Goal: Information Seeking & Learning: Compare options

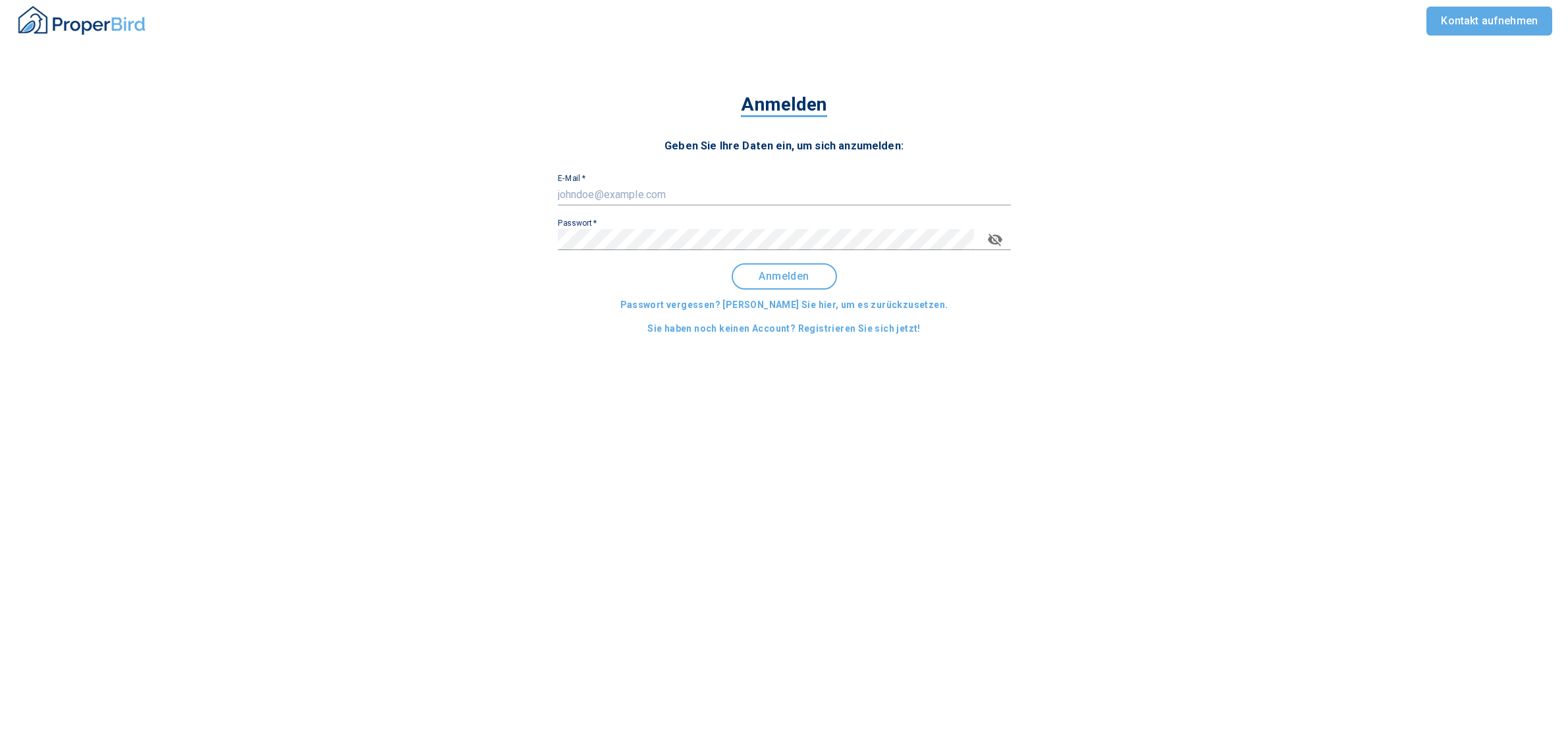
type input "[EMAIL_ADDRESS][DOMAIN_NAME]"
click at [811, 278] on span "Anmelden" at bounding box center [784, 277] width 81 height 12
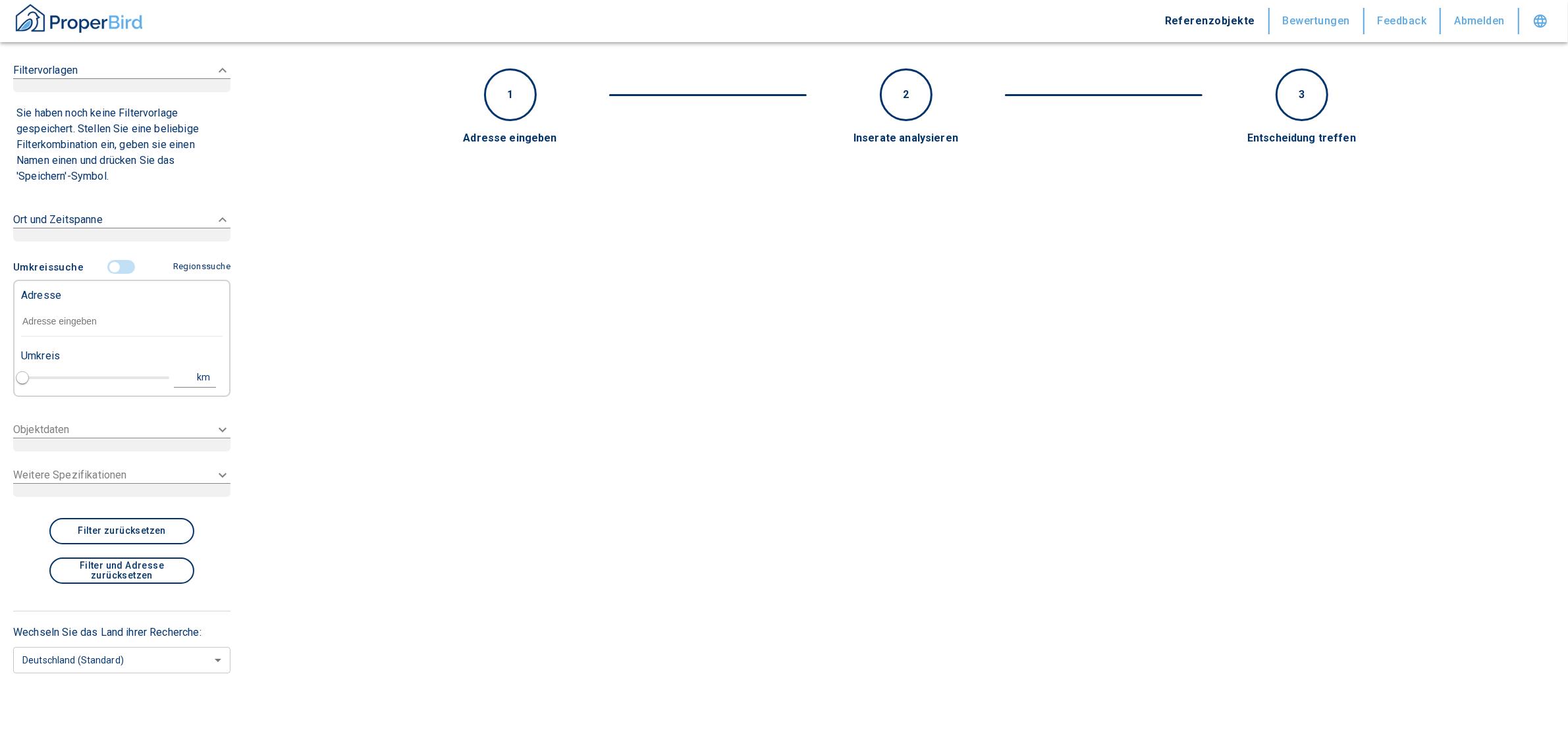
type input "2020"
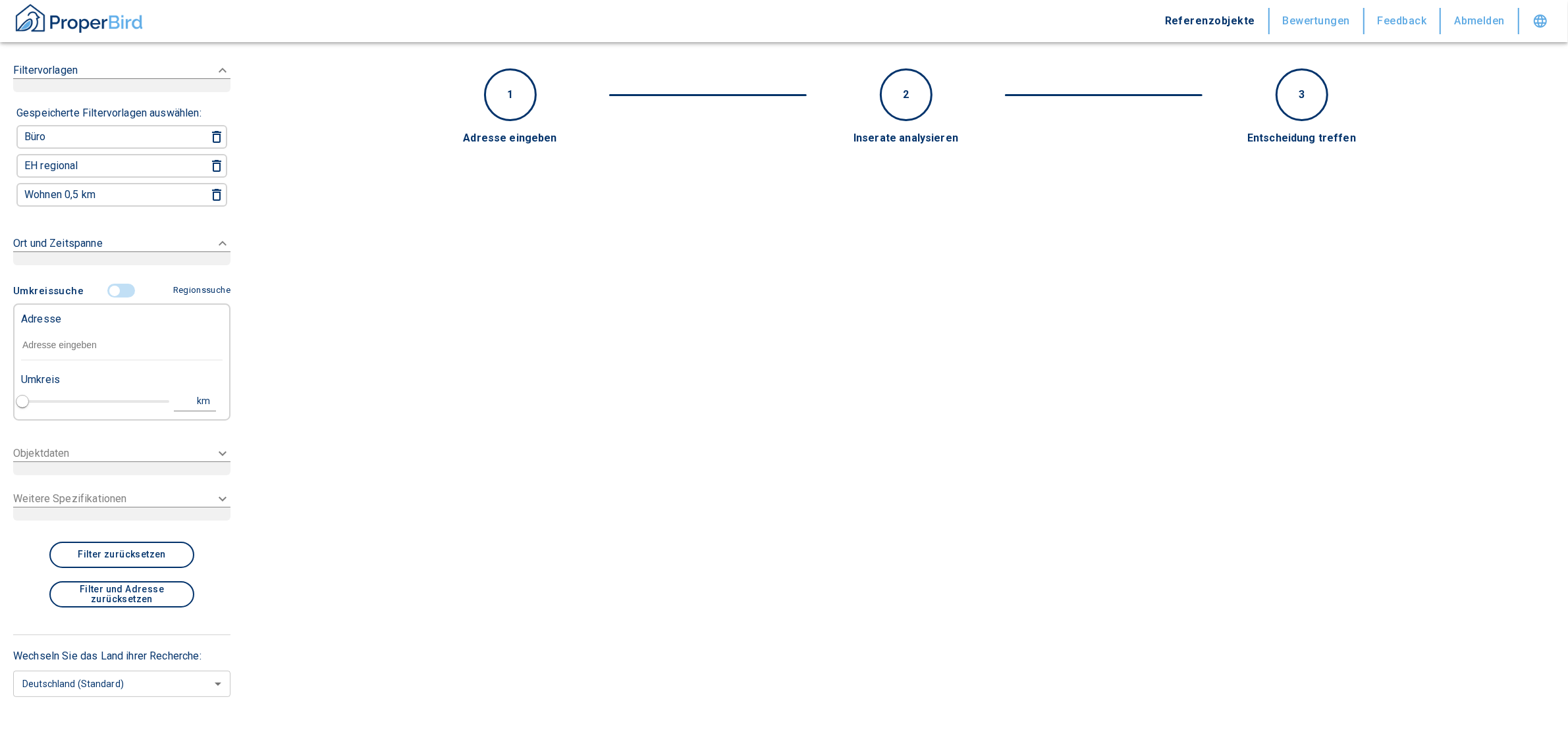
click at [53, 332] on input "text" at bounding box center [121, 345] width 201 height 31
paste input "[GEOGRAPHIC_DATA] | [STREET_ADDRESS]"
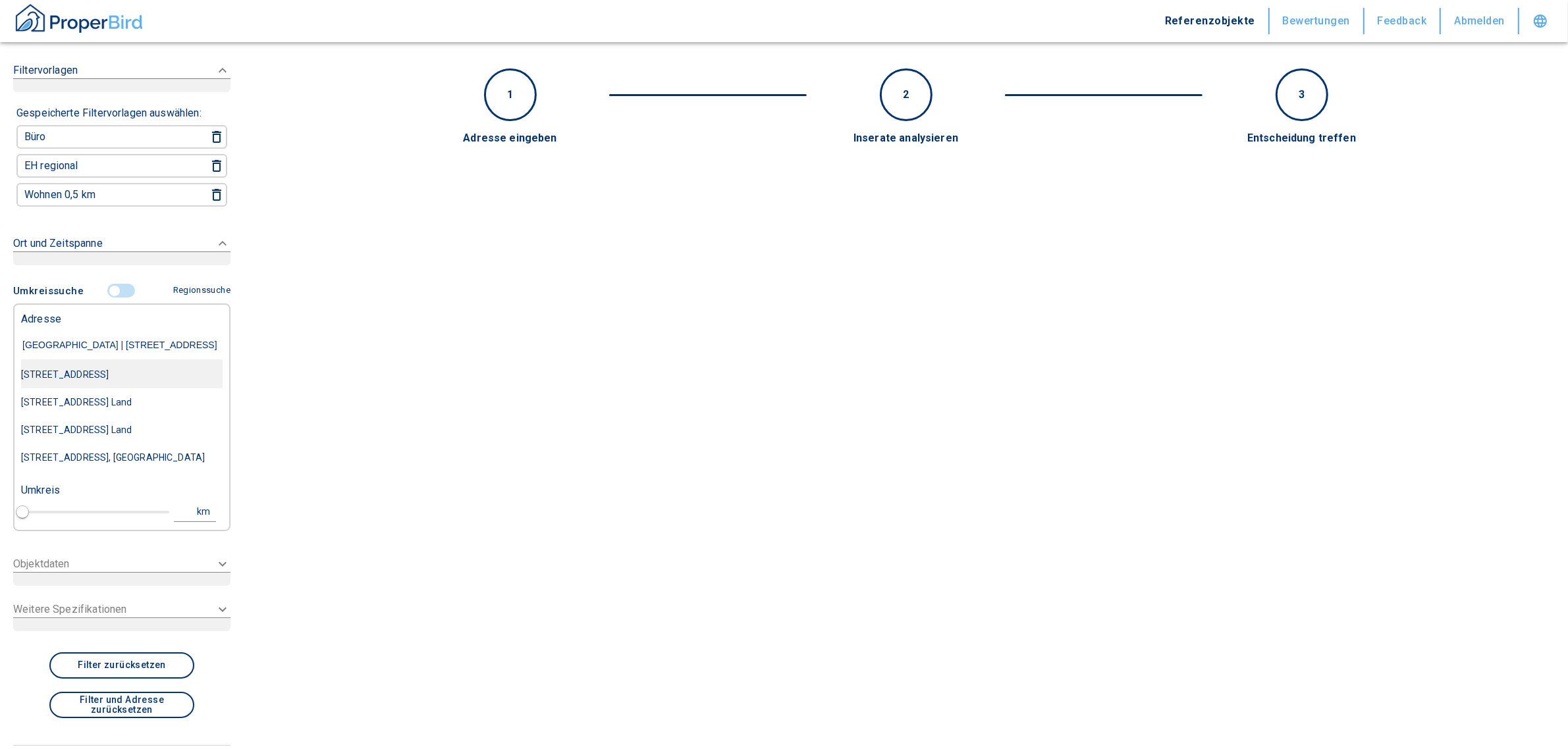
click at [115, 372] on div "[STREET_ADDRESS]" at bounding box center [121, 375] width 201 height 28
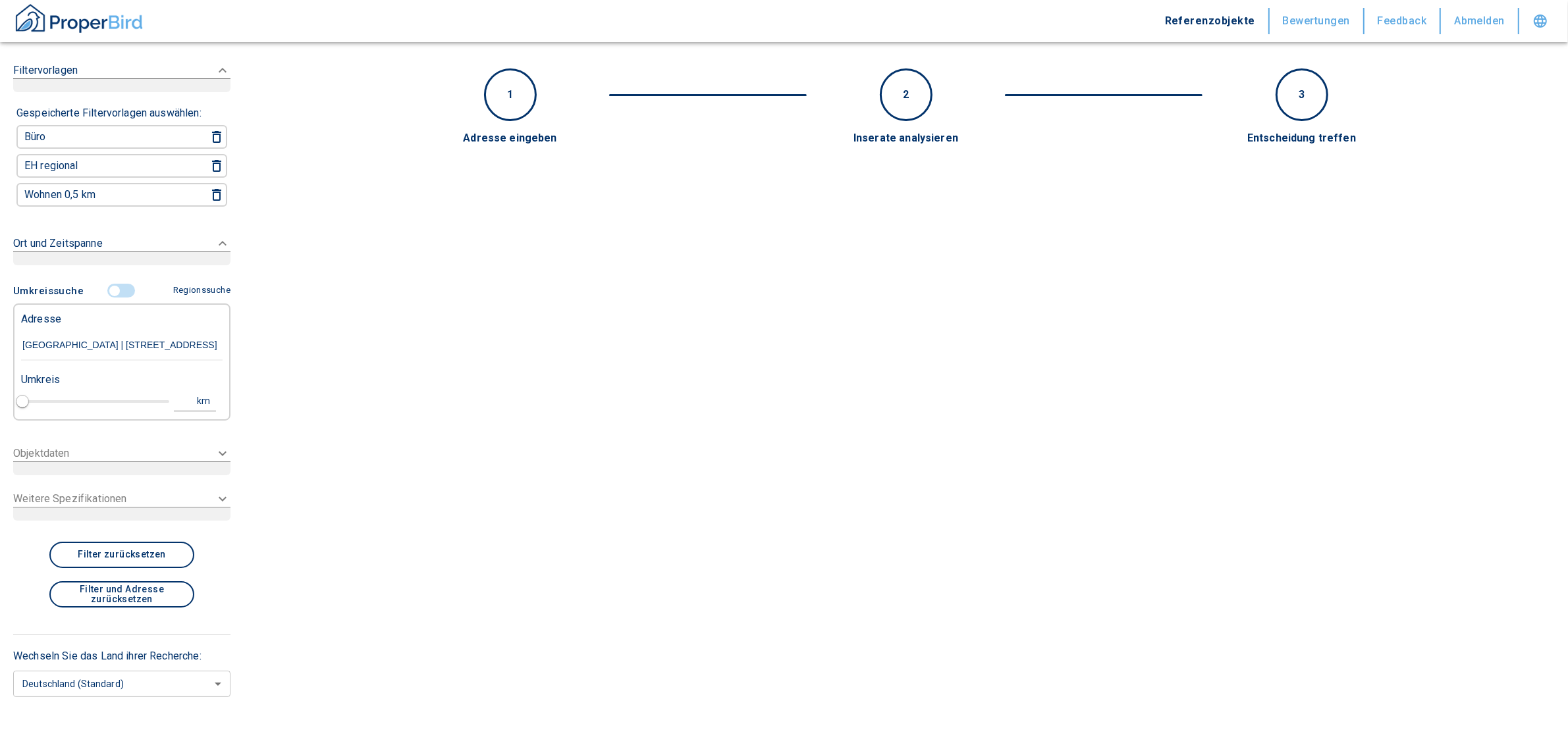
type input "[STREET_ADDRESS]"
type input "1"
type input "2020"
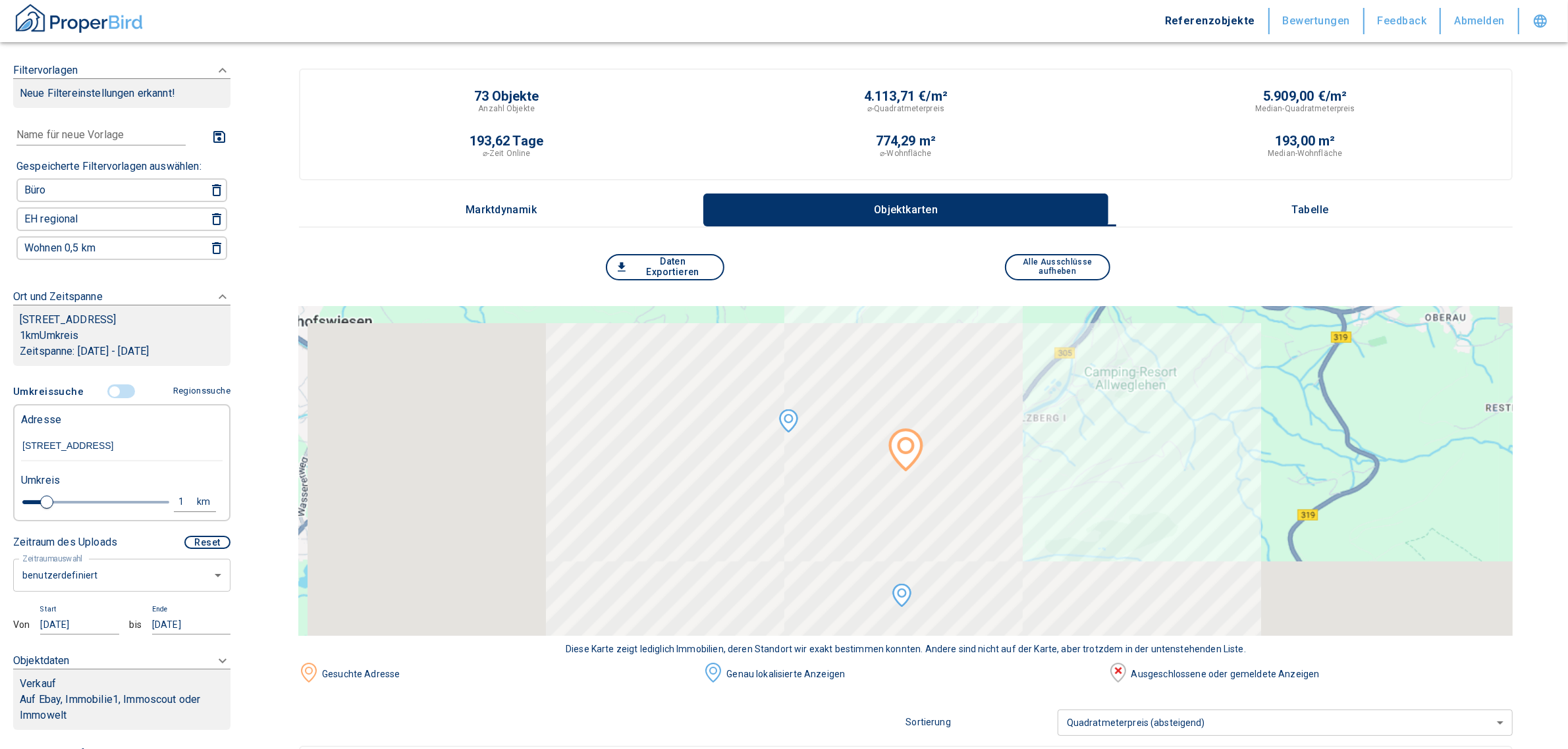
type input "[STREET_ADDRESS]"
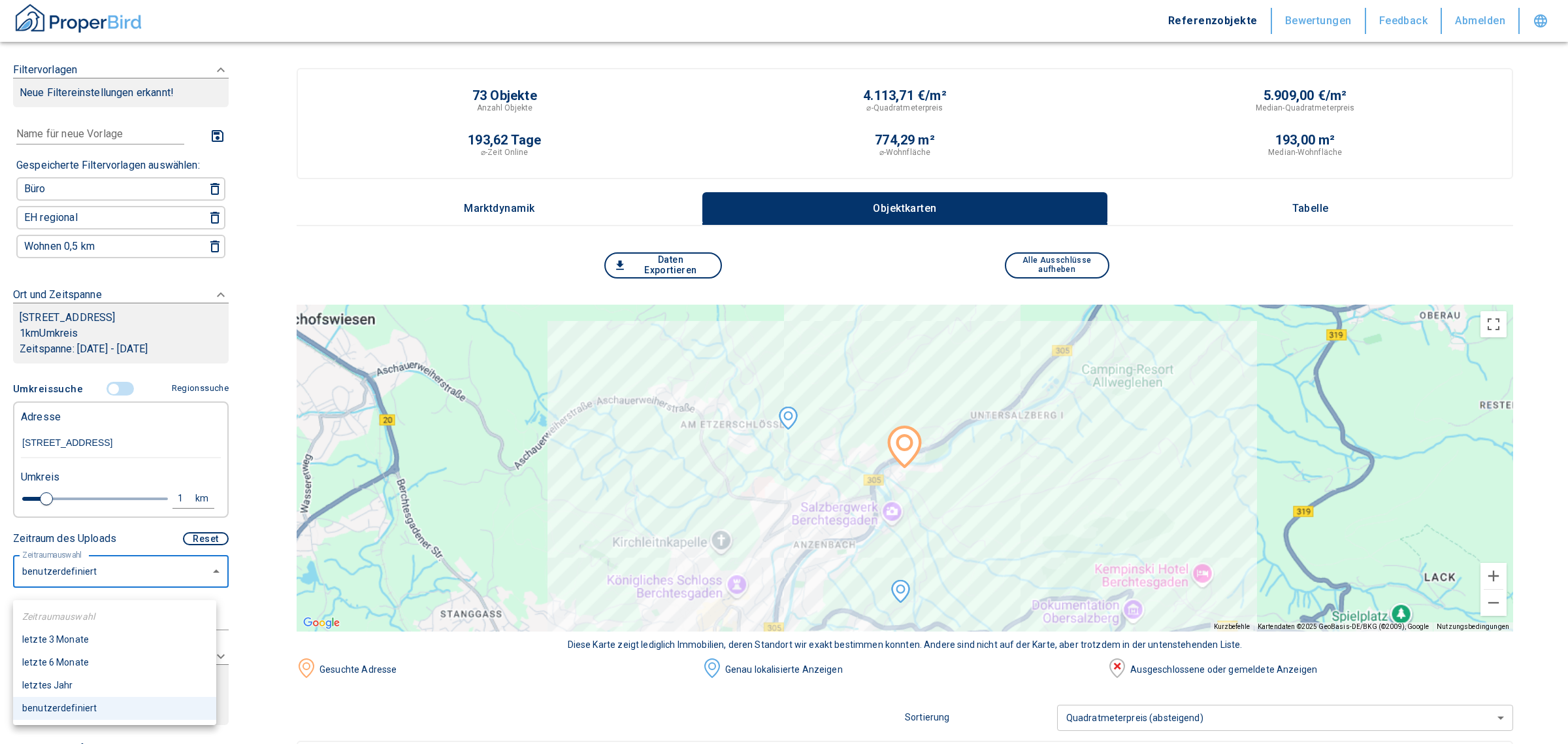
click at [73, 662] on li "letzte 6 Monate" at bounding box center [114, 662] width 203 height 23
type input "2020"
type input "6"
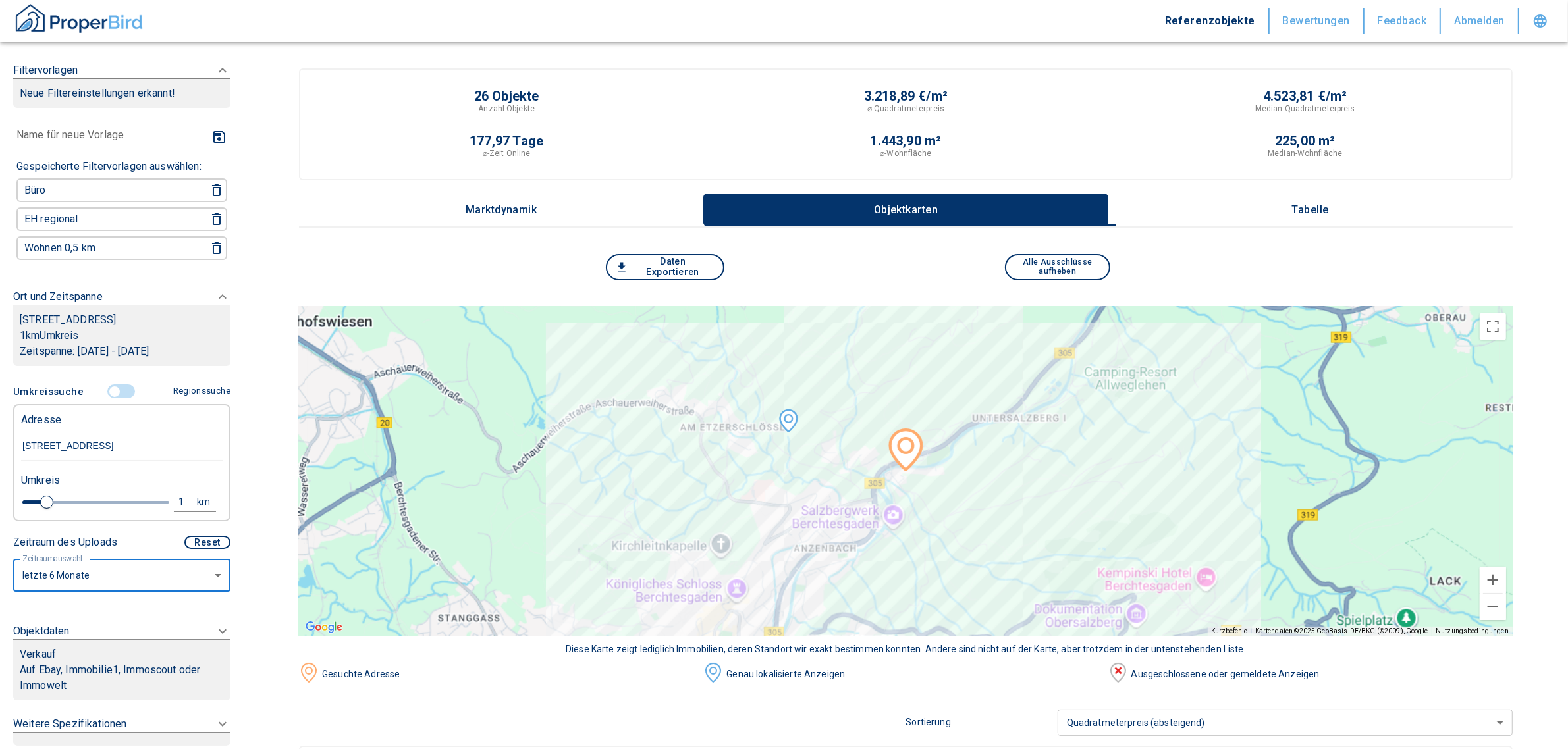
click at [91, 686] on p "Auf Ebay, Immobilie1, Immoscout oder Immowelt" at bounding box center [122, 678] width 204 height 32
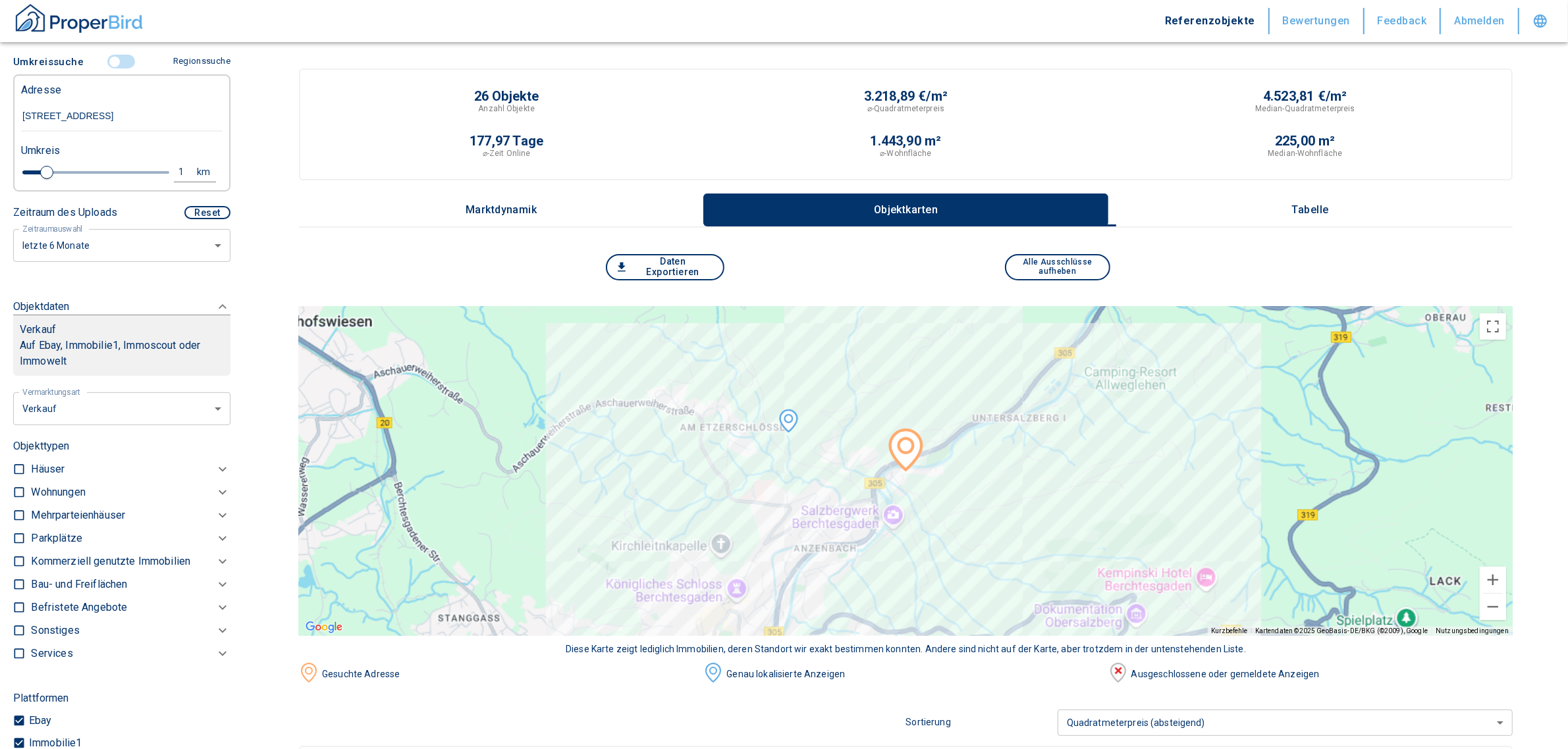
scroll to position [329, 0]
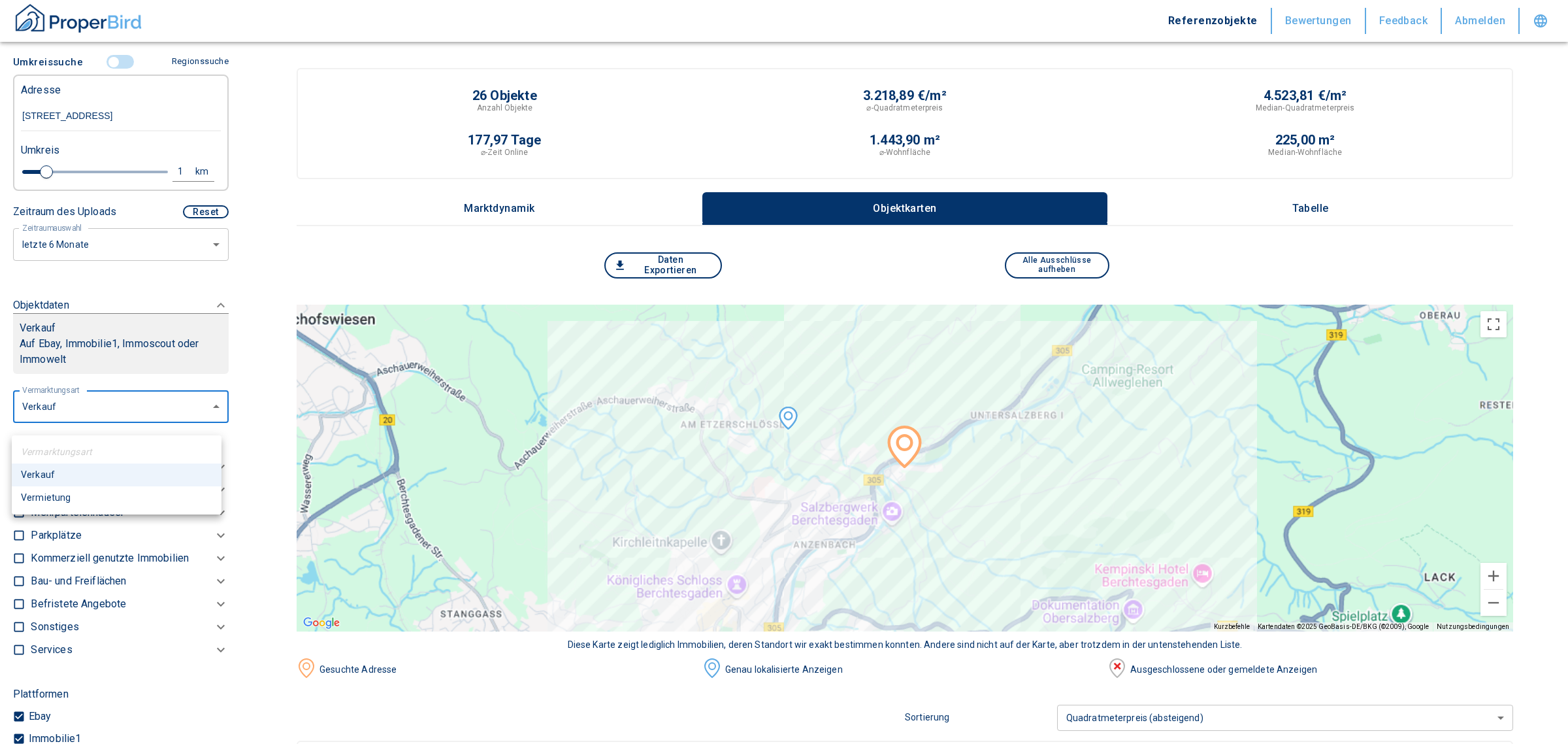
click at [52, 499] on li "Vermietung" at bounding box center [116, 498] width 210 height 23
type input "rent"
type input "2020"
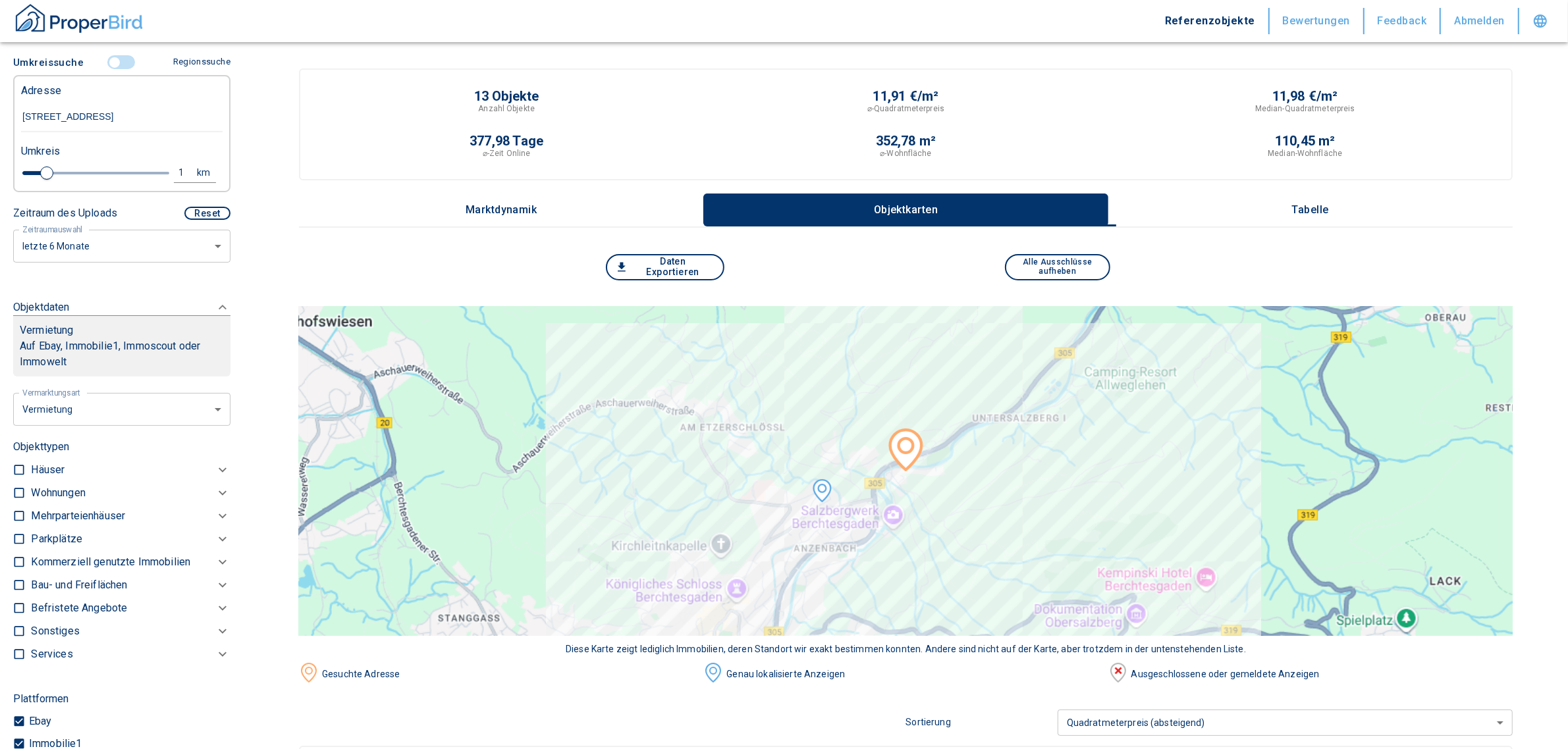
click at [66, 501] on p "Wohnungen" at bounding box center [58, 493] width 54 height 16
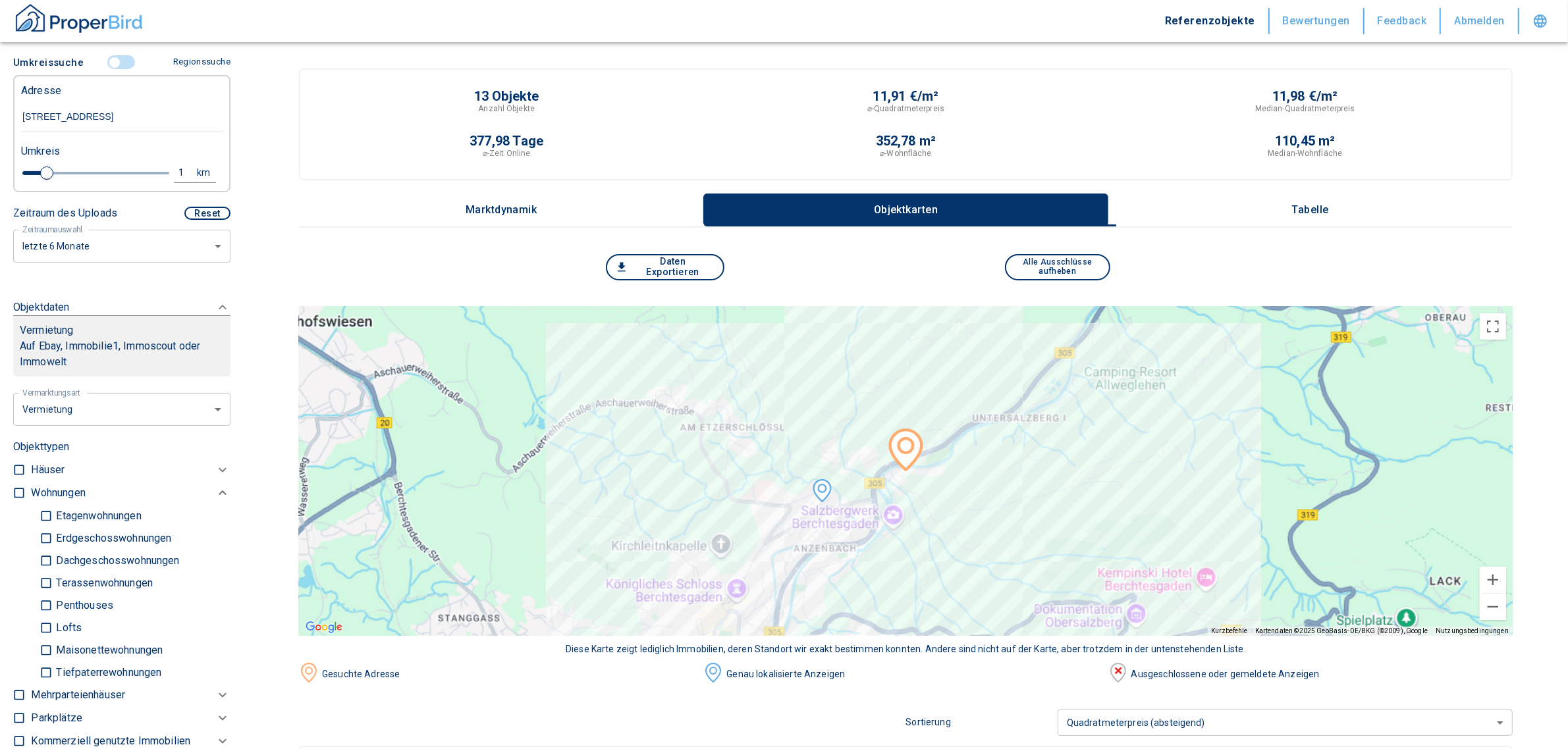
click at [15, 500] on input "checkbox" at bounding box center [19, 492] width 13 height 13
checkbox input "true"
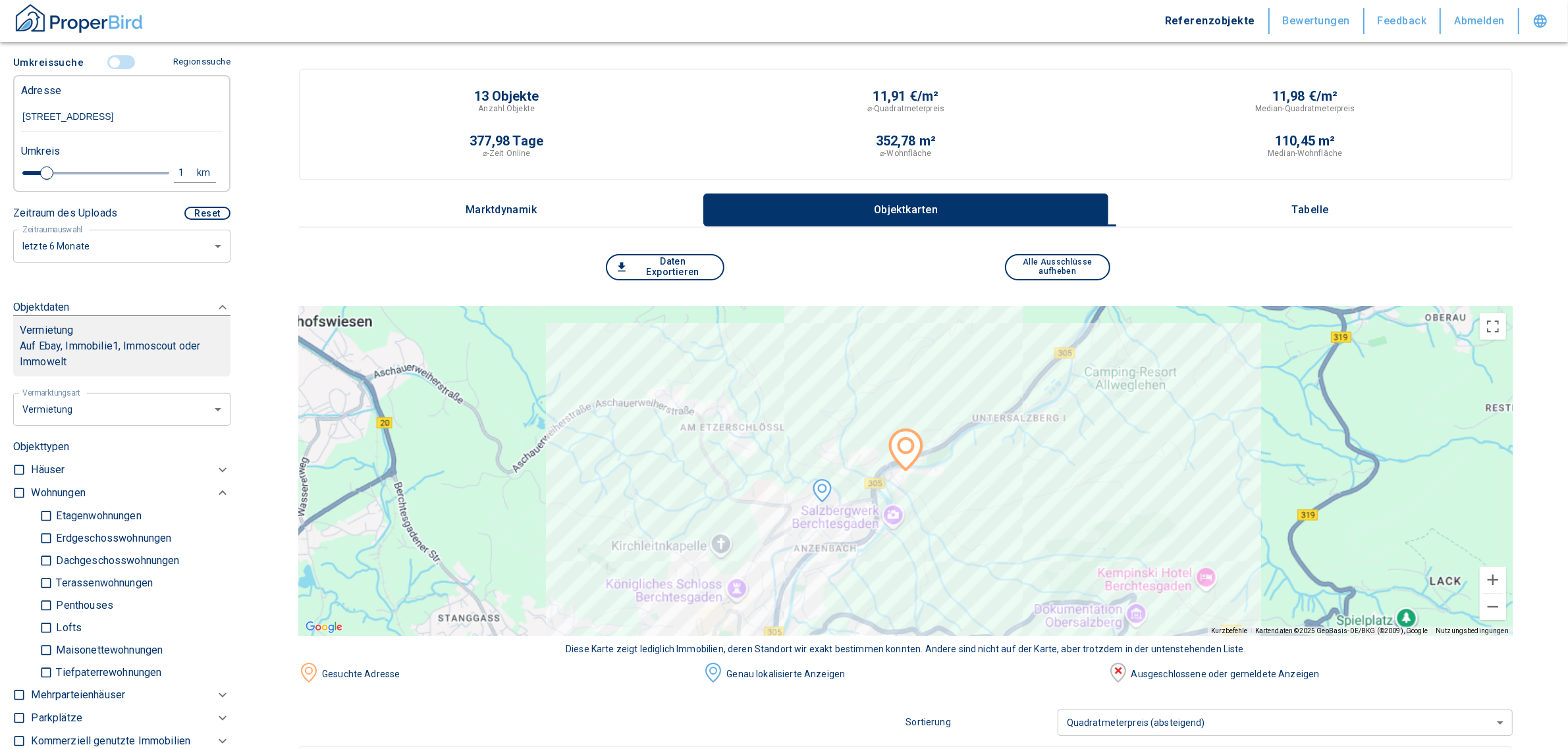
checkbox input "true"
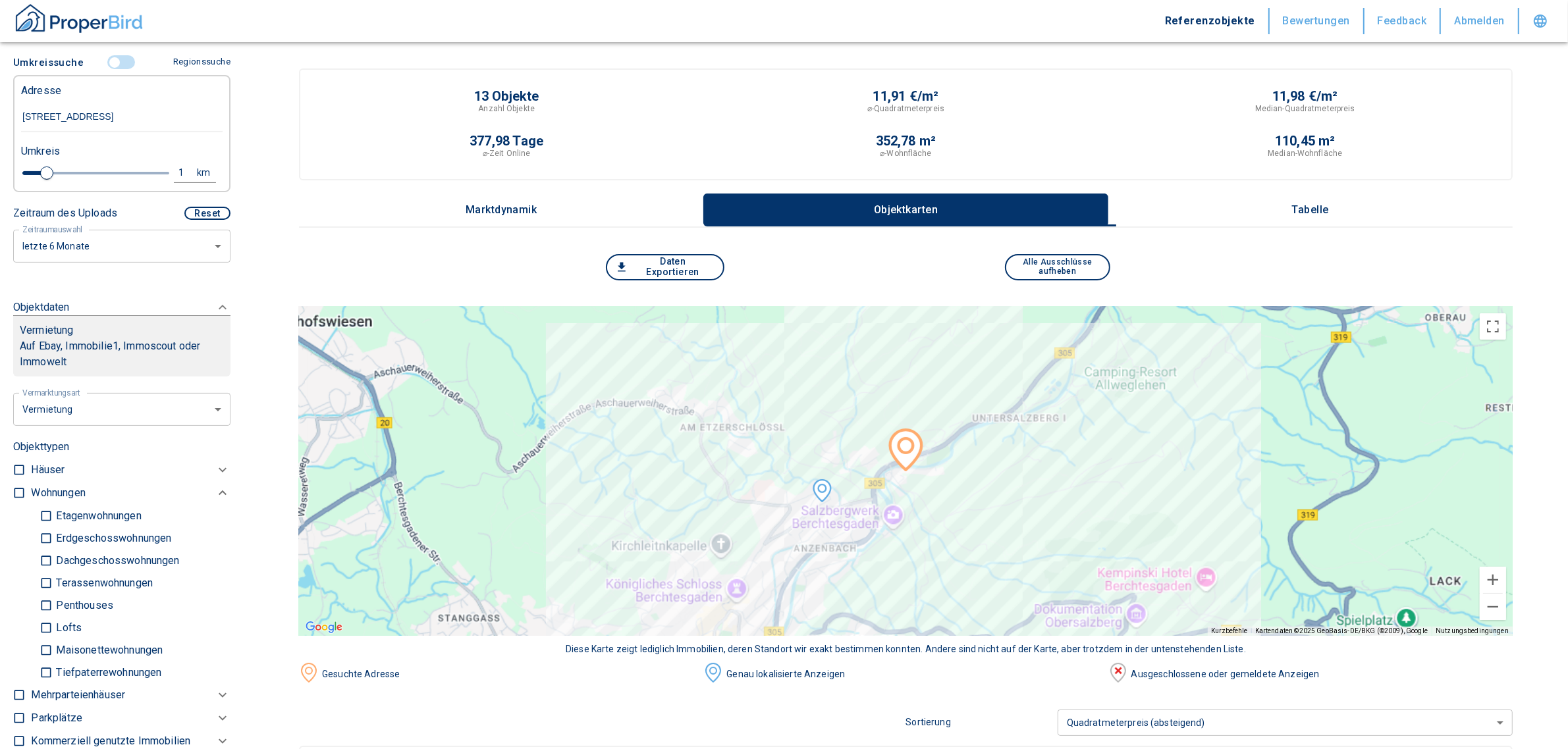
type input "2020"
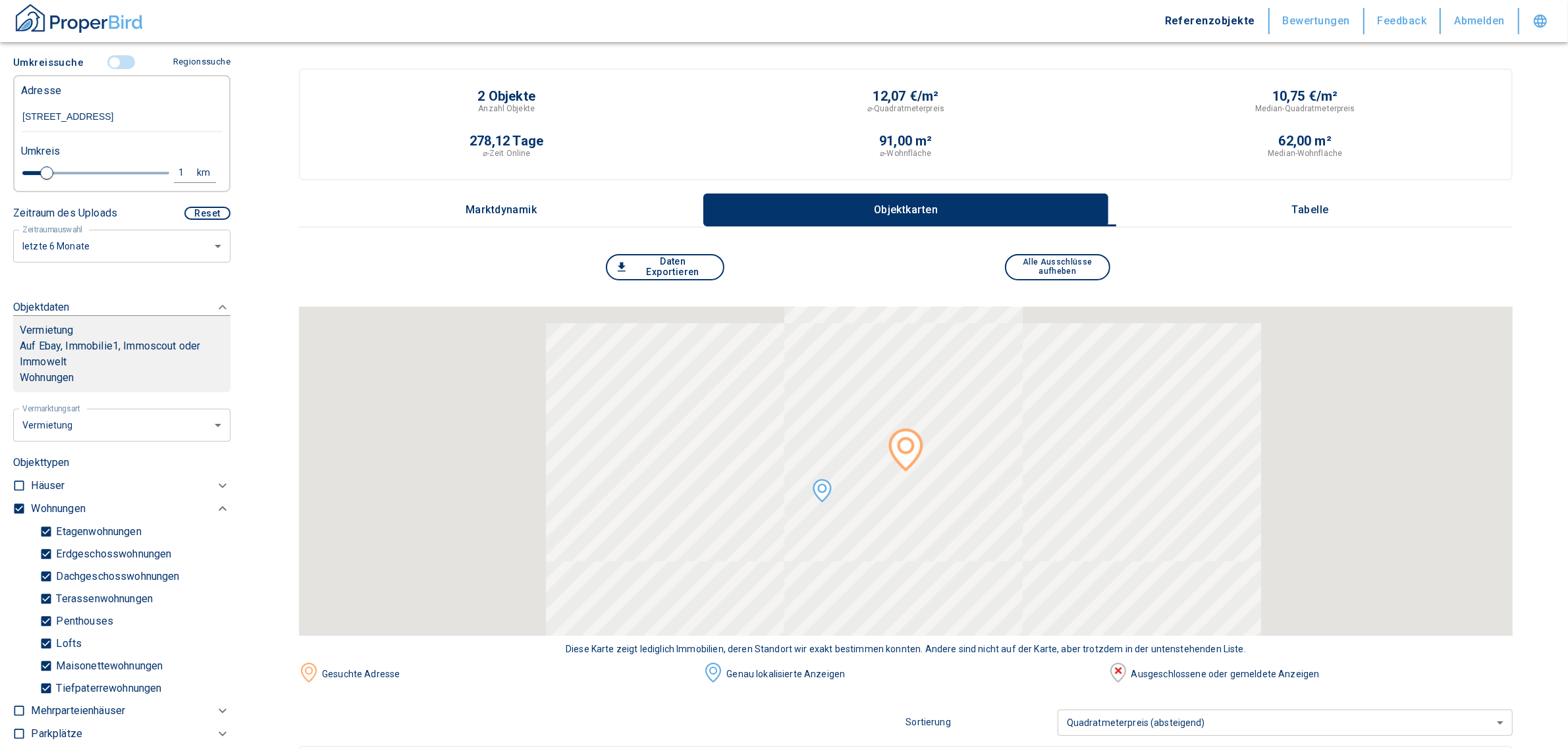
click at [46, 699] on input "Tiefpaterrewohnungen" at bounding box center [46, 687] width 13 height 23
checkbox input "false"
type input "2020"
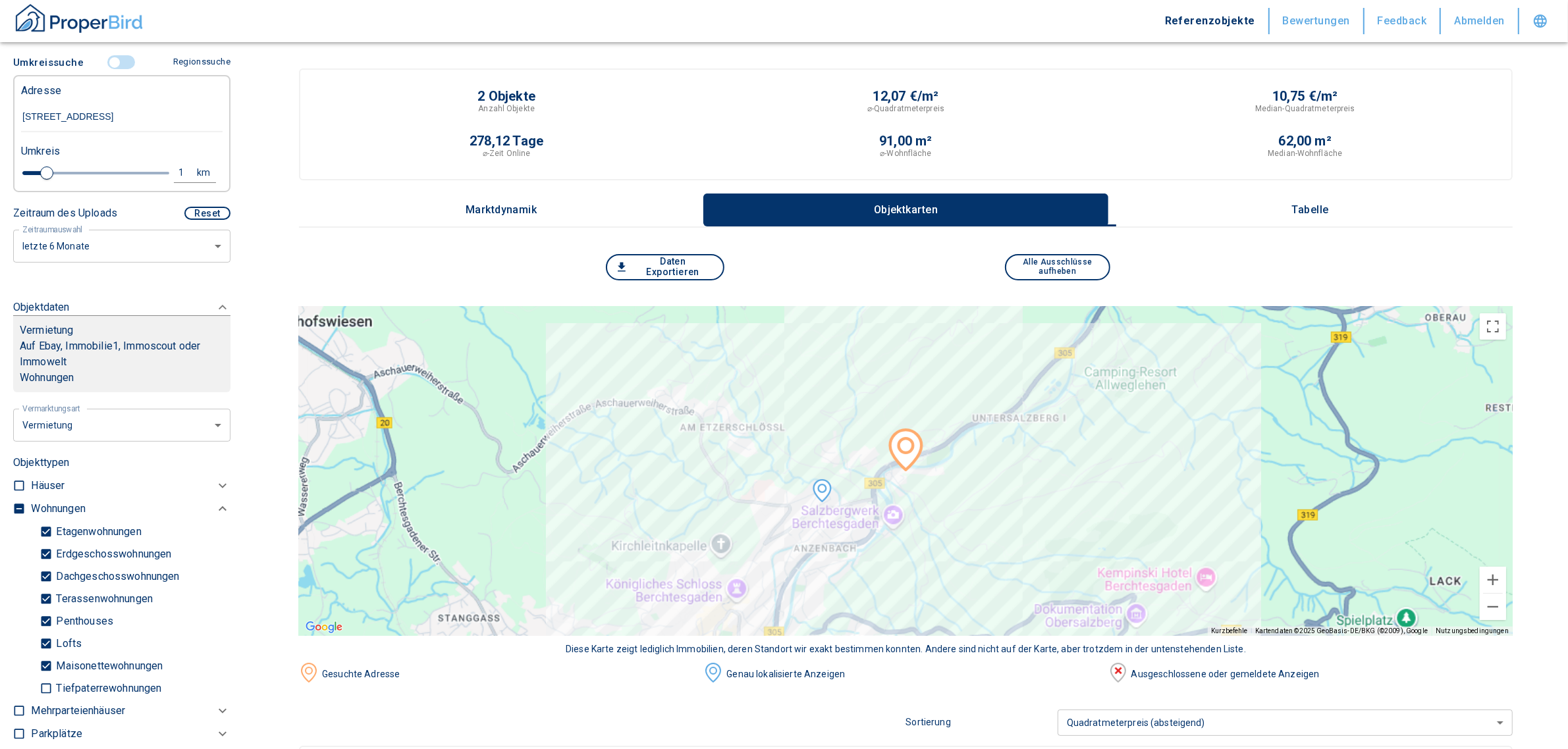
click at [177, 181] on div "1" at bounding box center [189, 173] width 24 height 17
drag, startPoint x: 84, startPoint y: 181, endPoint x: 9, endPoint y: 182, distance: 75.0
click at [11, 179] on div "1 km Neue Suchen" at bounding box center [111, 174] width 201 height 32
type input "2,0"
click at [157, 176] on button "Neue Suchen" at bounding box center [176, 173] width 72 height 19
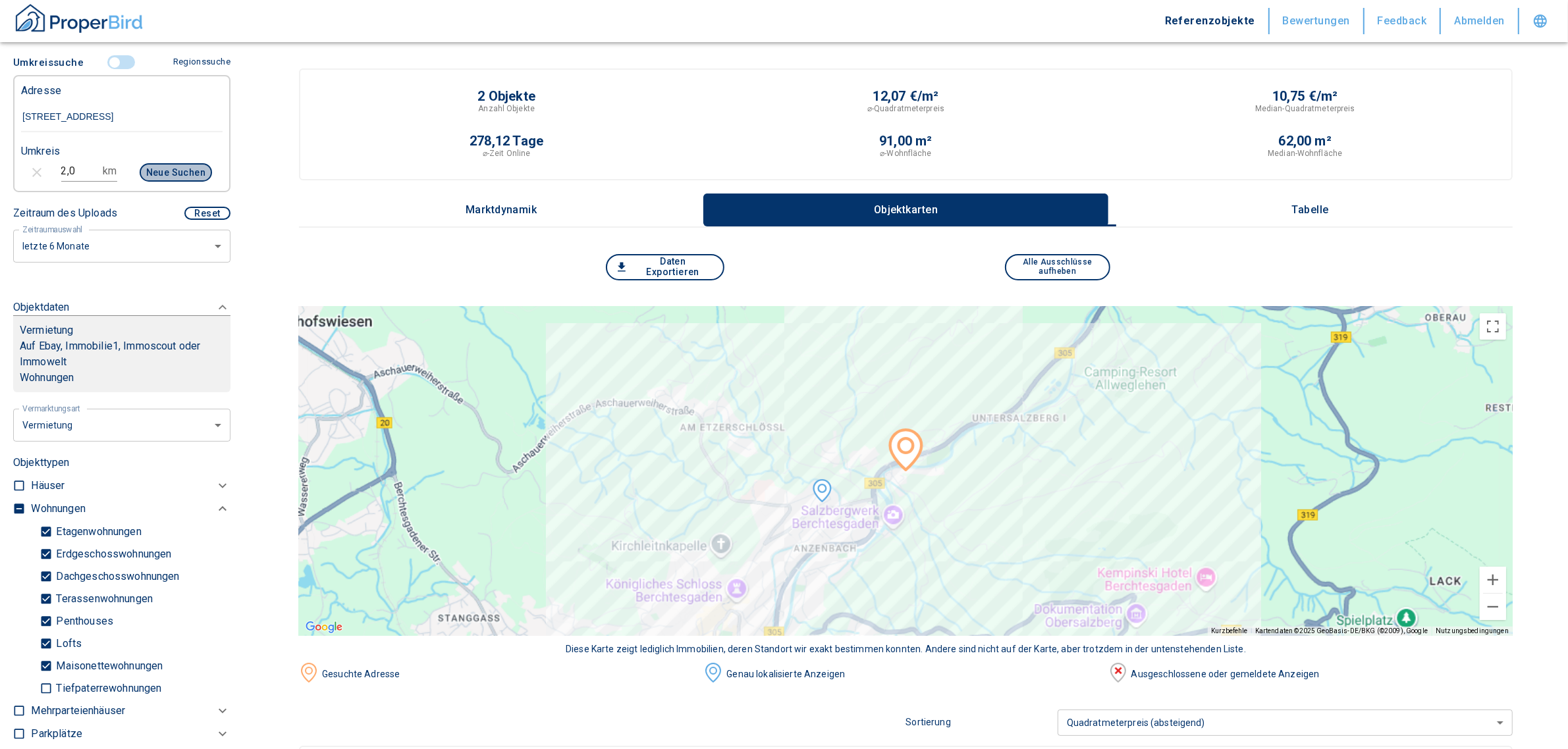
type input "2020"
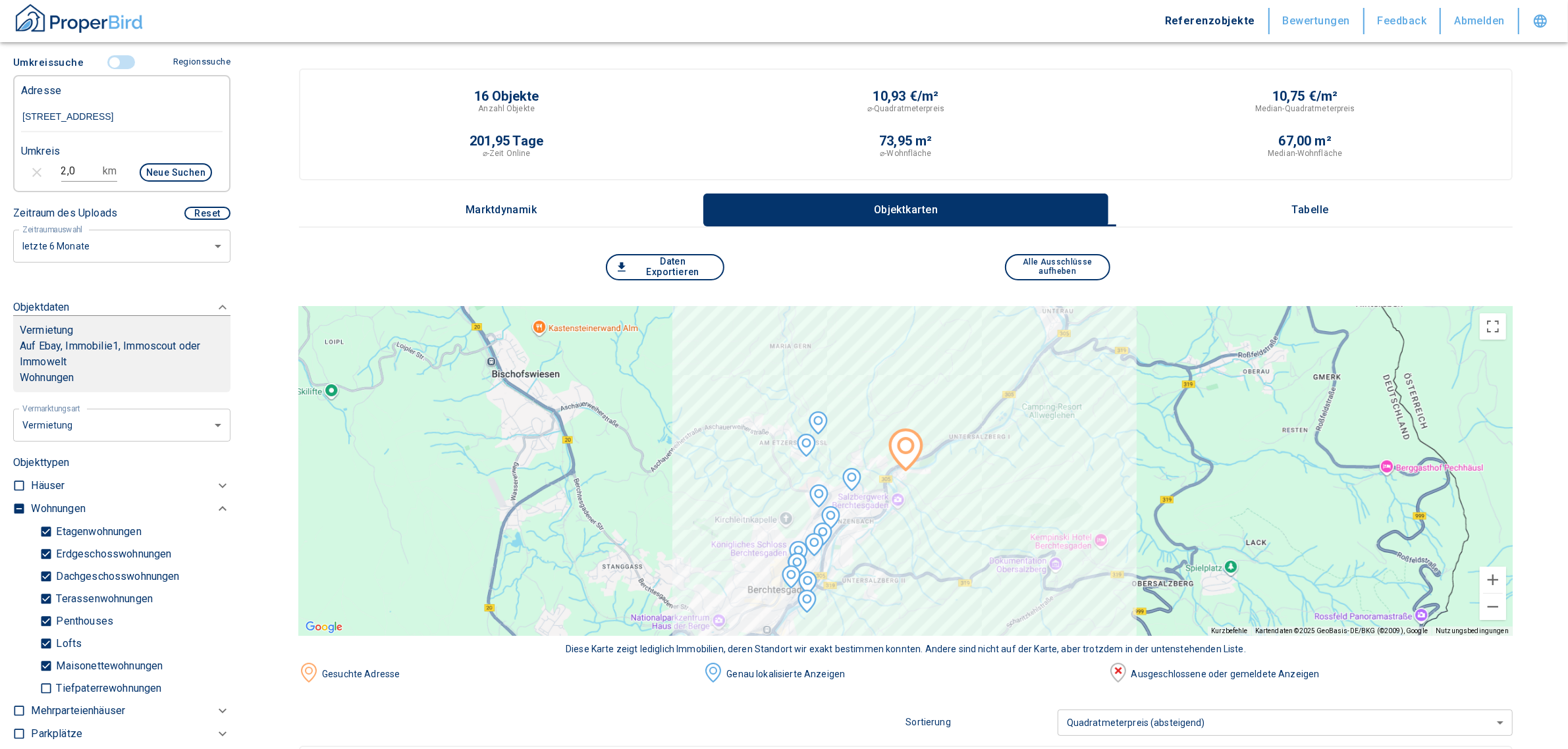
click at [1327, 204] on p "Tabelle" at bounding box center [1310, 210] width 65 height 12
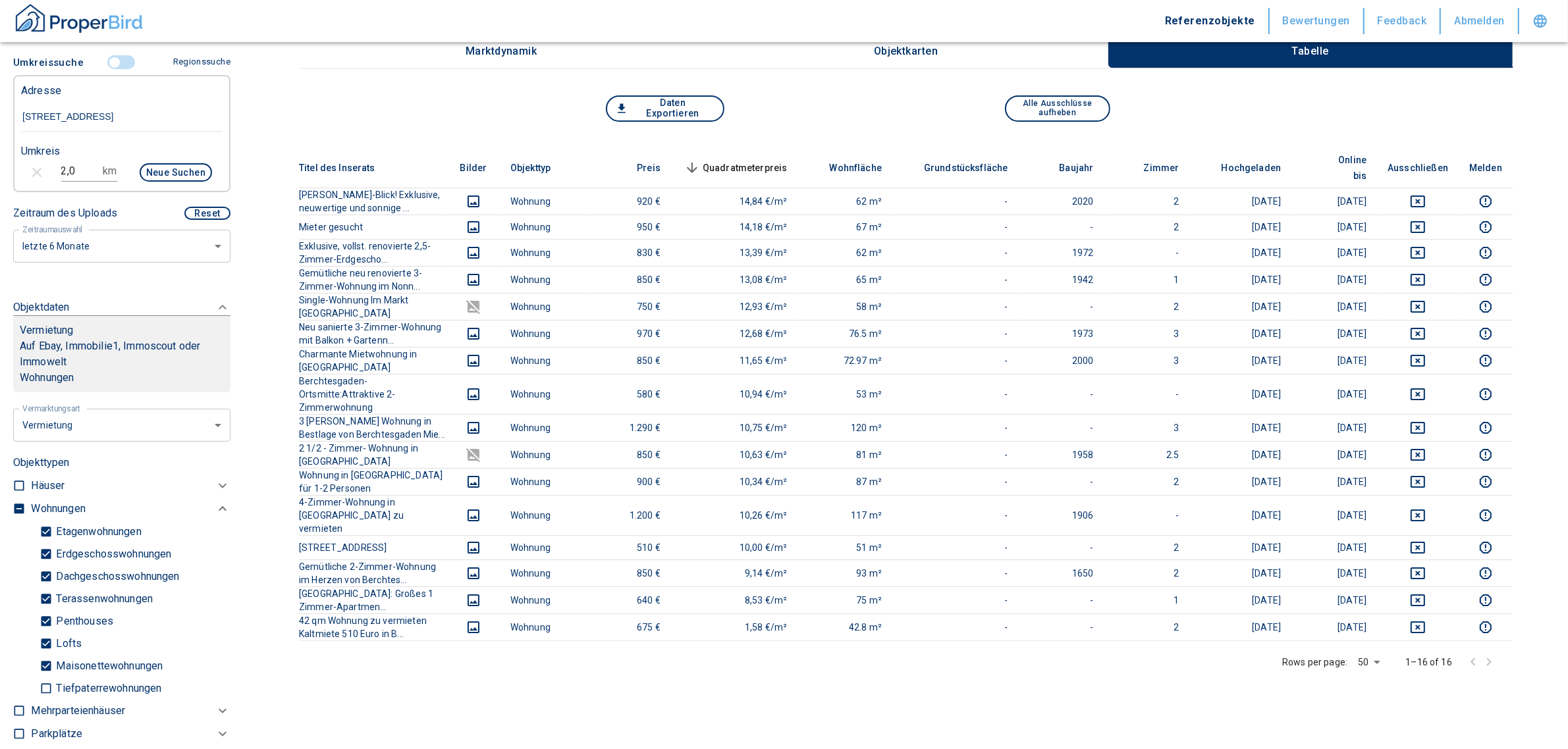
scroll to position [179, 0]
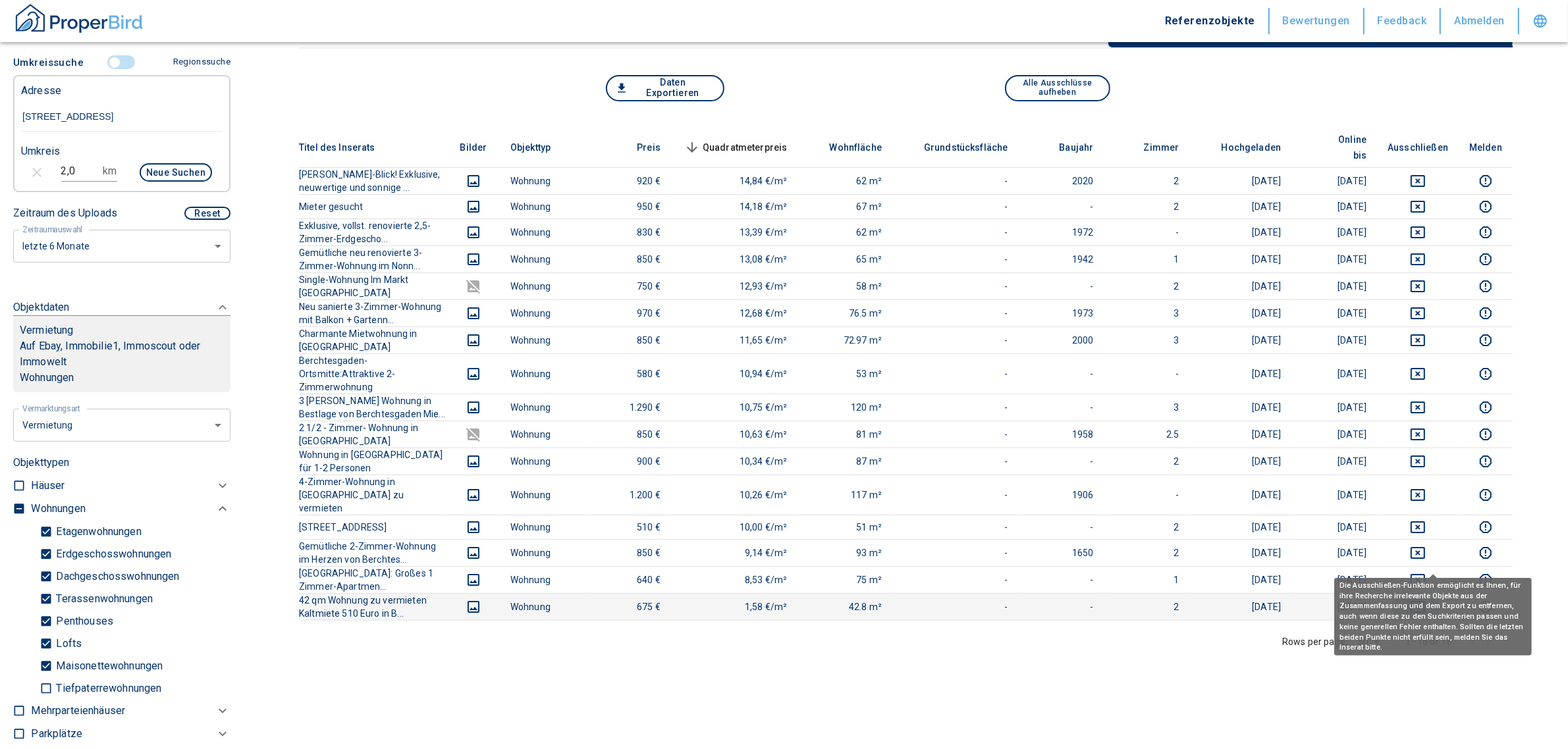
click at [1425, 599] on icon "deselect this listing" at bounding box center [1417, 607] width 16 height 16
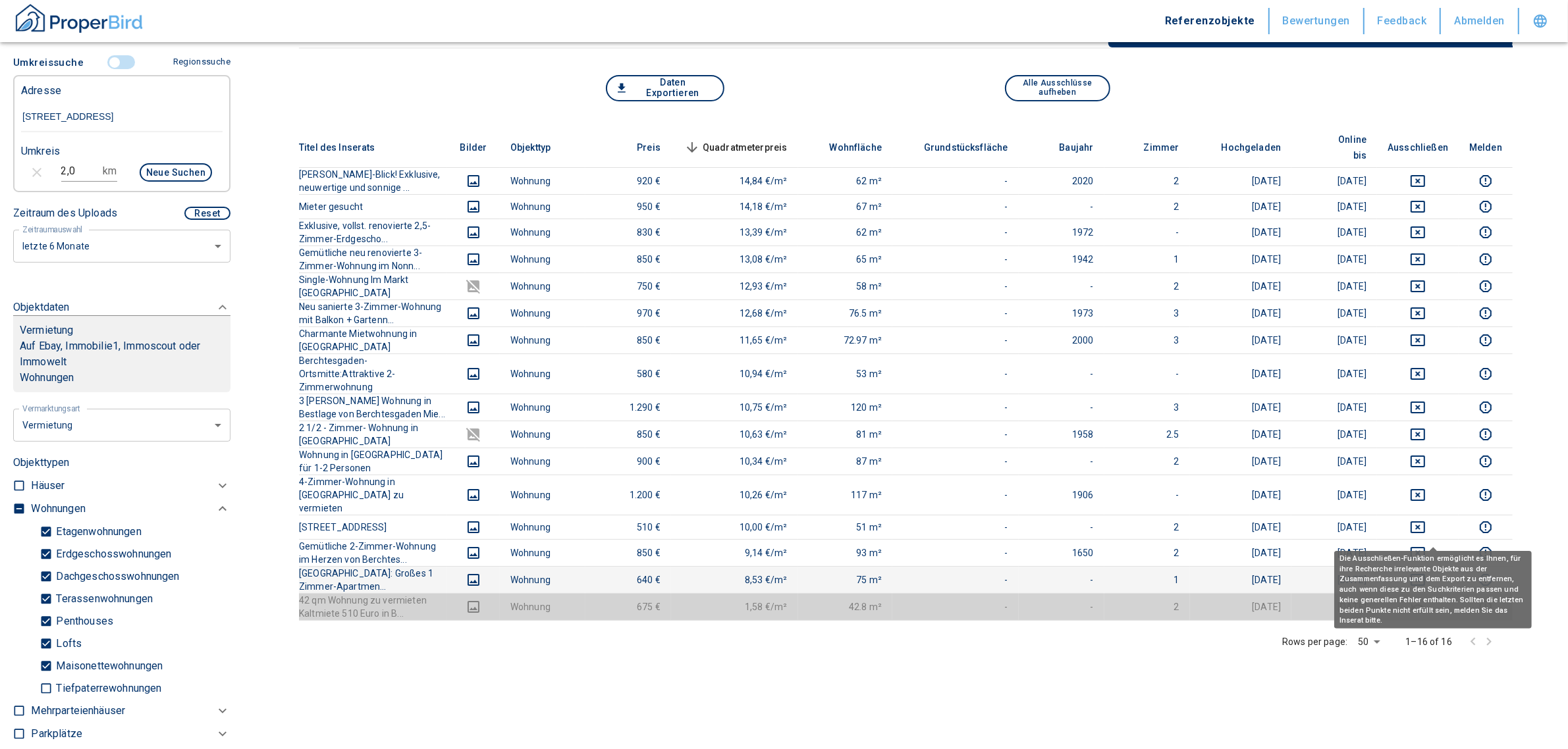
click at [1425, 572] on icon "deselect this listing" at bounding box center [1417, 580] width 16 height 16
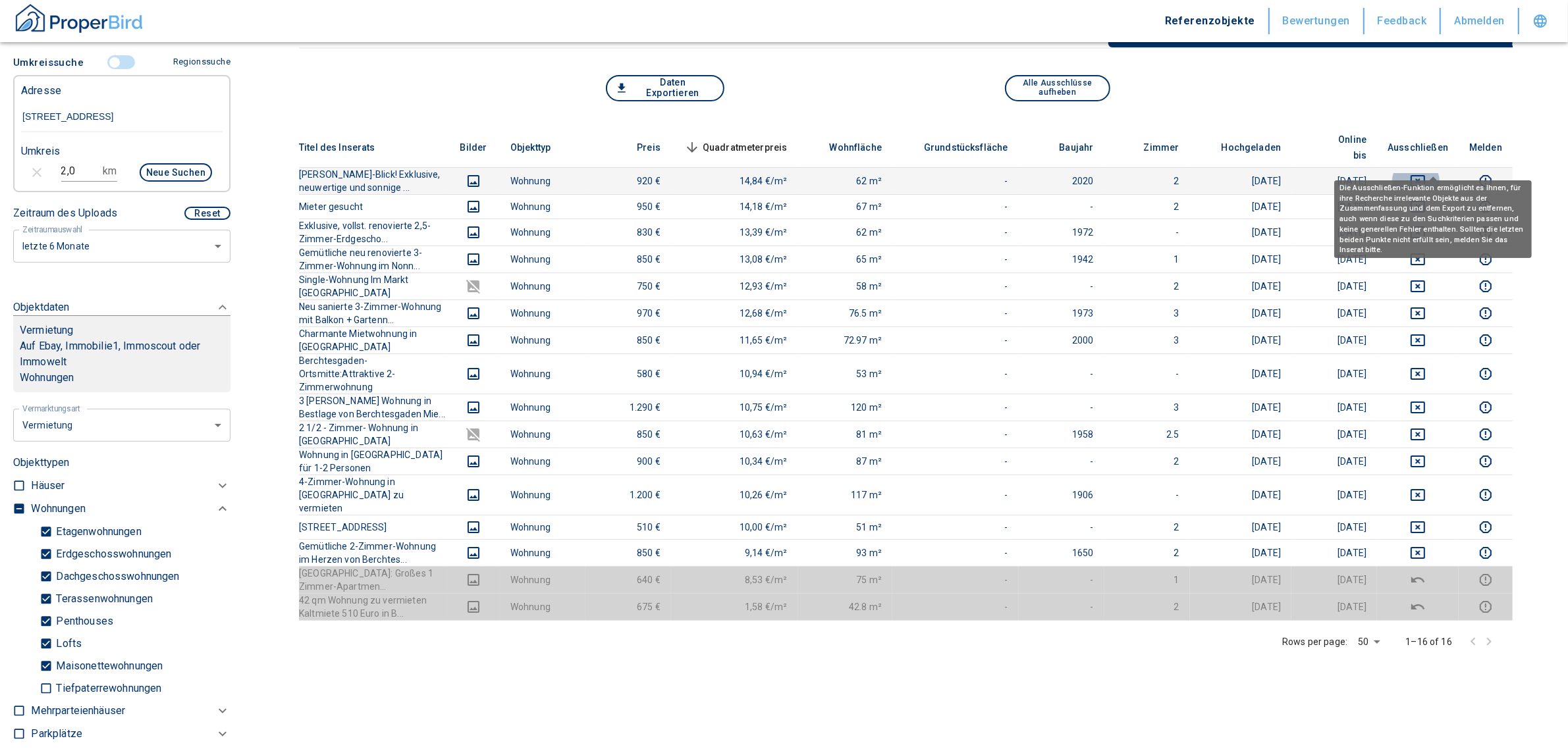
click at [1425, 173] on icon "deselect this listing" at bounding box center [1417, 181] width 16 height 16
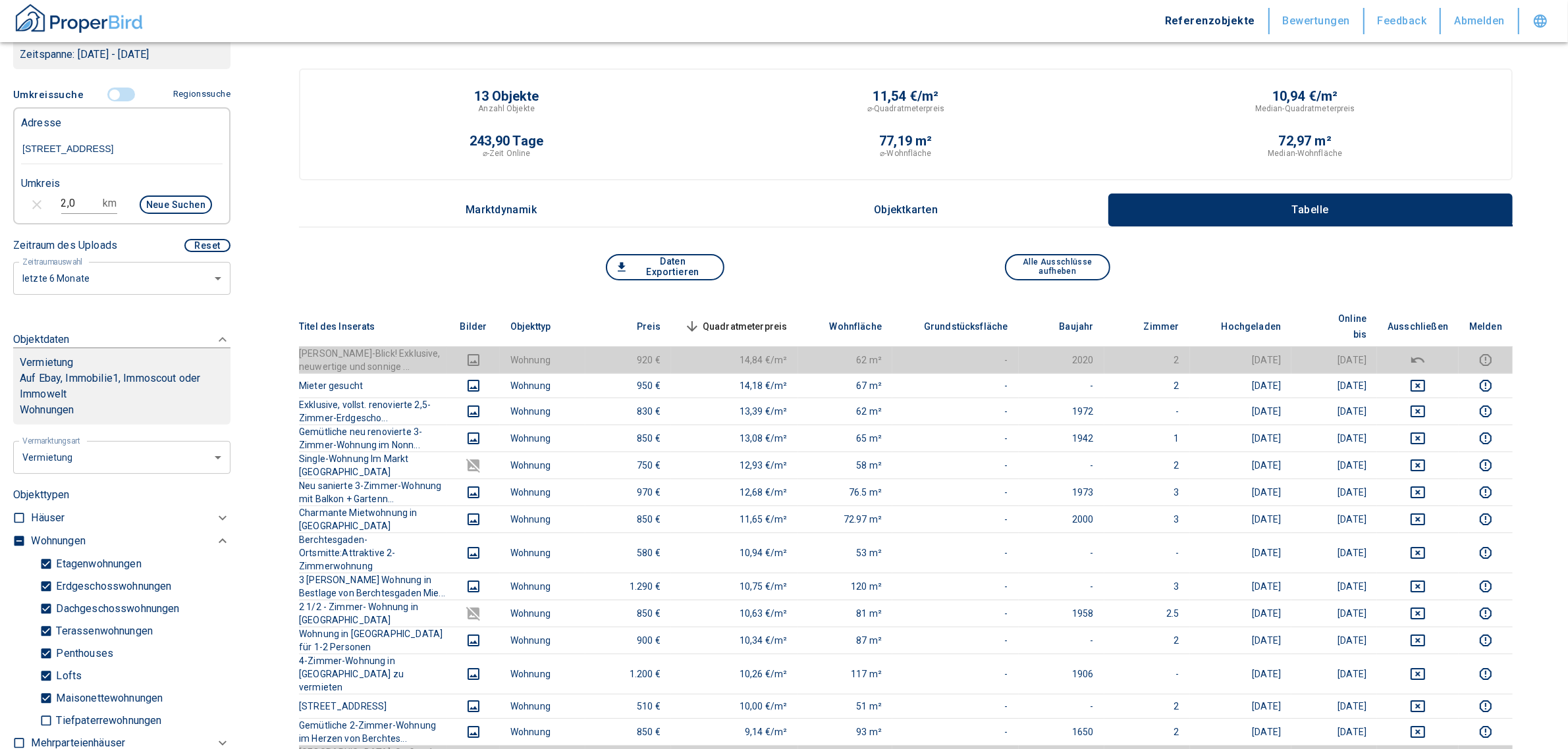
scroll to position [0, 0]
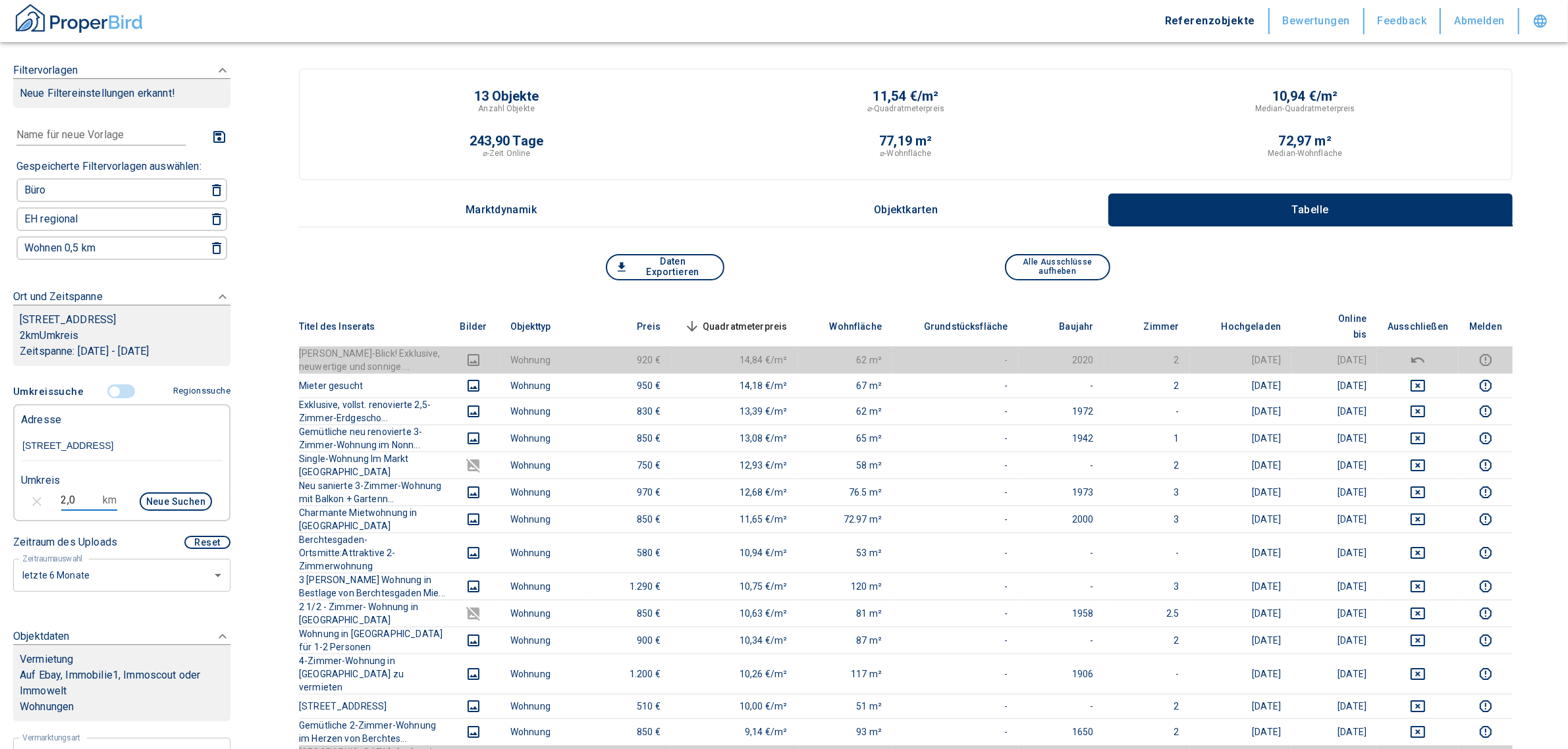
drag, startPoint x: 83, startPoint y: 515, endPoint x: 32, endPoint y: 504, distance: 52.2
click at [32, 504] on div "2,0 km Neue Suchen" at bounding box center [111, 503] width 201 height 32
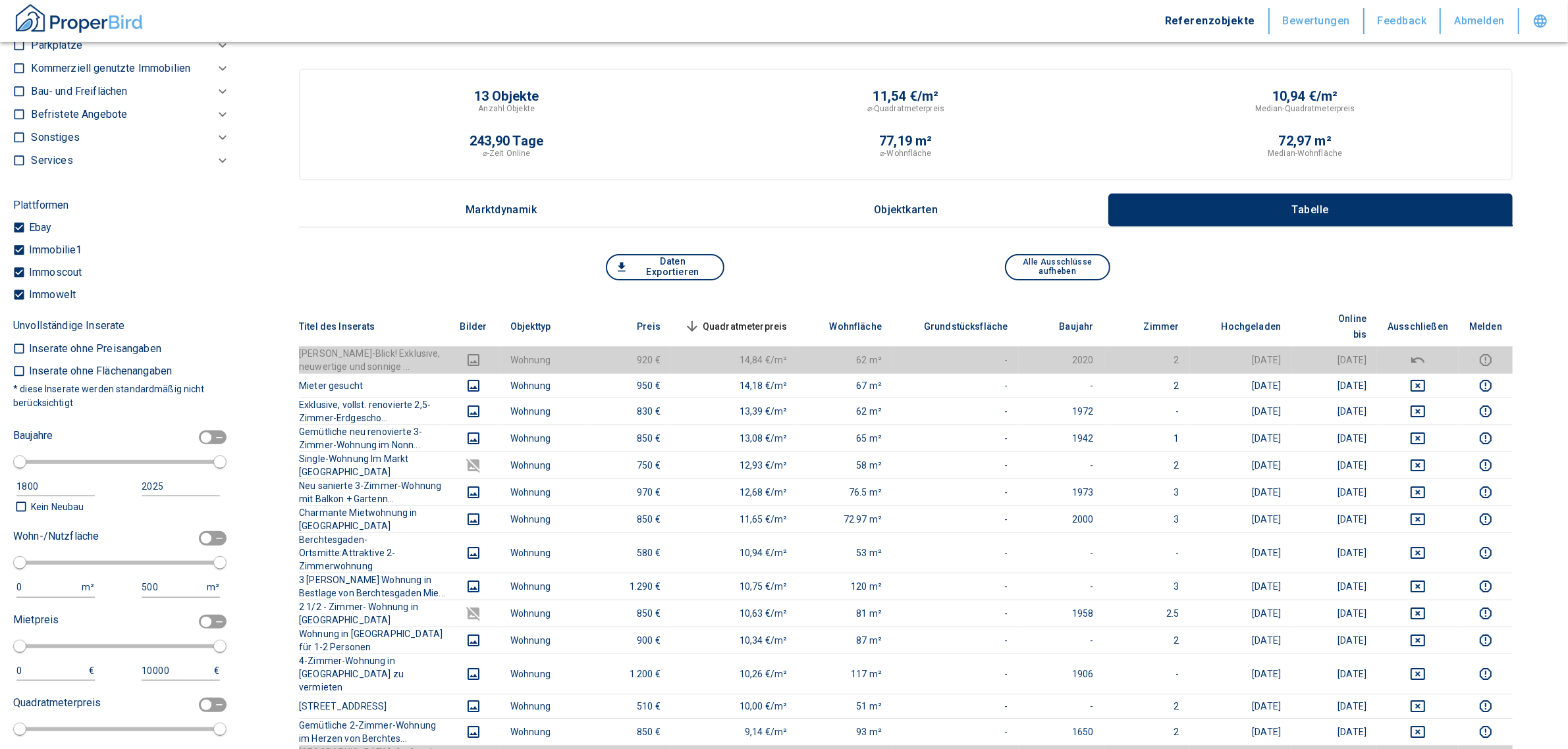
scroll to position [1020, 0]
type input "5,0"
click at [200, 442] on input "checkbox" at bounding box center [206, 435] width 40 height 15
checkbox input "true"
type input "1970"
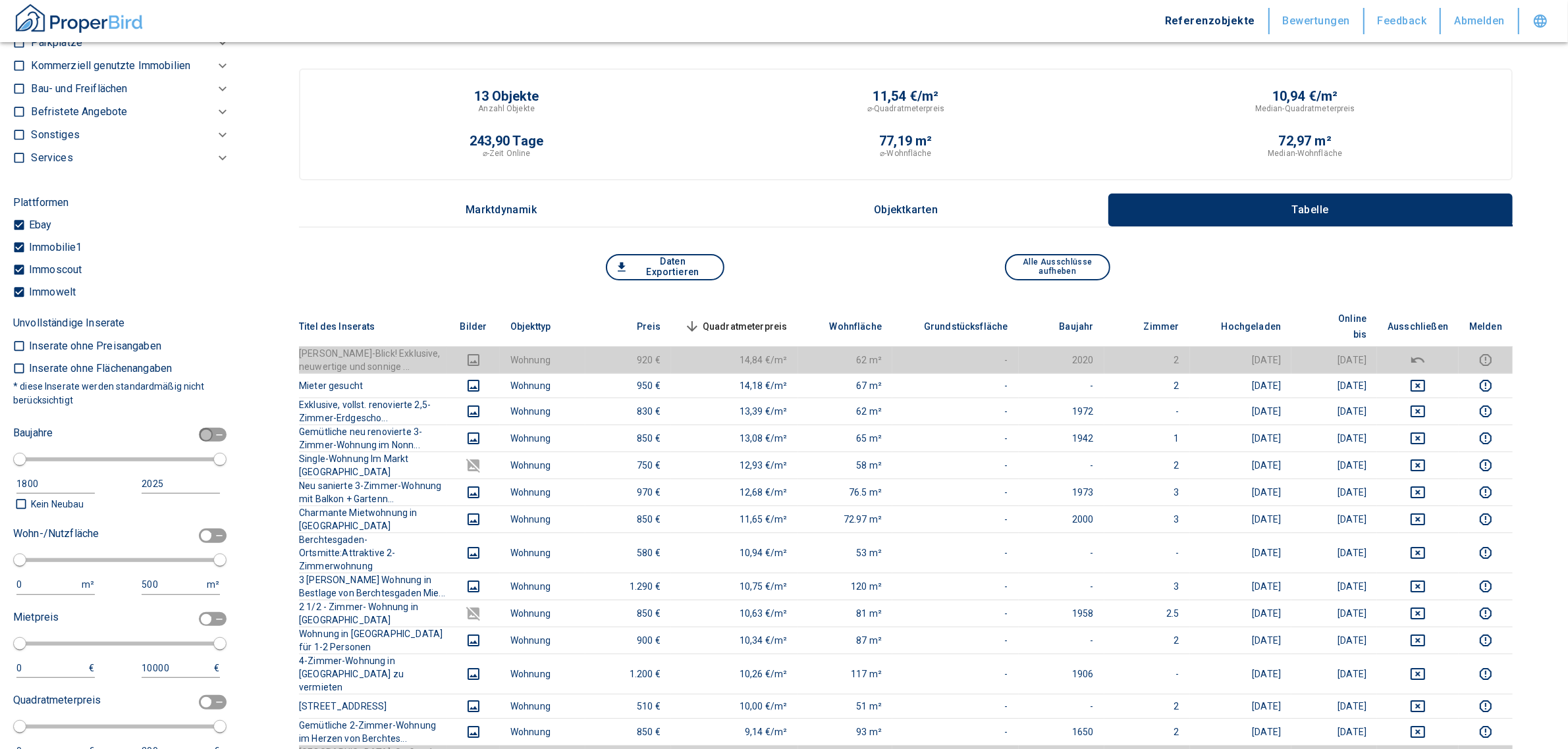
type input "2010"
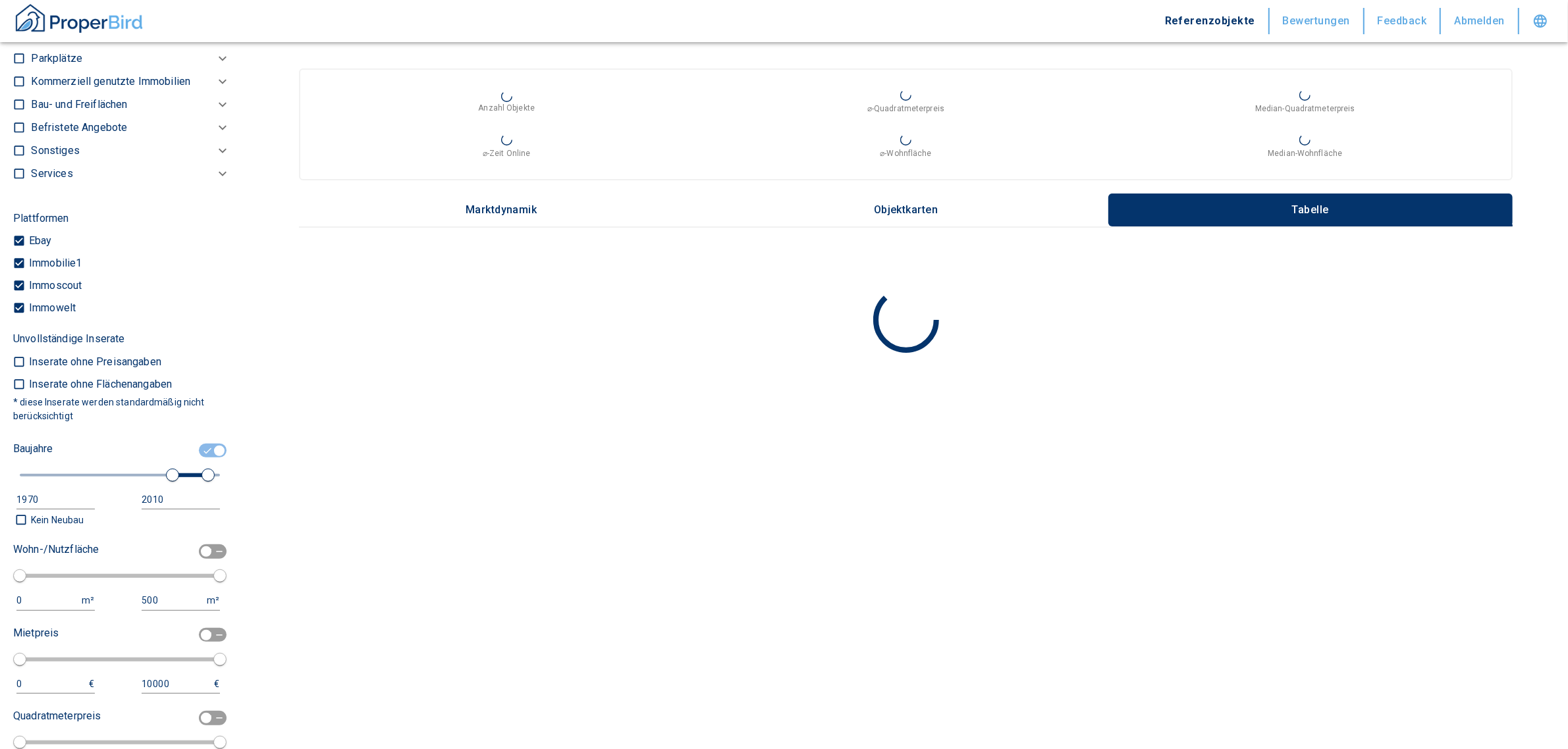
click at [55, 506] on div "1970" at bounding box center [43, 500] width 52 height 17
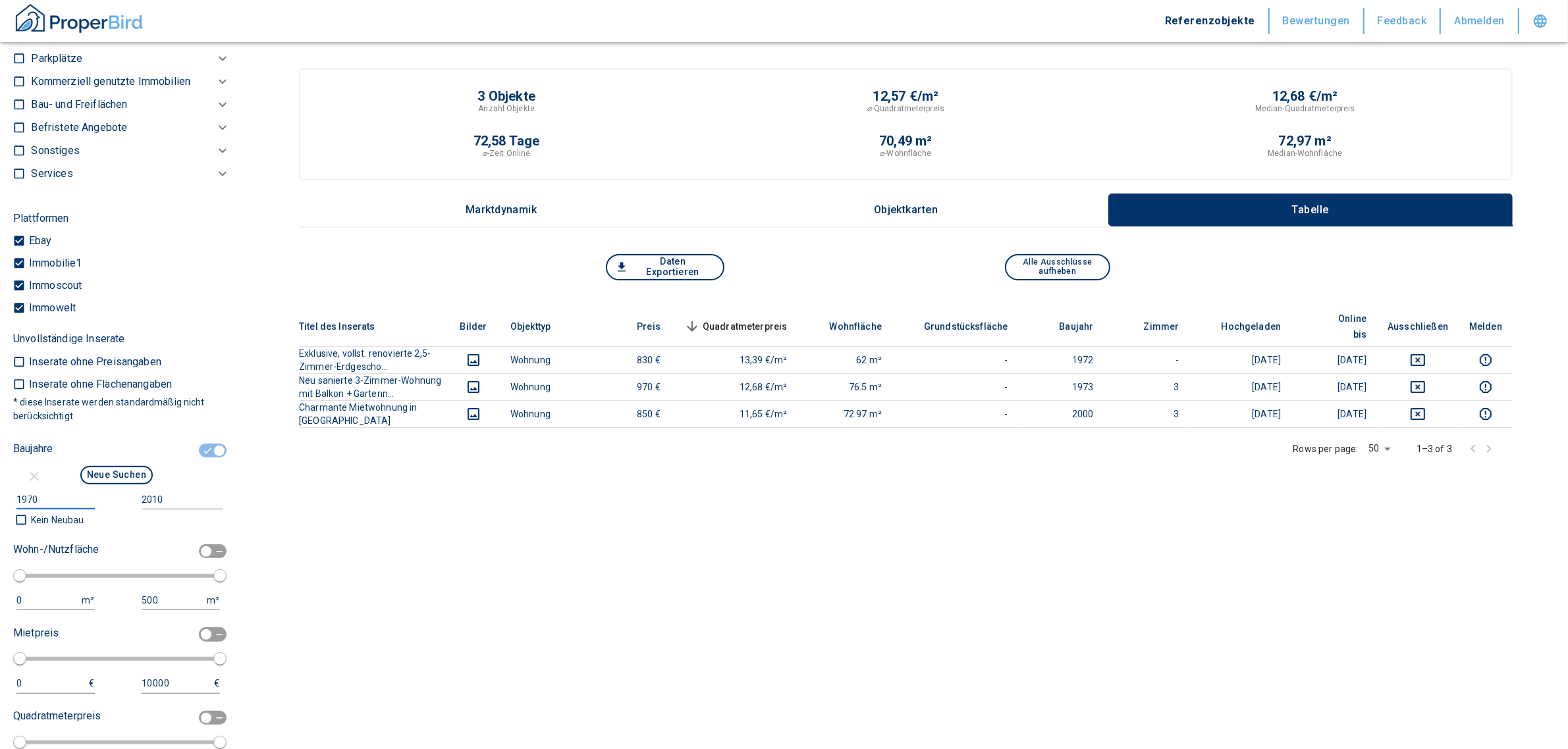
click at [55, 507] on input "1970" at bounding box center [54, 499] width 73 height 19
type input "1"
type input "2021"
click at [153, 507] on input "2010" at bounding box center [180, 499] width 76 height 19
click at [168, 509] on input "2010" at bounding box center [180, 499] width 76 height 19
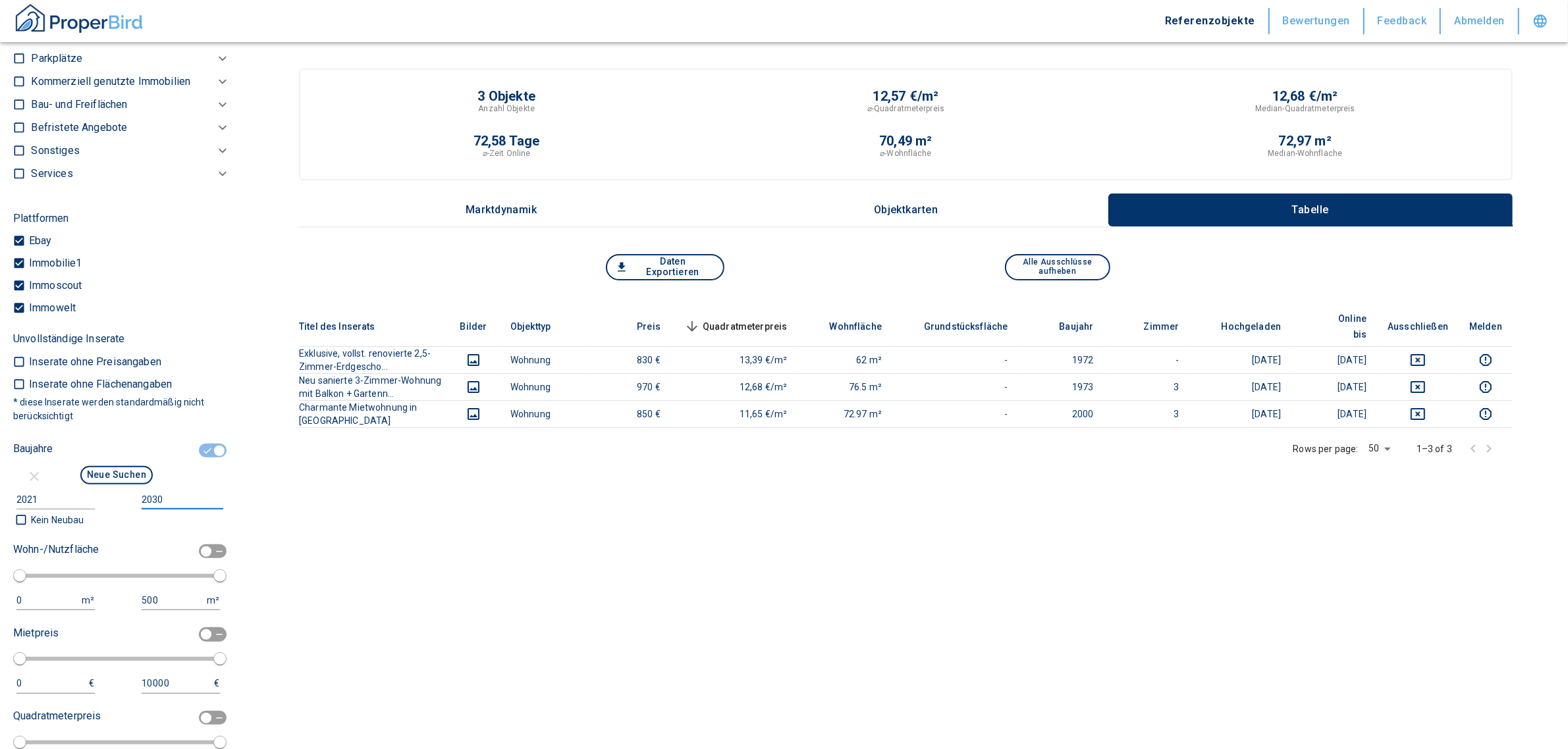
type input "2030"
click at [117, 463] on div at bounding box center [168, 450] width 103 height 25
click at [117, 484] on button "Neue Suchen" at bounding box center [116, 475] width 72 height 19
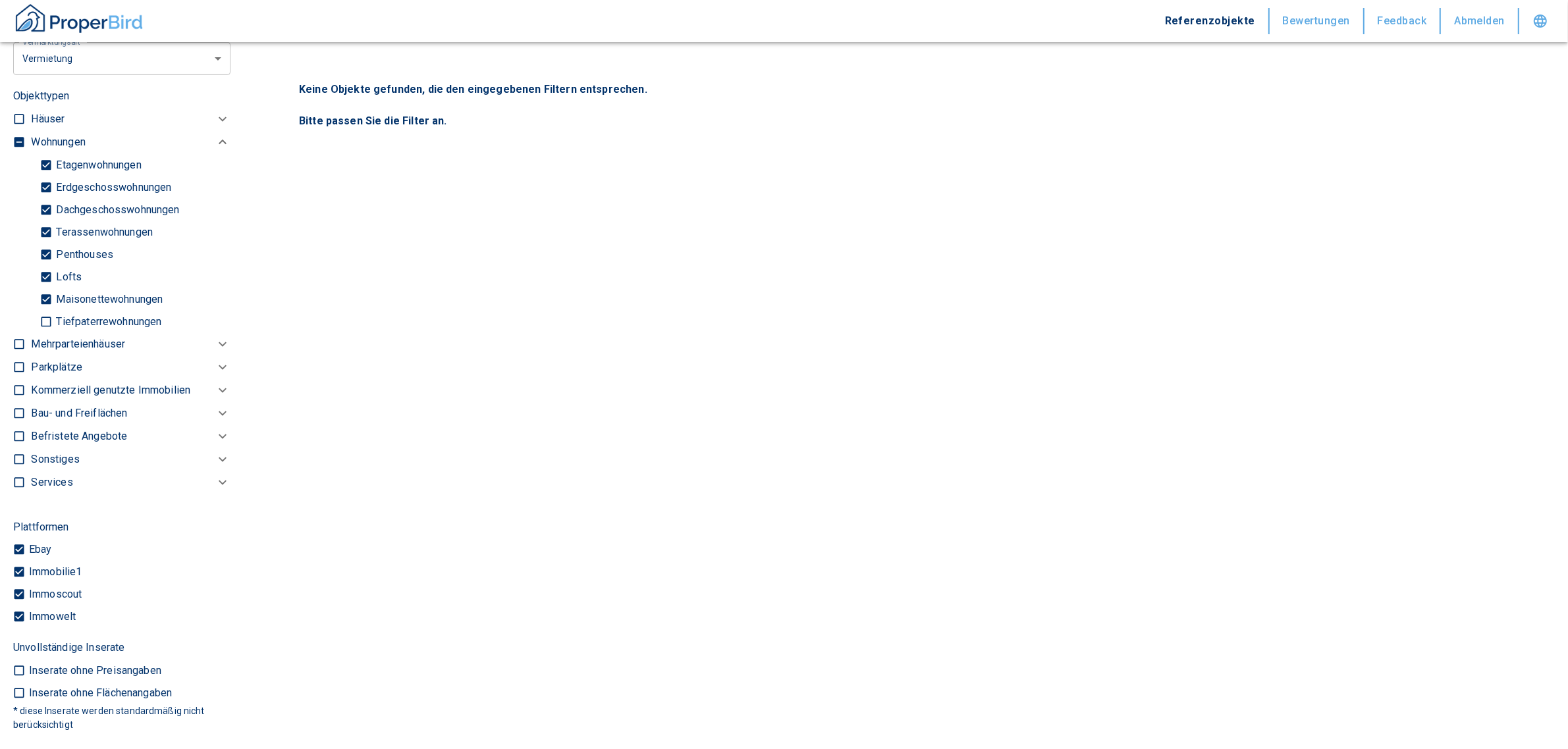
scroll to position [362, 0]
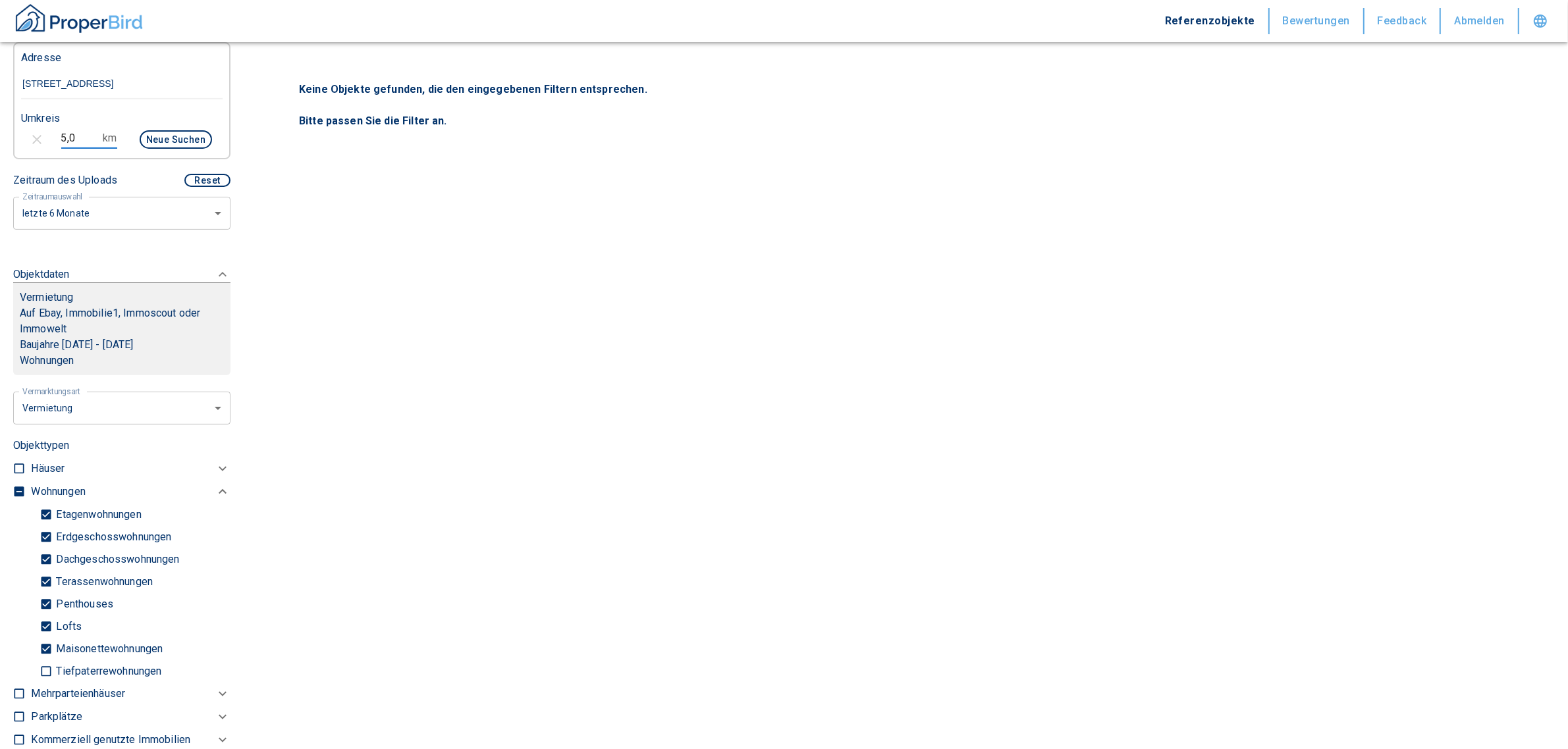
drag, startPoint x: 79, startPoint y: 152, endPoint x: 14, endPoint y: 152, distance: 65.0
click at [11, 149] on div "5,0 km Neue Suchen" at bounding box center [111, 141] width 201 height 32
type input "2,0"
click at [58, 425] on body "Referenzobjekte Bewertungen Feedback Abmelden Filtervorlagen Neue Filtereinstel…" at bounding box center [790, 374] width 1580 height 749
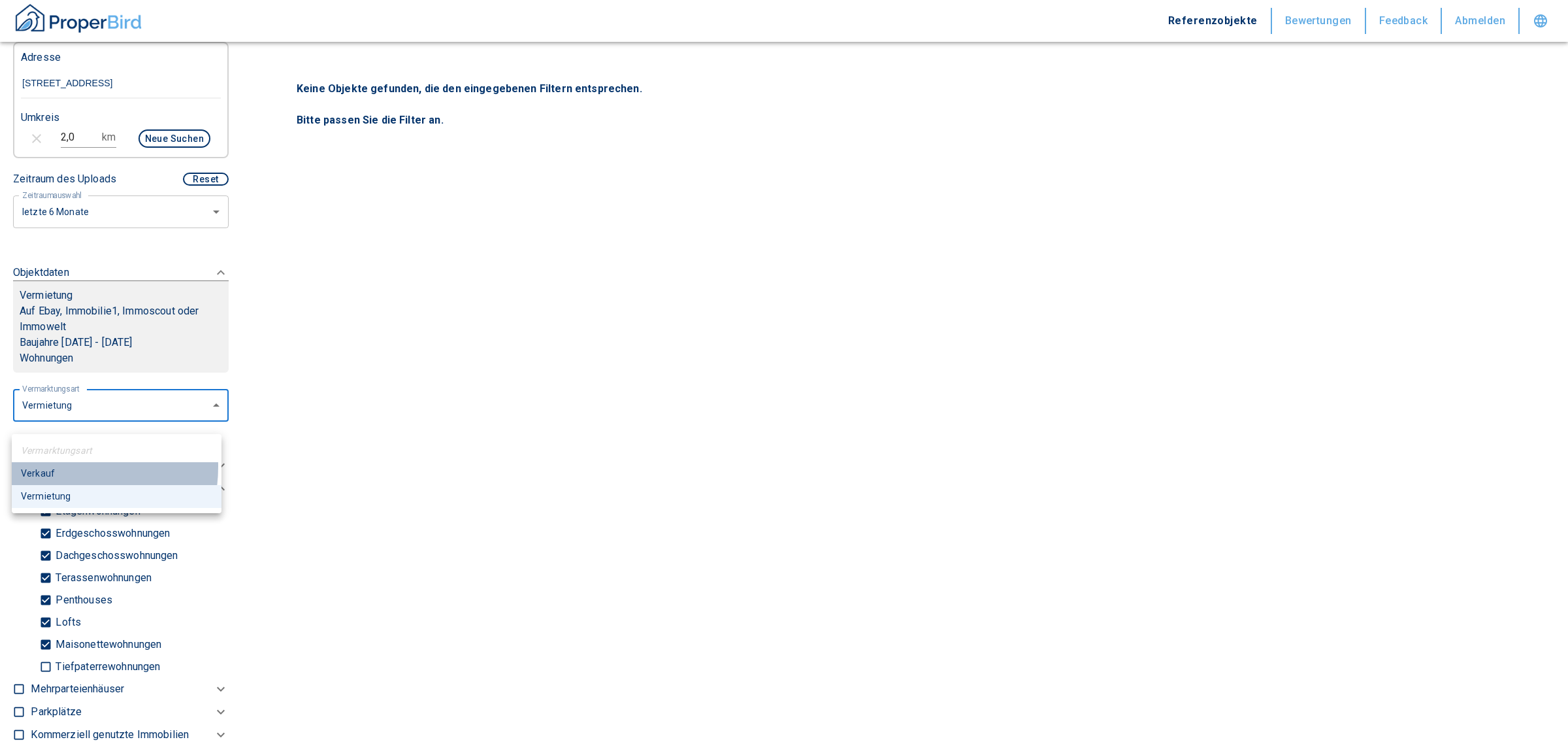
click at [50, 466] on li "Verkauf" at bounding box center [116, 473] width 210 height 23
type input "buy"
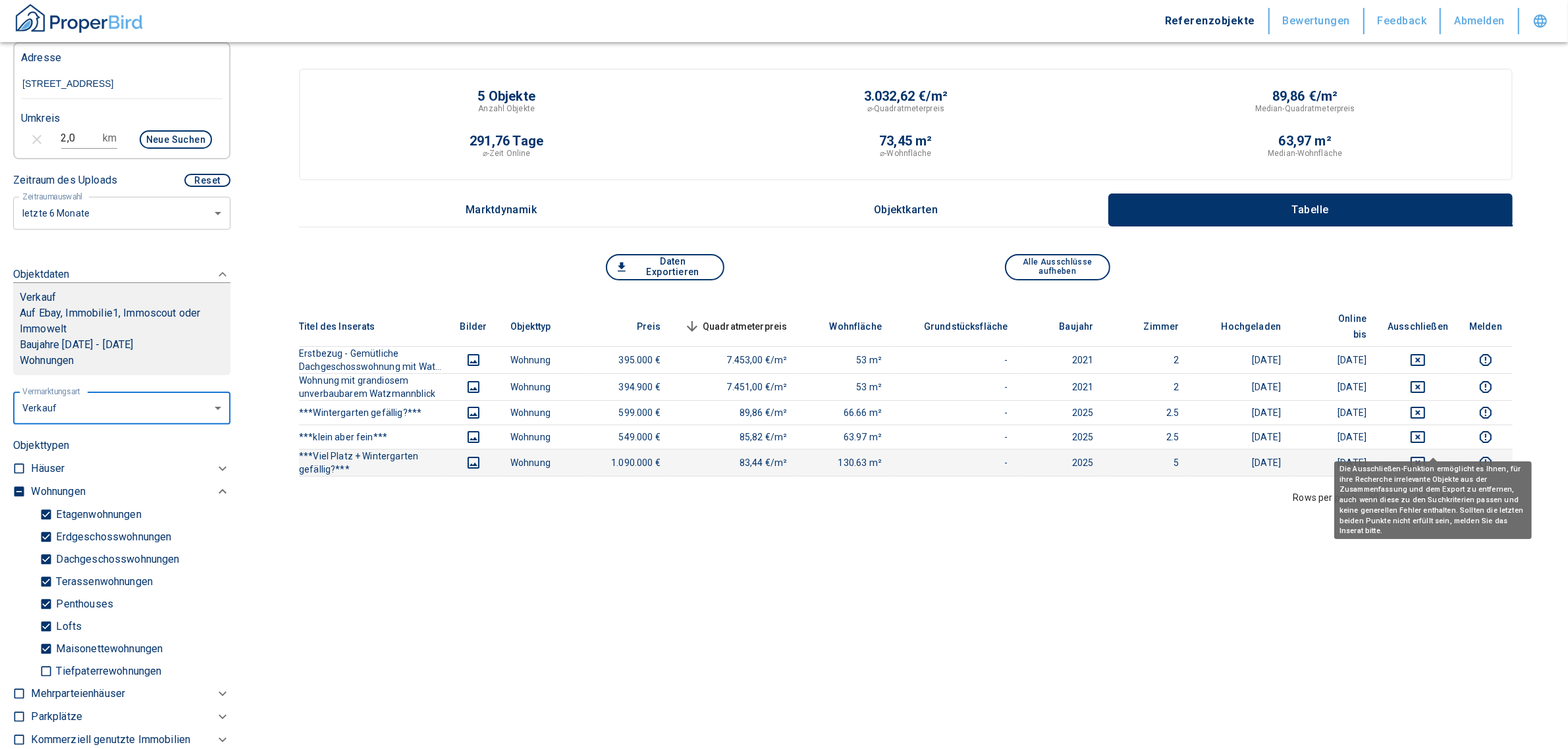
click at [1425, 454] on icon "deselect this listing" at bounding box center [1417, 462] width 16 height 16
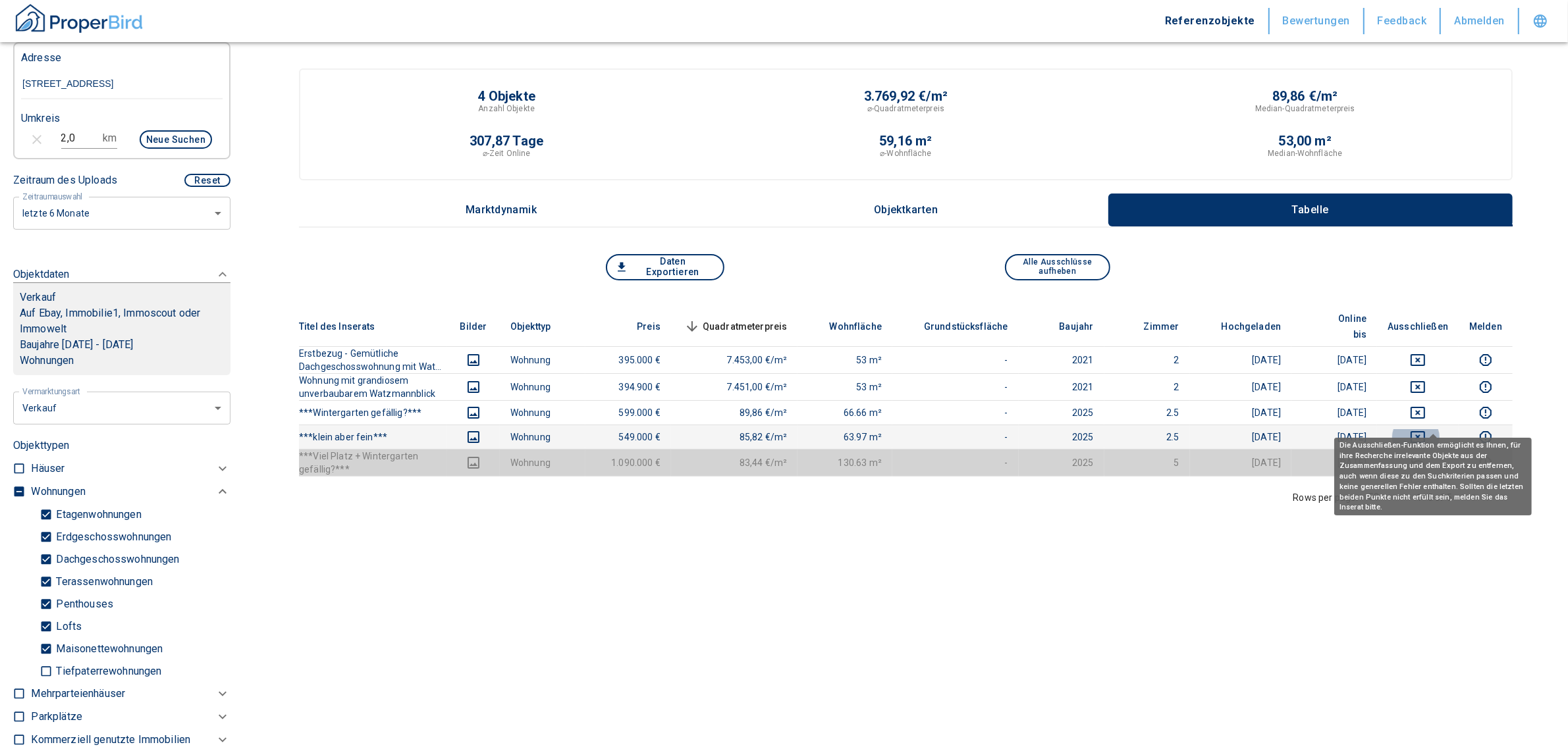
click at [1425, 432] on icon "deselect this listing" at bounding box center [1417, 437] width 15 height 12
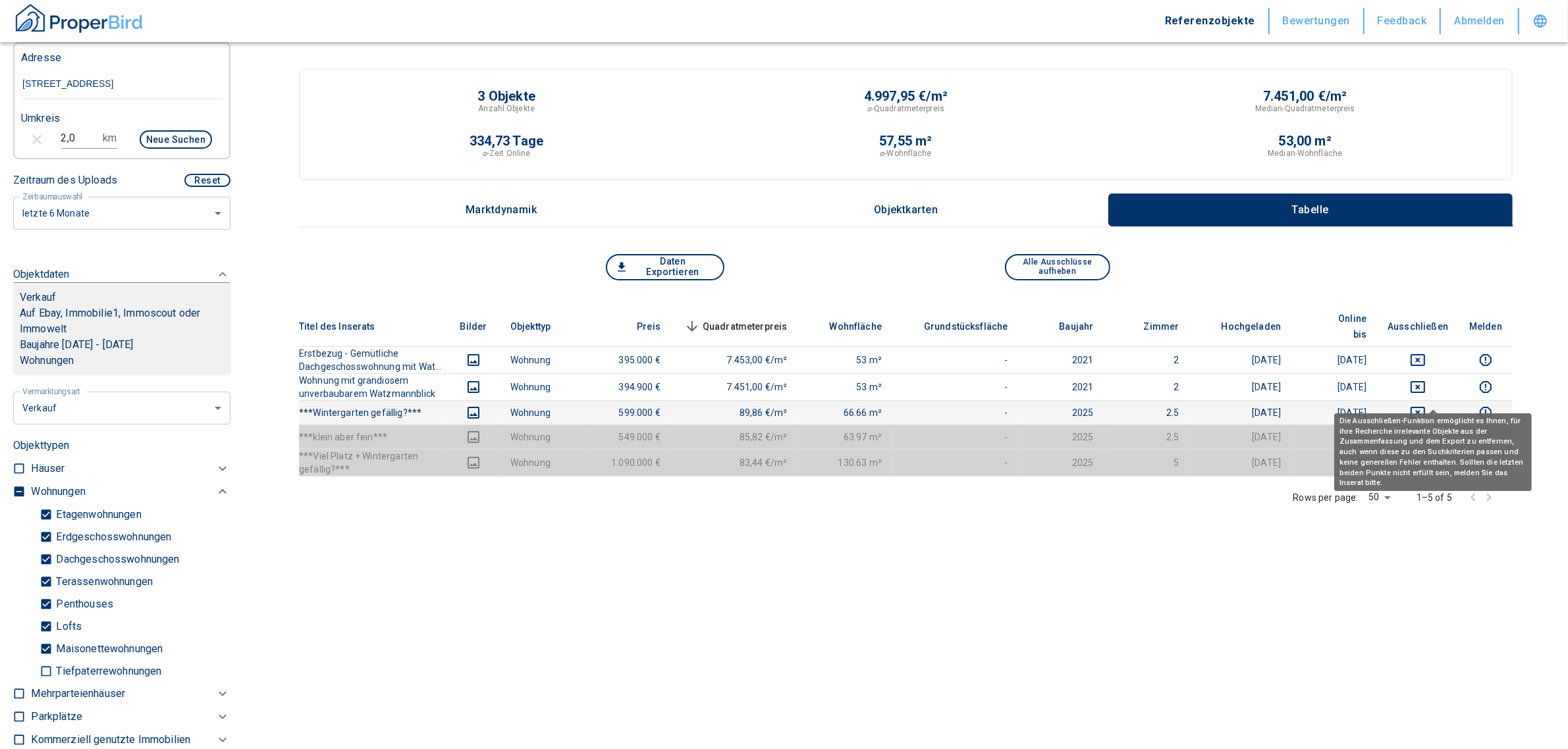
click at [1425, 405] on icon "deselect this listing" at bounding box center [1417, 413] width 16 height 16
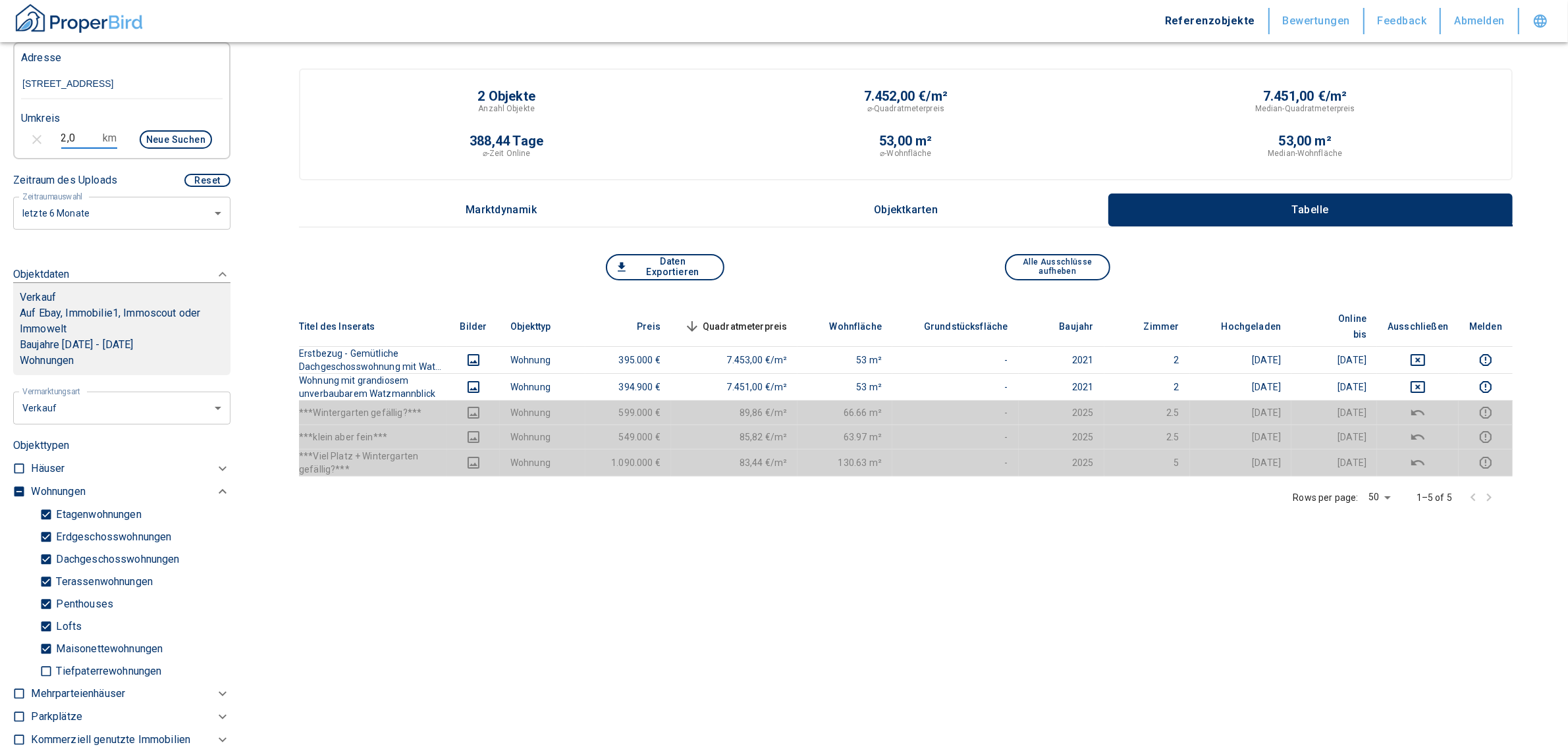
drag, startPoint x: 90, startPoint y: 155, endPoint x: -9, endPoint y: 158, distance: 99.0
click at [0, 158] on html "Referenzobjekte Bewertungen Feedback Abmelden Filtervorlagen Neue Filtereinstel…" at bounding box center [784, 464] width 1568 height 930
type input "3,0"
click at [175, 149] on button "Neue Suchen" at bounding box center [176, 139] width 72 height 19
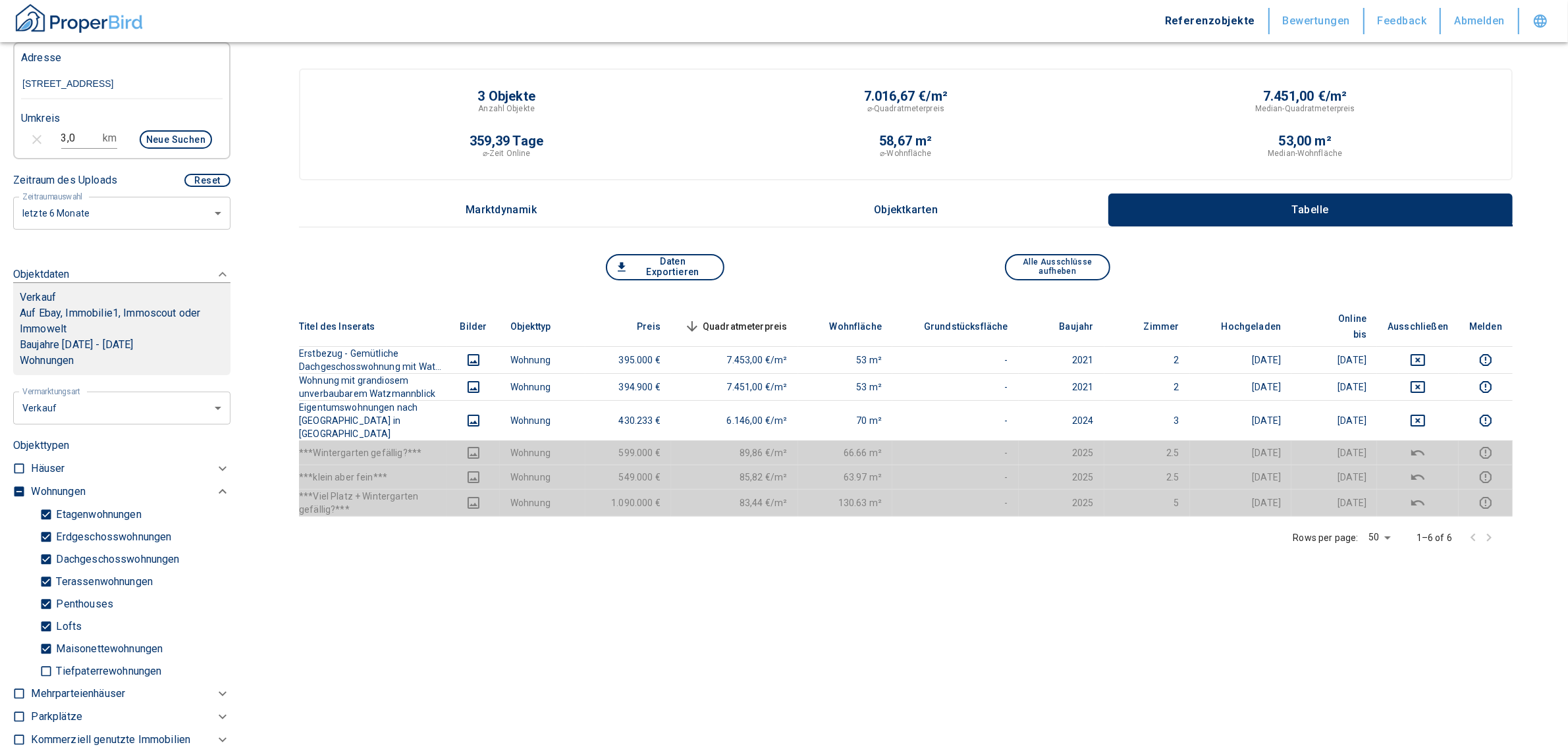
scroll to position [1349, 0]
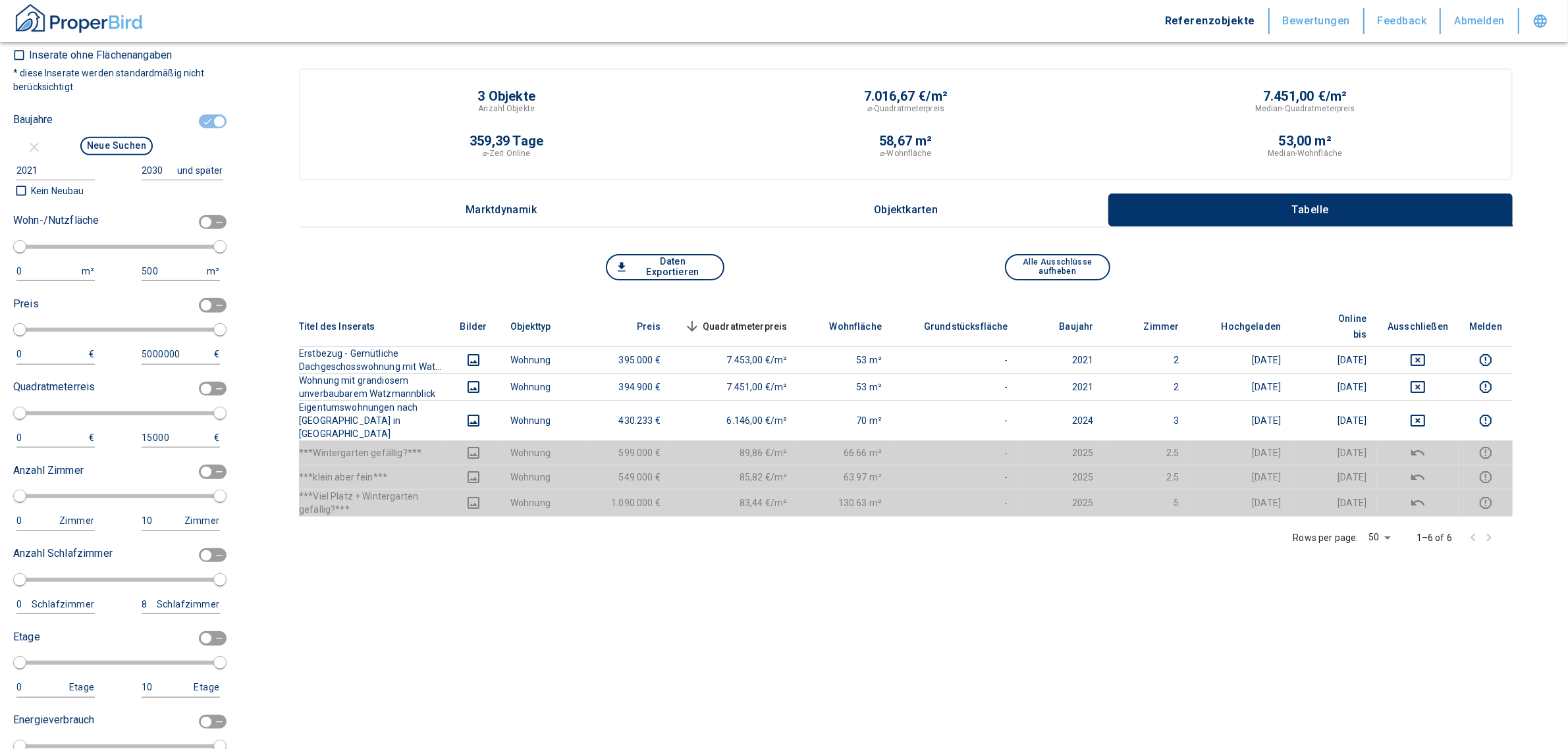
click at [202, 129] on input "checkbox" at bounding box center [219, 121] width 40 height 15
checkbox input "false"
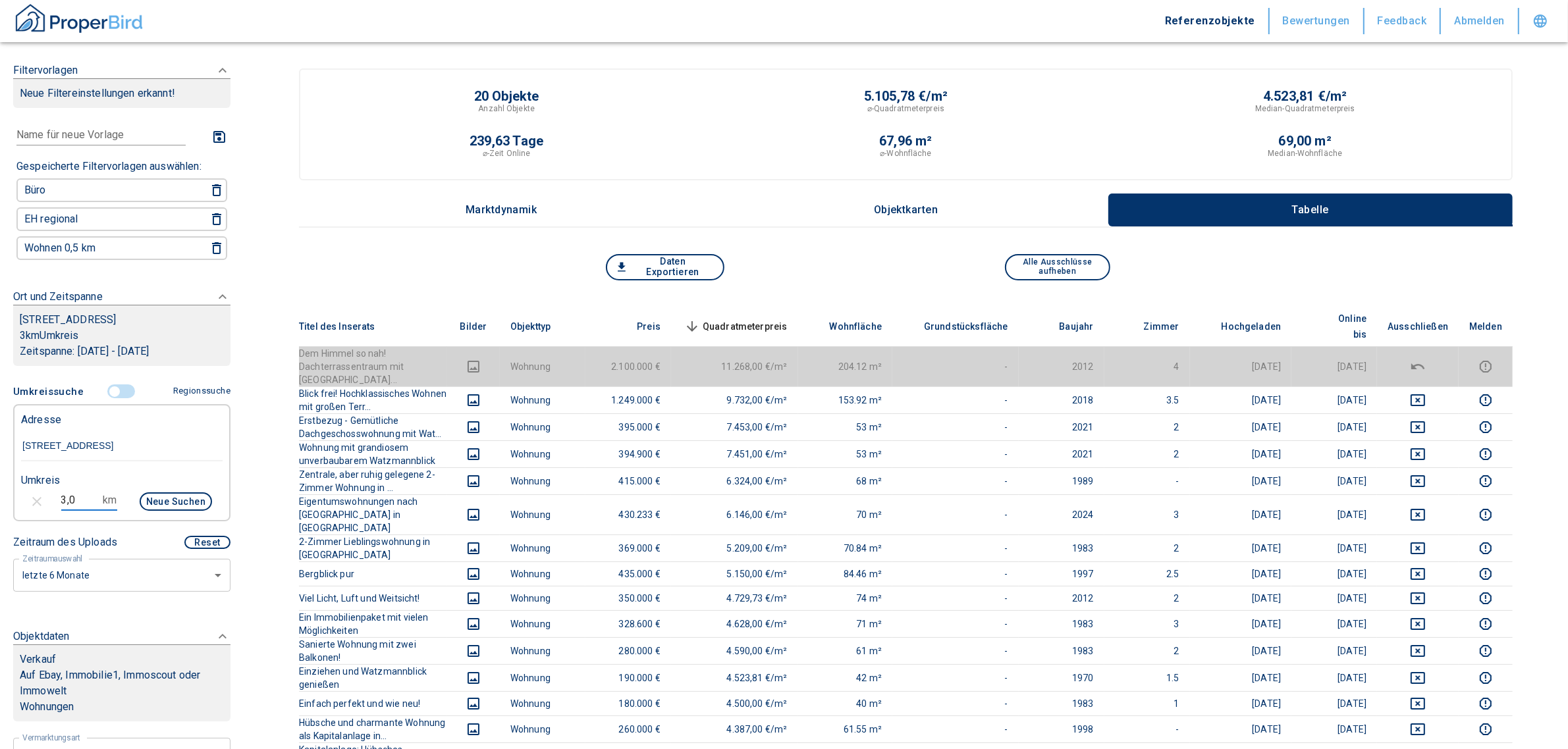
drag, startPoint x: 75, startPoint y: 514, endPoint x: 5, endPoint y: 510, distance: 70.1
click at [5, 510] on div "Filtervorlagen Neue Filtereinstellungen erkannt! Name für neue Vorlage x Gespei…" at bounding box center [121, 374] width 243 height 749
click at [140, 511] on button "Neue Suchen" at bounding box center [176, 501] width 72 height 19
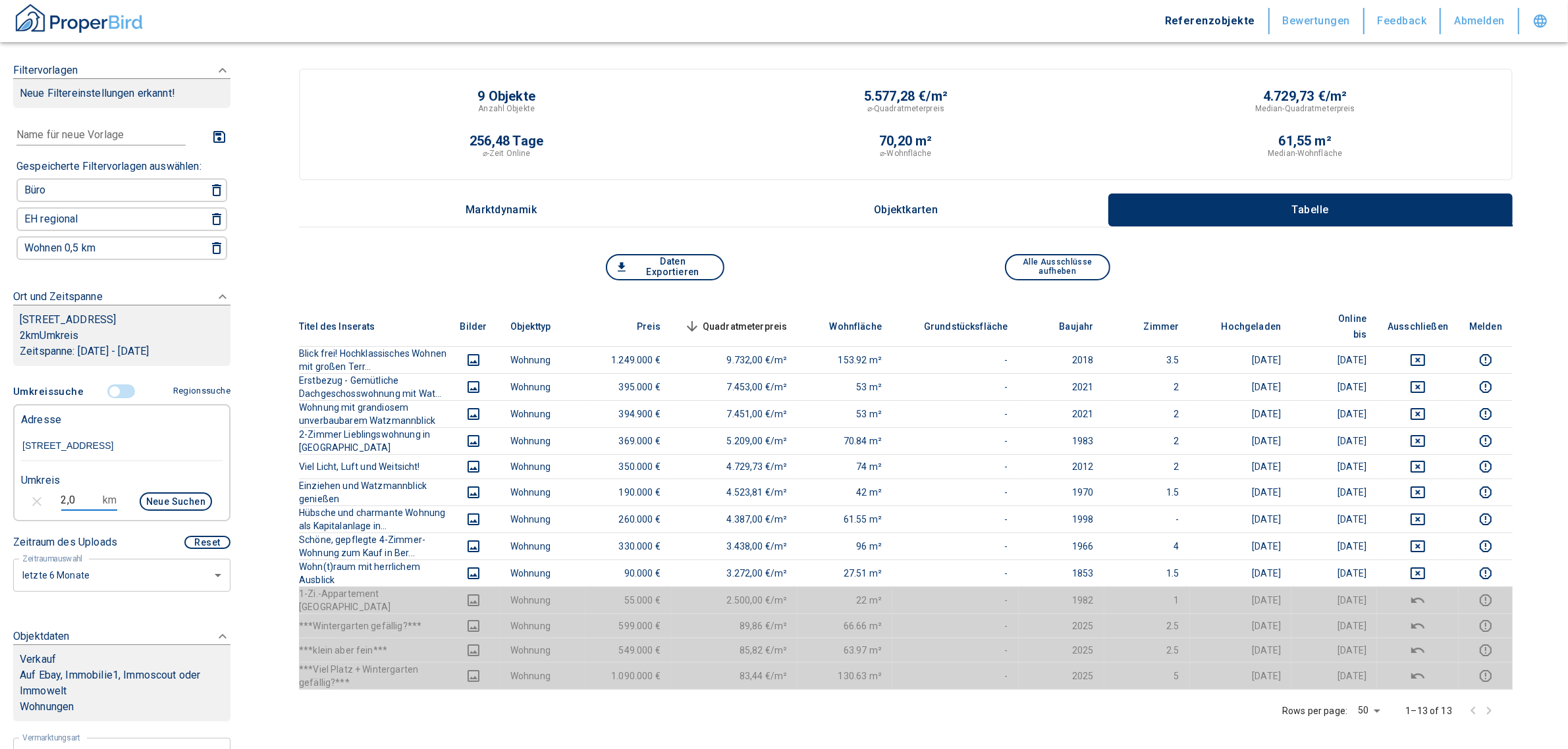
drag, startPoint x: 74, startPoint y: 515, endPoint x: 37, endPoint y: 518, distance: 37.1
click at [36, 519] on div "2,0 km Neue Suchen" at bounding box center [111, 503] width 201 height 32
type input "1,0"
click at [156, 511] on button "Neue Suchen" at bounding box center [176, 501] width 72 height 19
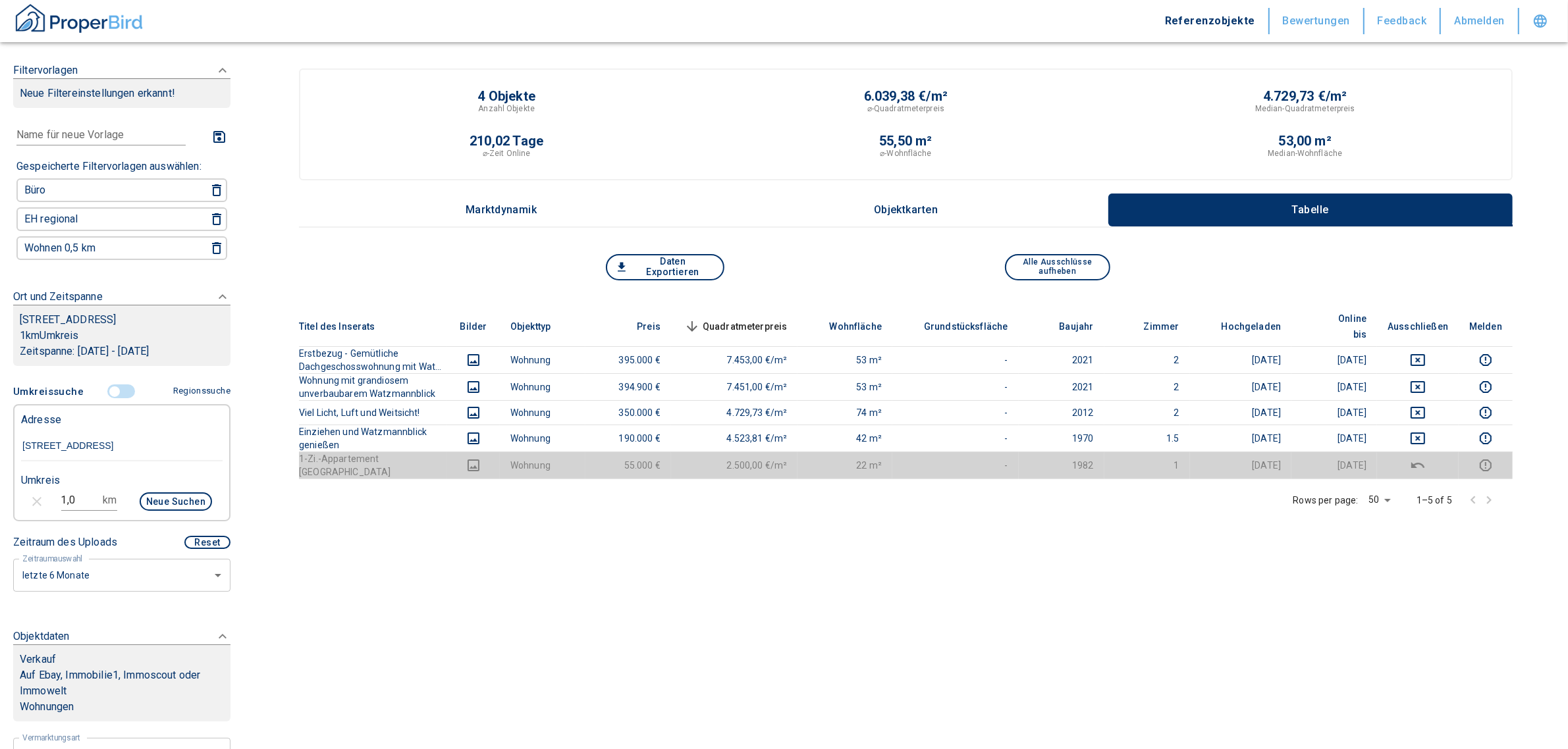
click at [160, 508] on button "Neue Suchen" at bounding box center [176, 501] width 72 height 19
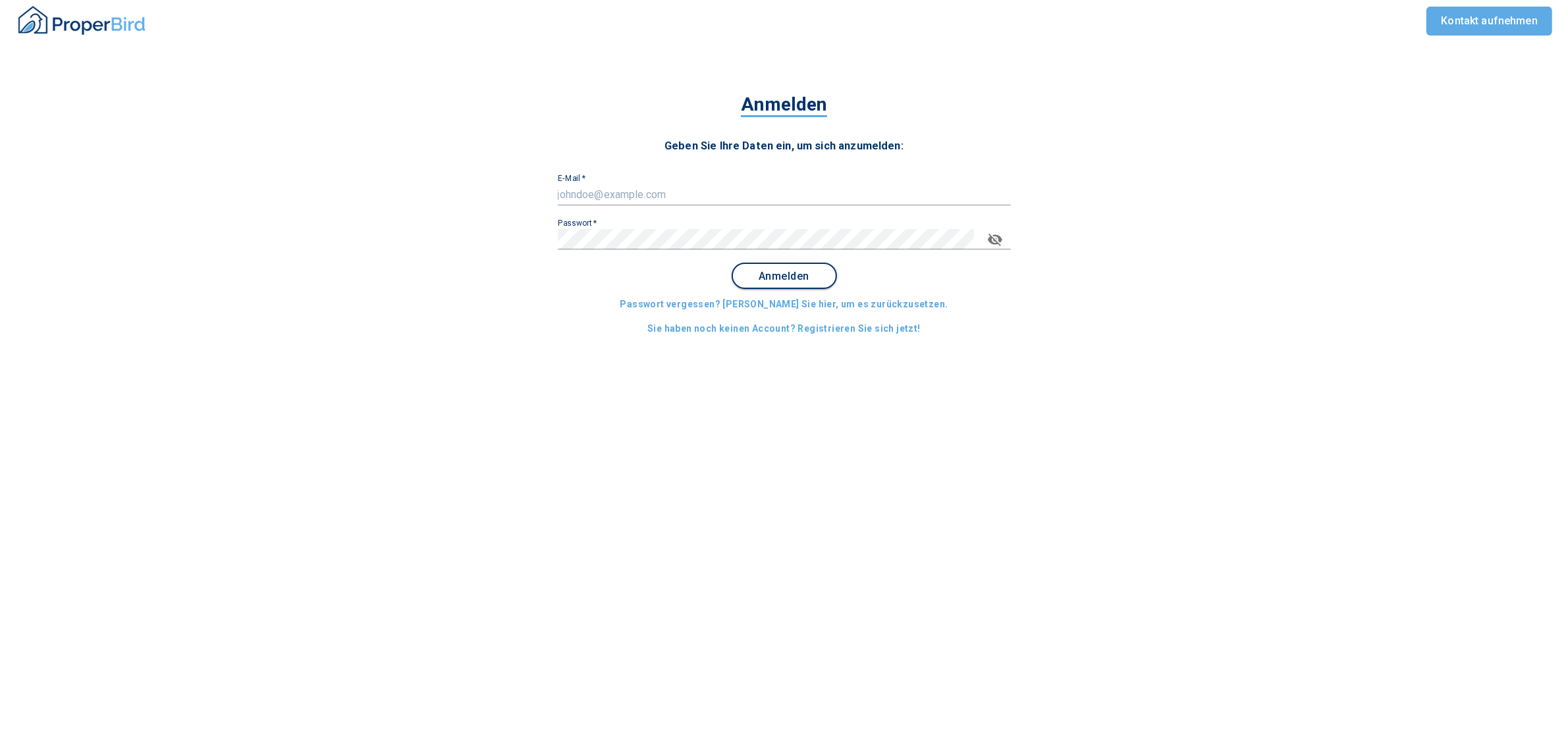
type input "[EMAIL_ADDRESS][DOMAIN_NAME]"
click at [790, 274] on span "Anmelden" at bounding box center [784, 277] width 81 height 12
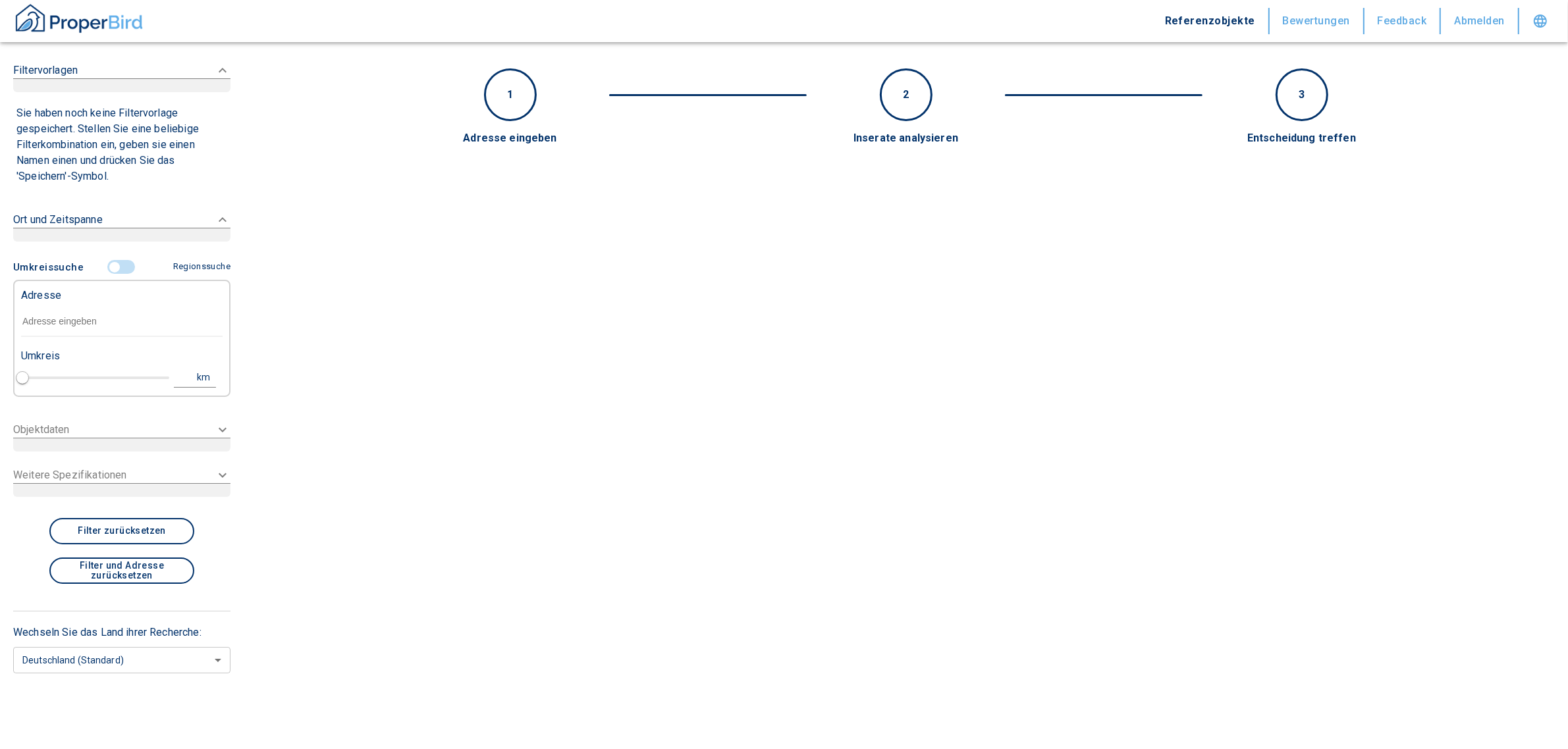
type input "2020"
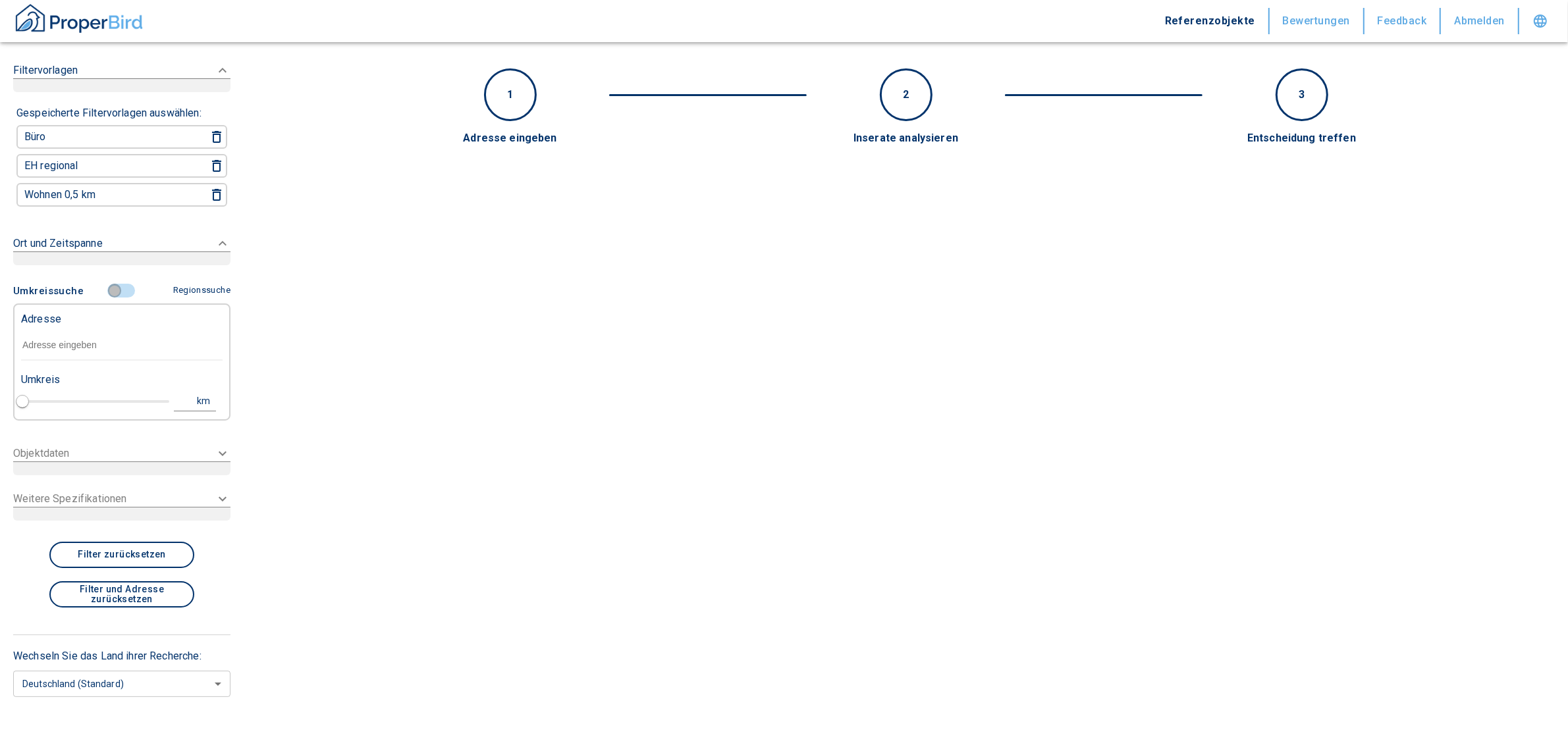
click at [122, 288] on input "controlled" at bounding box center [115, 291] width 40 height 15
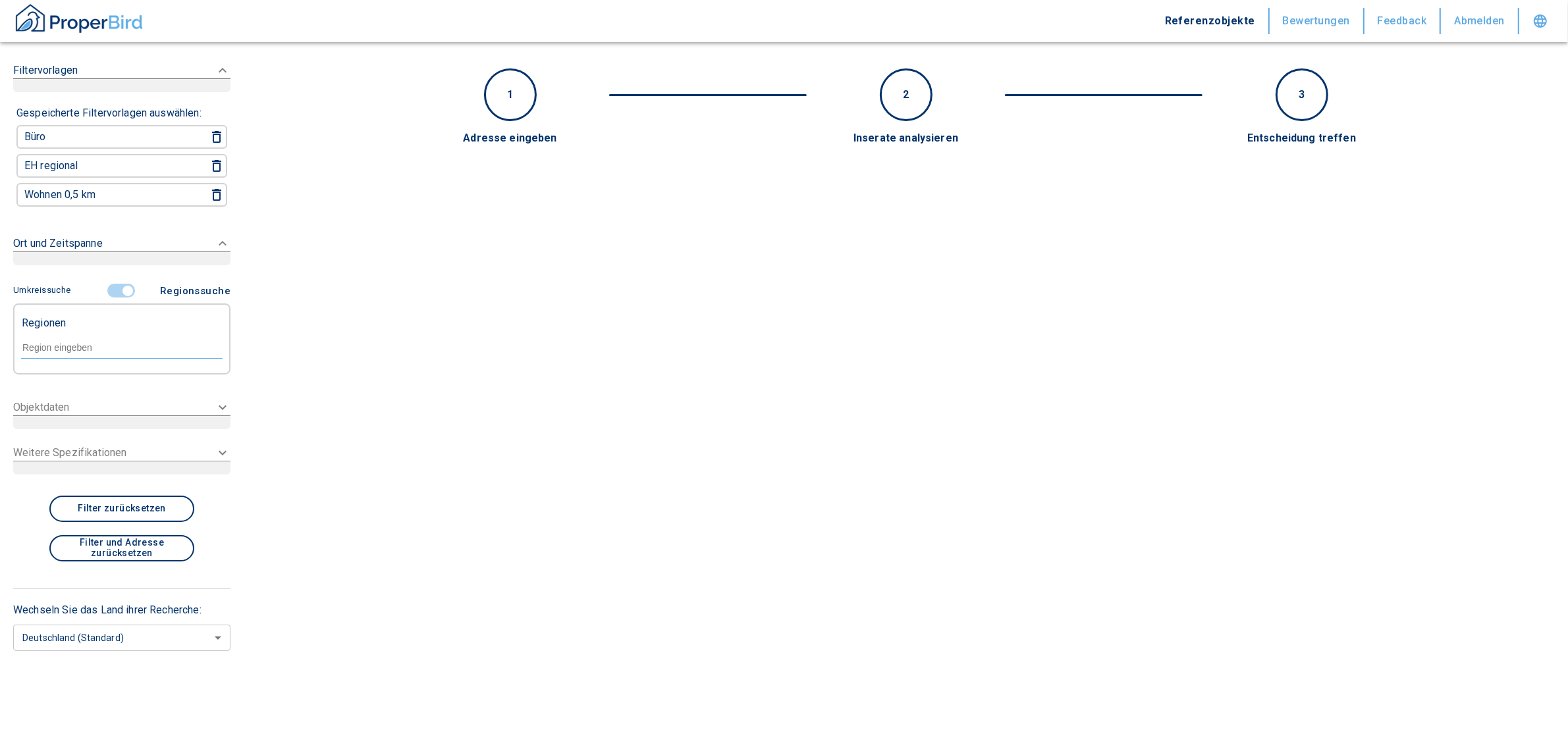
click at [67, 336] on div at bounding box center [121, 346] width 201 height 23
click at [116, 369] on li "83471 [GEOGRAPHIC_DATA]" at bounding box center [122, 374] width 202 height 24
type input "83471"
type input "2020"
type input "83471 [GEOGRAPHIC_DATA]"
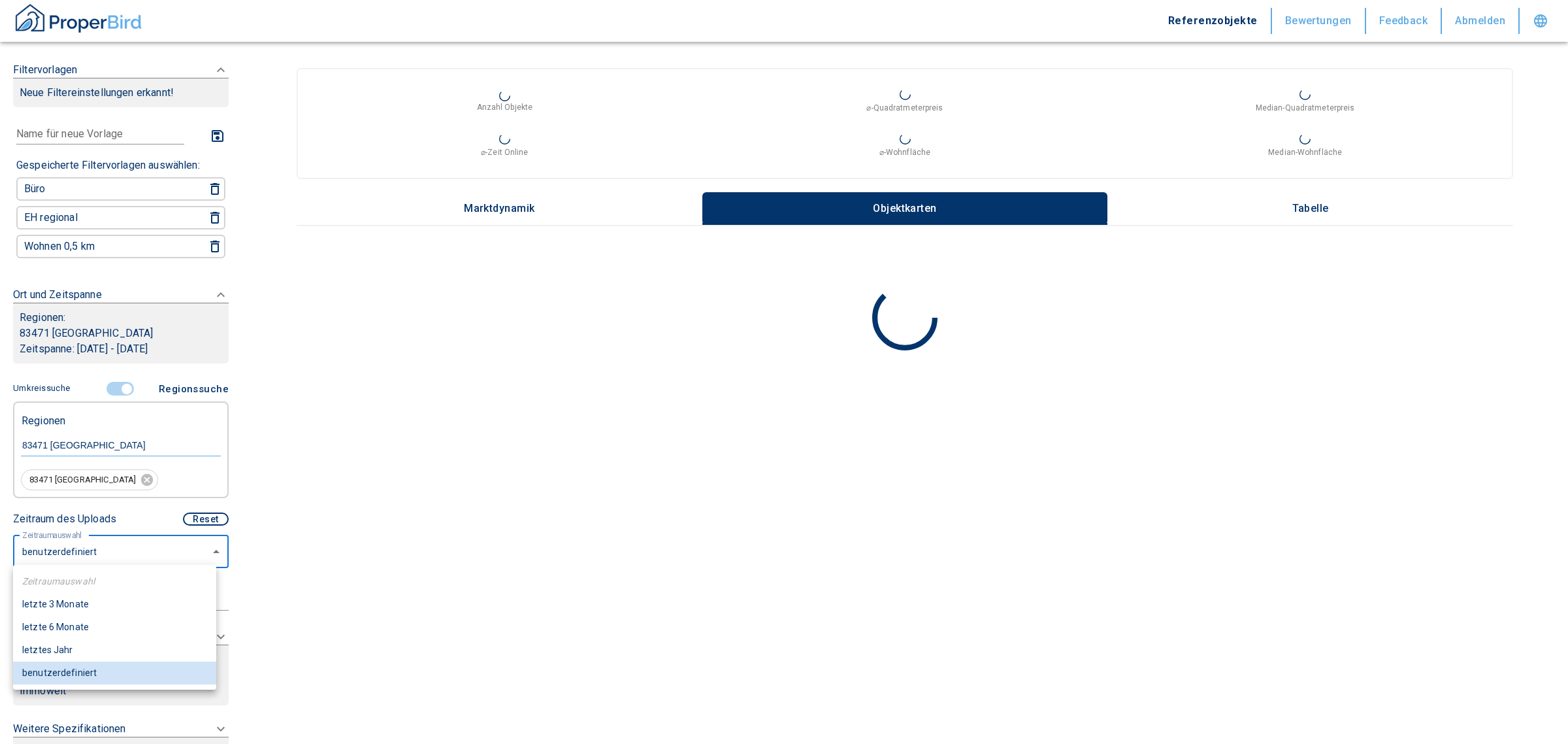
click at [90, 563] on body "Referenzobjekte Bewertungen Feedback Abmelden Filtervorlagen Neue Filtereinstel…" at bounding box center [784, 372] width 1568 height 744
click at [59, 631] on li "letzte 6 Monate" at bounding box center [114, 627] width 203 height 23
type input "2020"
type input "6"
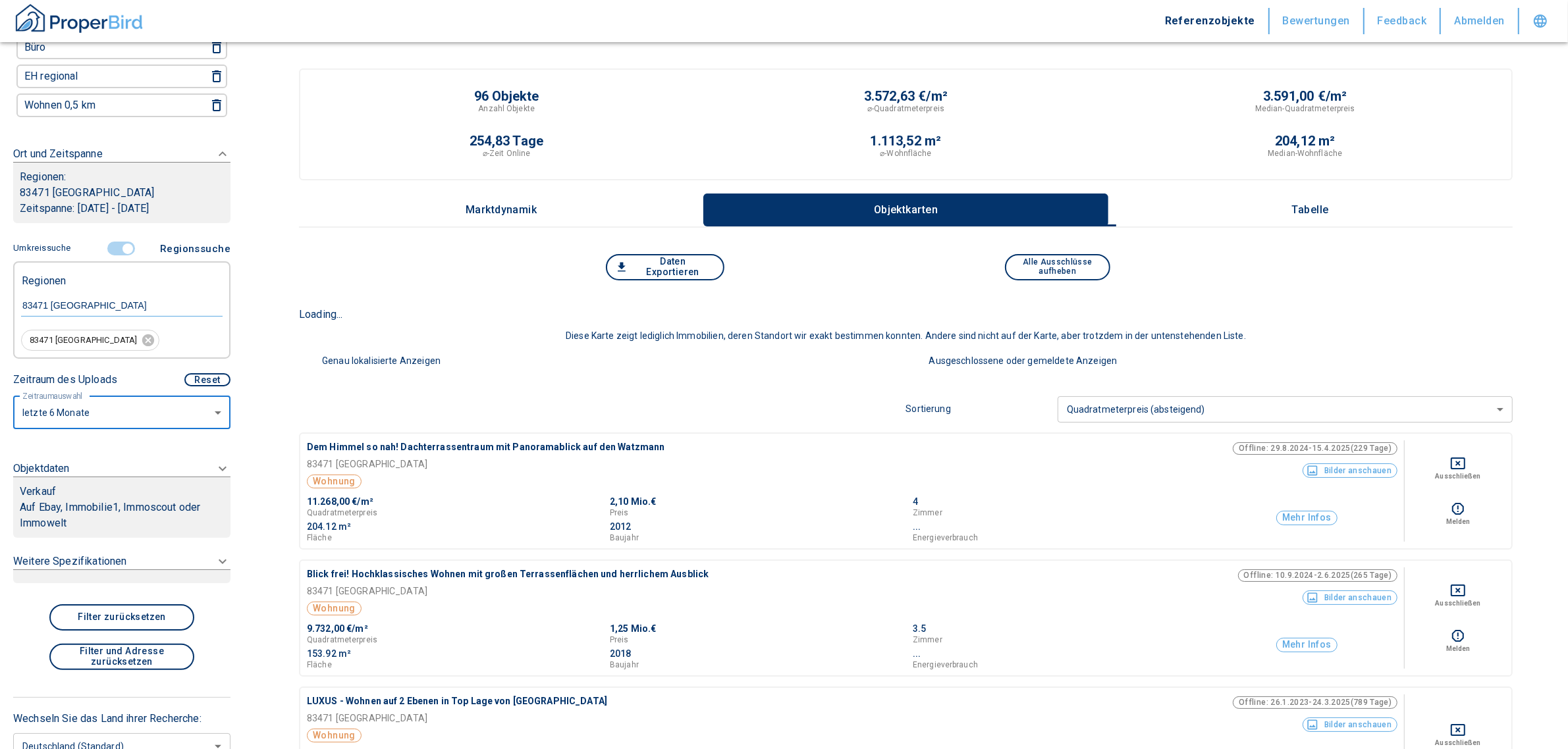
scroll to position [175, 0]
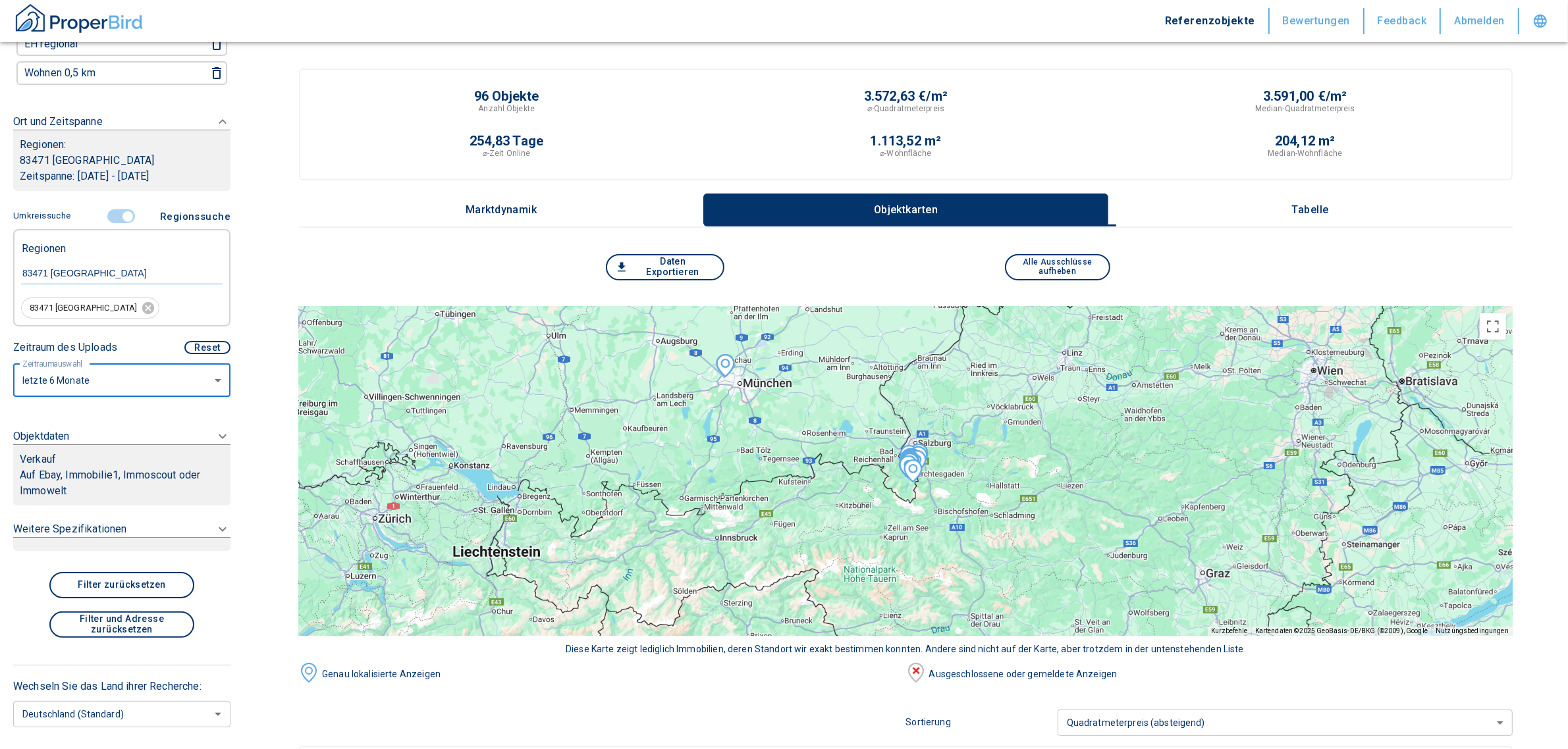
click at [214, 433] on icon at bounding box center [222, 437] width 16 height 16
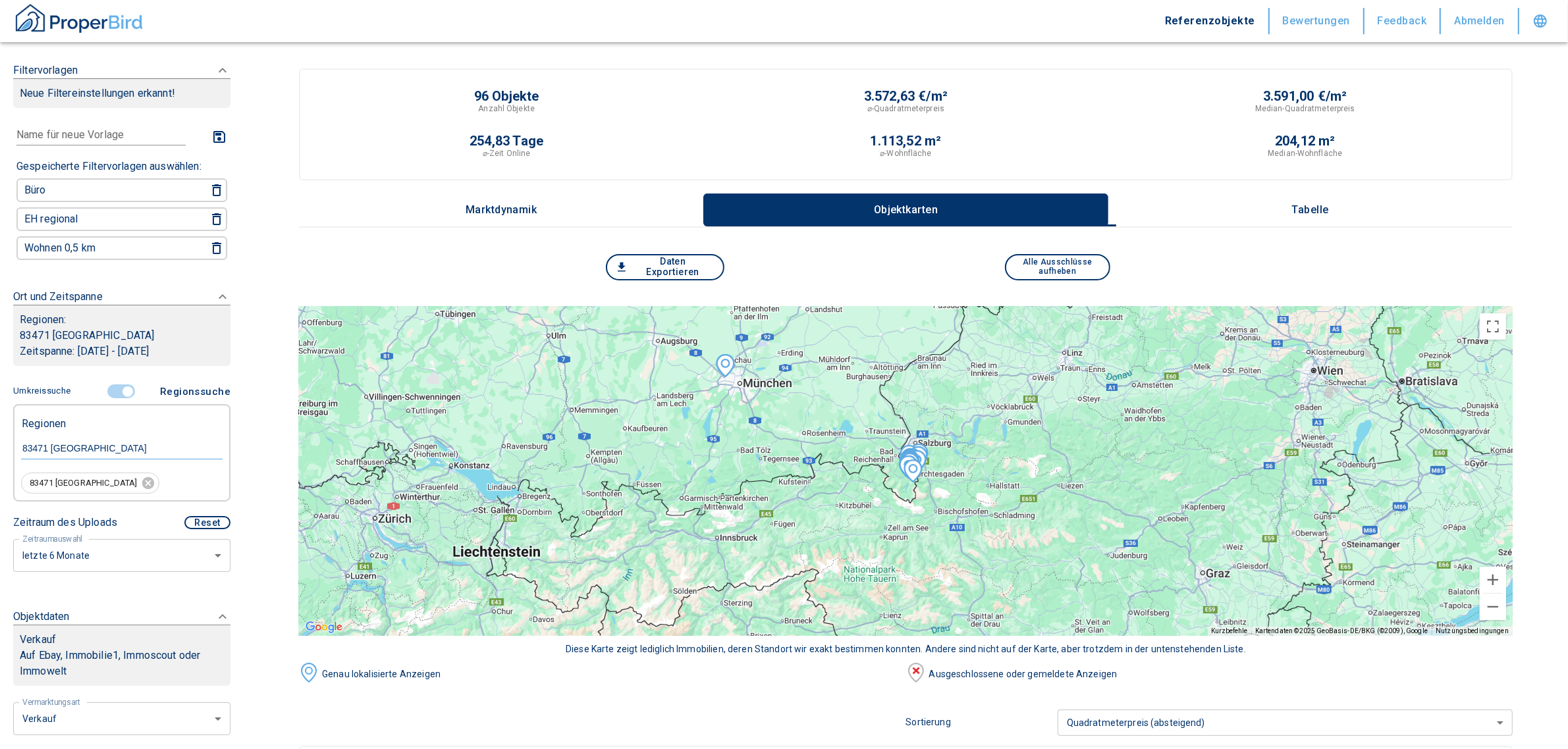
scroll to position [329, 0]
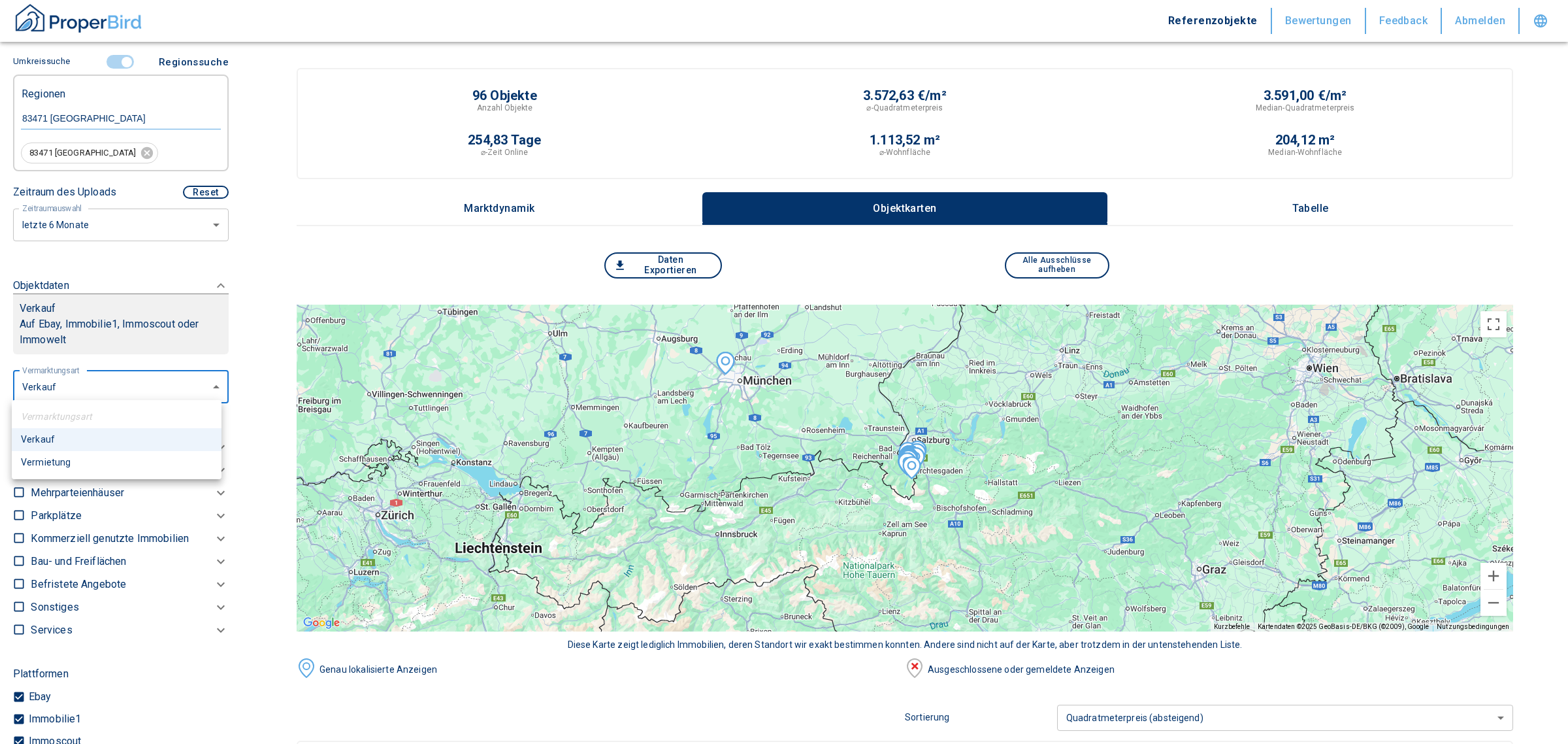
click at [53, 469] on li "Vermietung" at bounding box center [116, 462] width 210 height 23
type input "rent"
type input "2020"
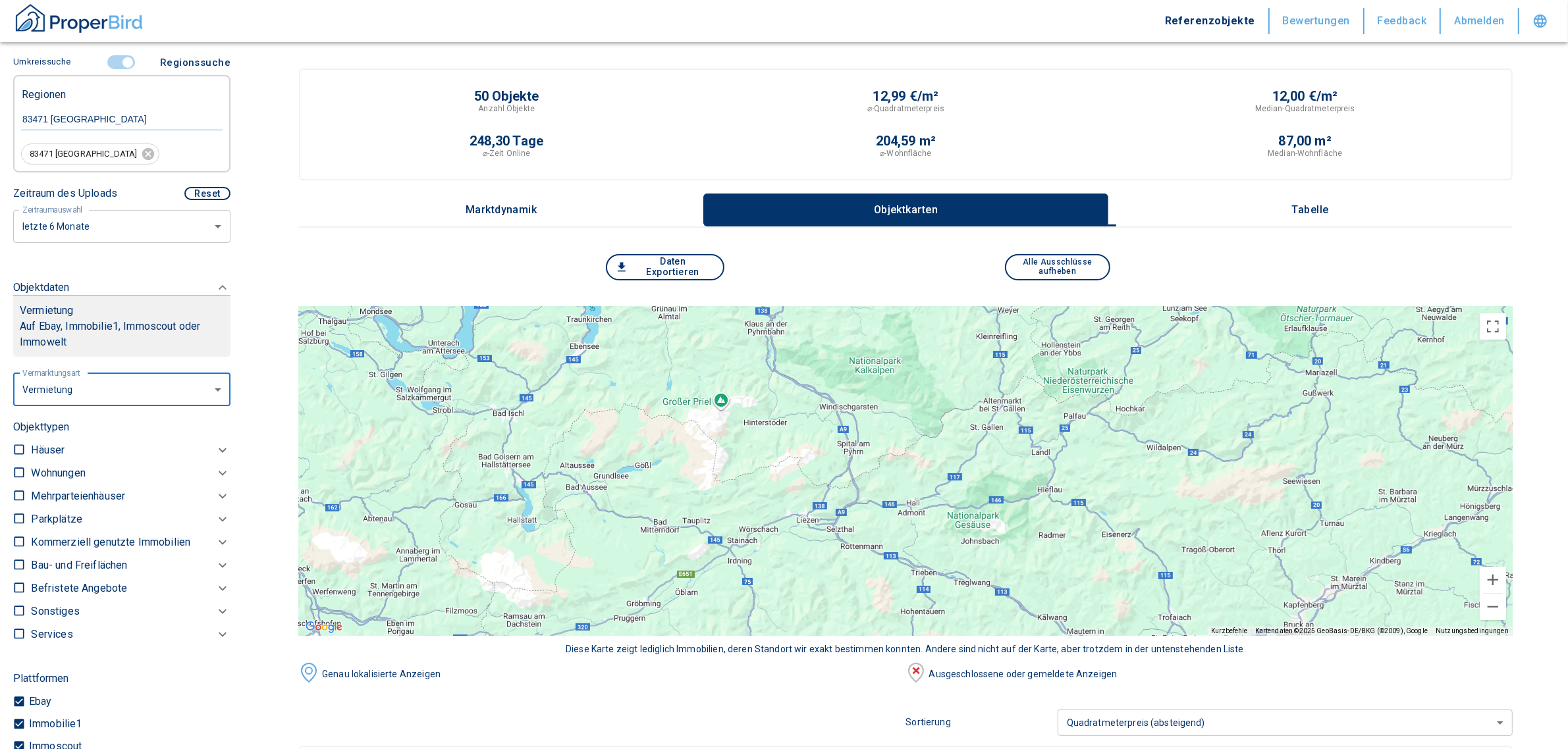
click at [77, 471] on p "Wohnungen" at bounding box center [58, 473] width 54 height 16
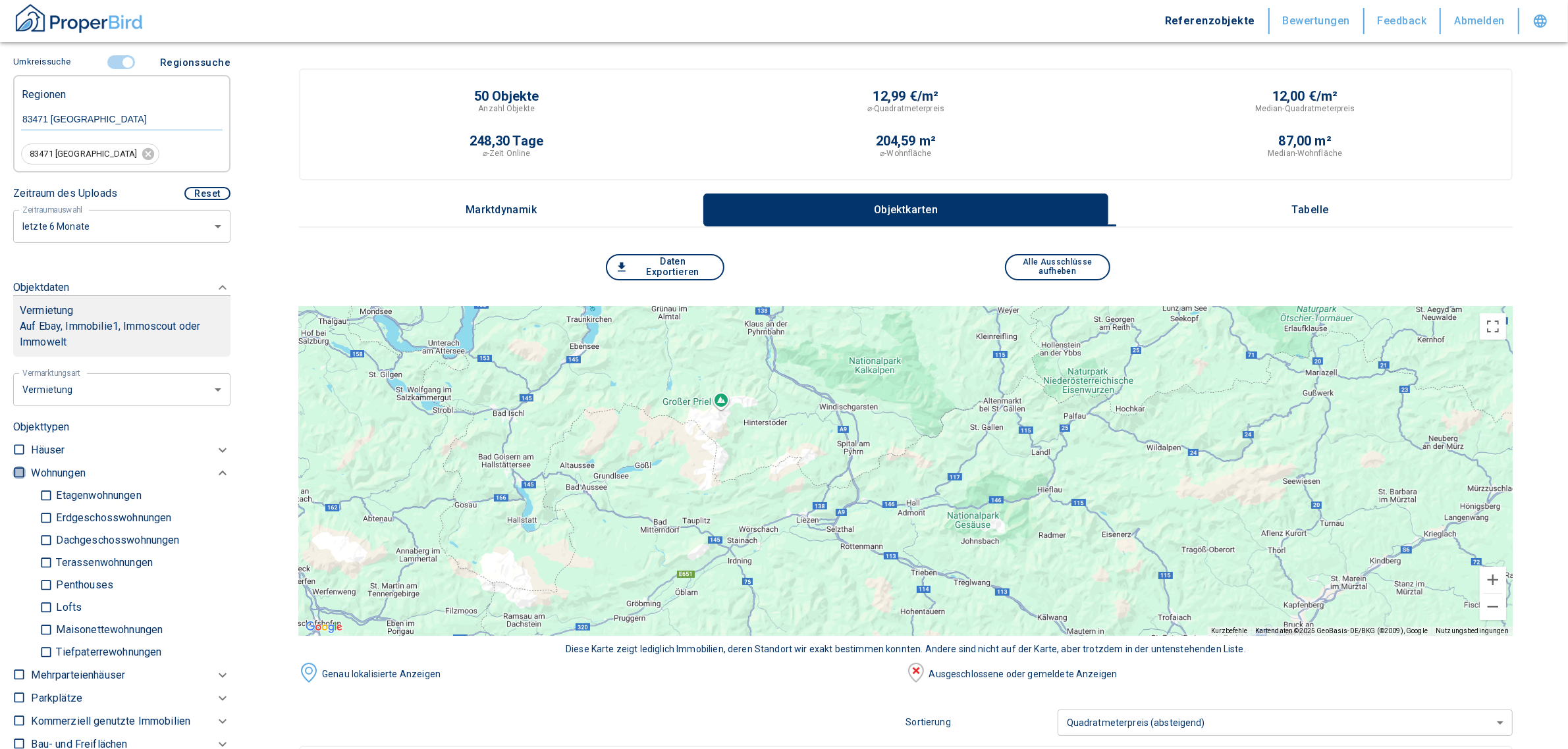
click at [20, 470] on input "checkbox" at bounding box center [19, 472] width 13 height 13
checkbox input "true"
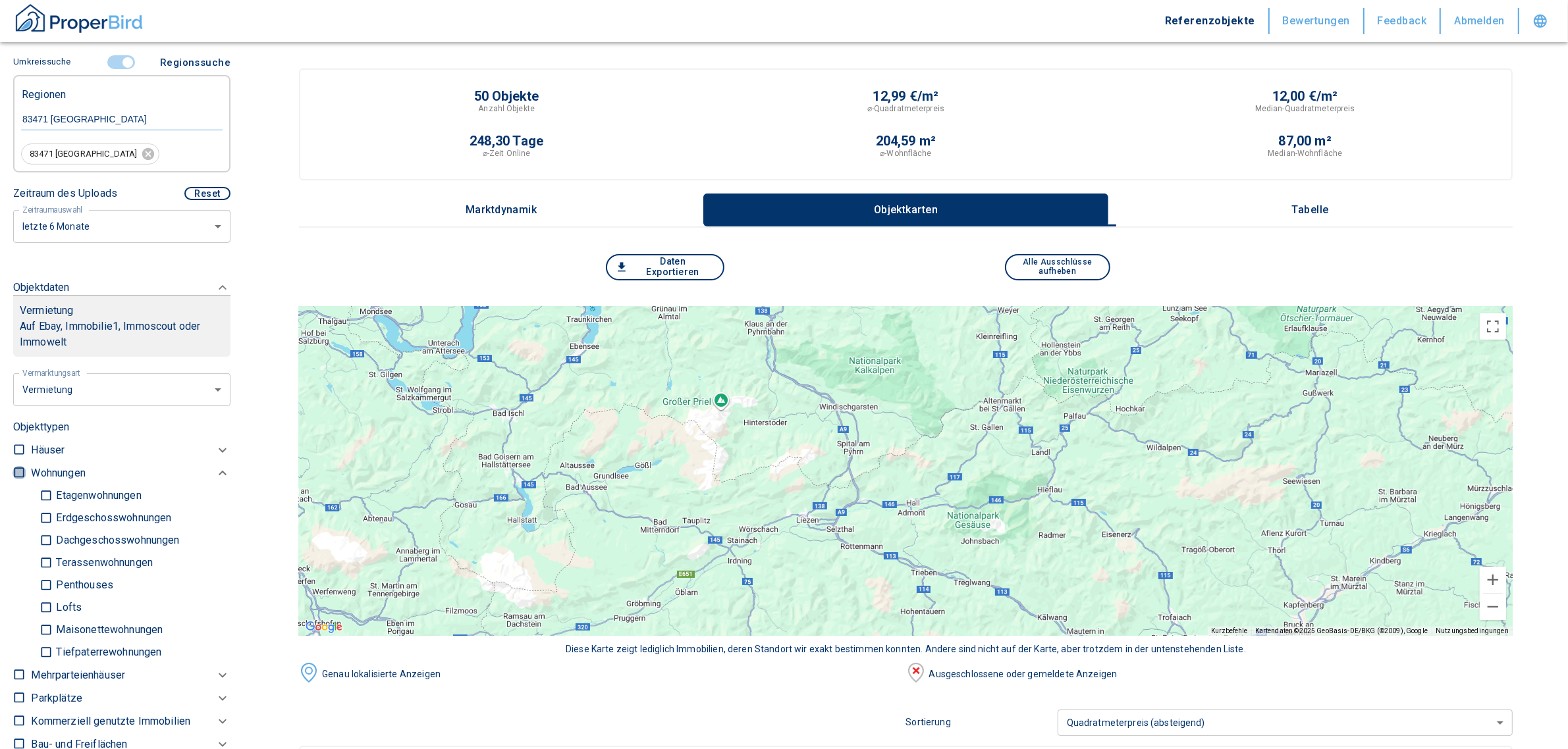
checkbox input "true"
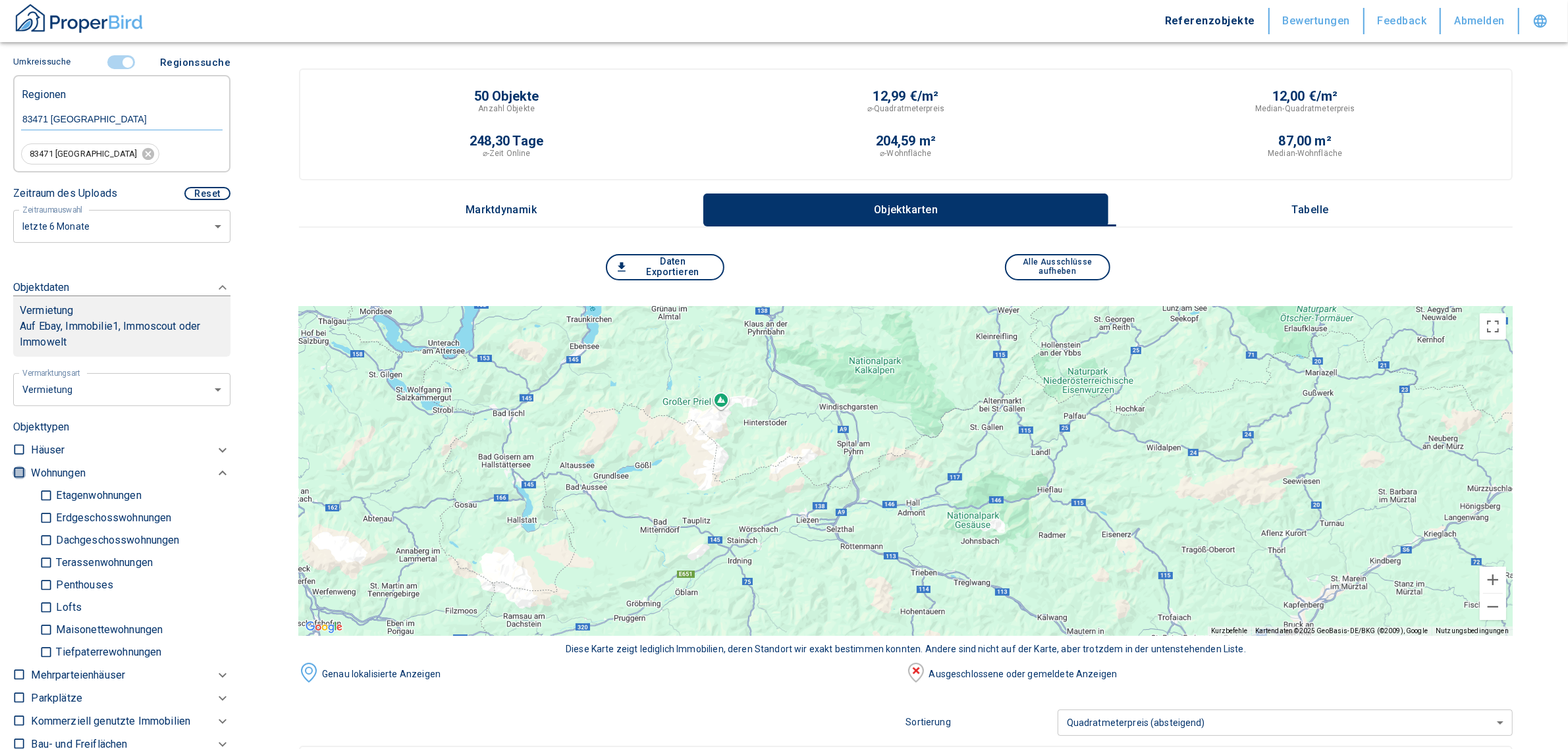
type input "2020"
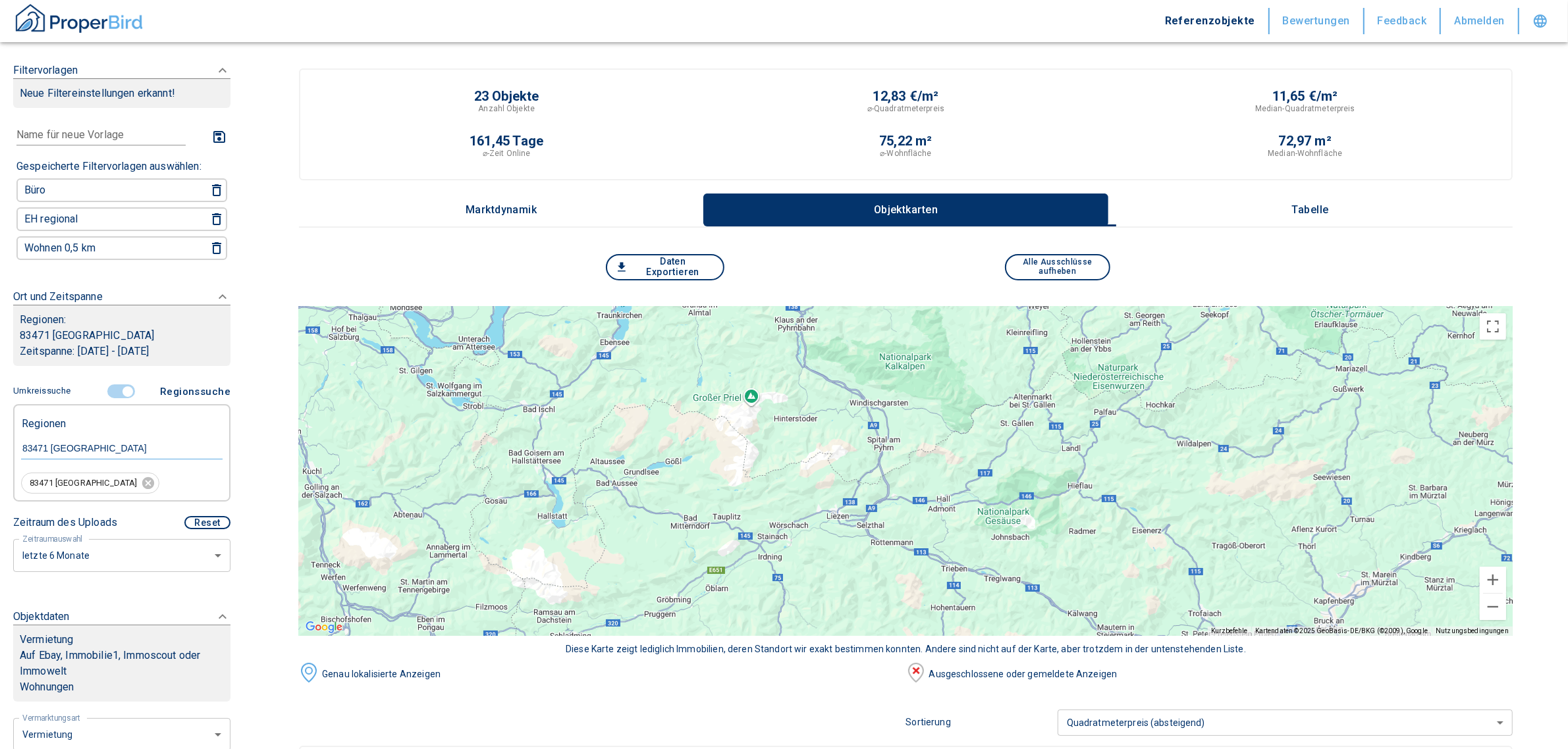
click at [1325, 204] on p "Tabelle" at bounding box center [1310, 210] width 65 height 12
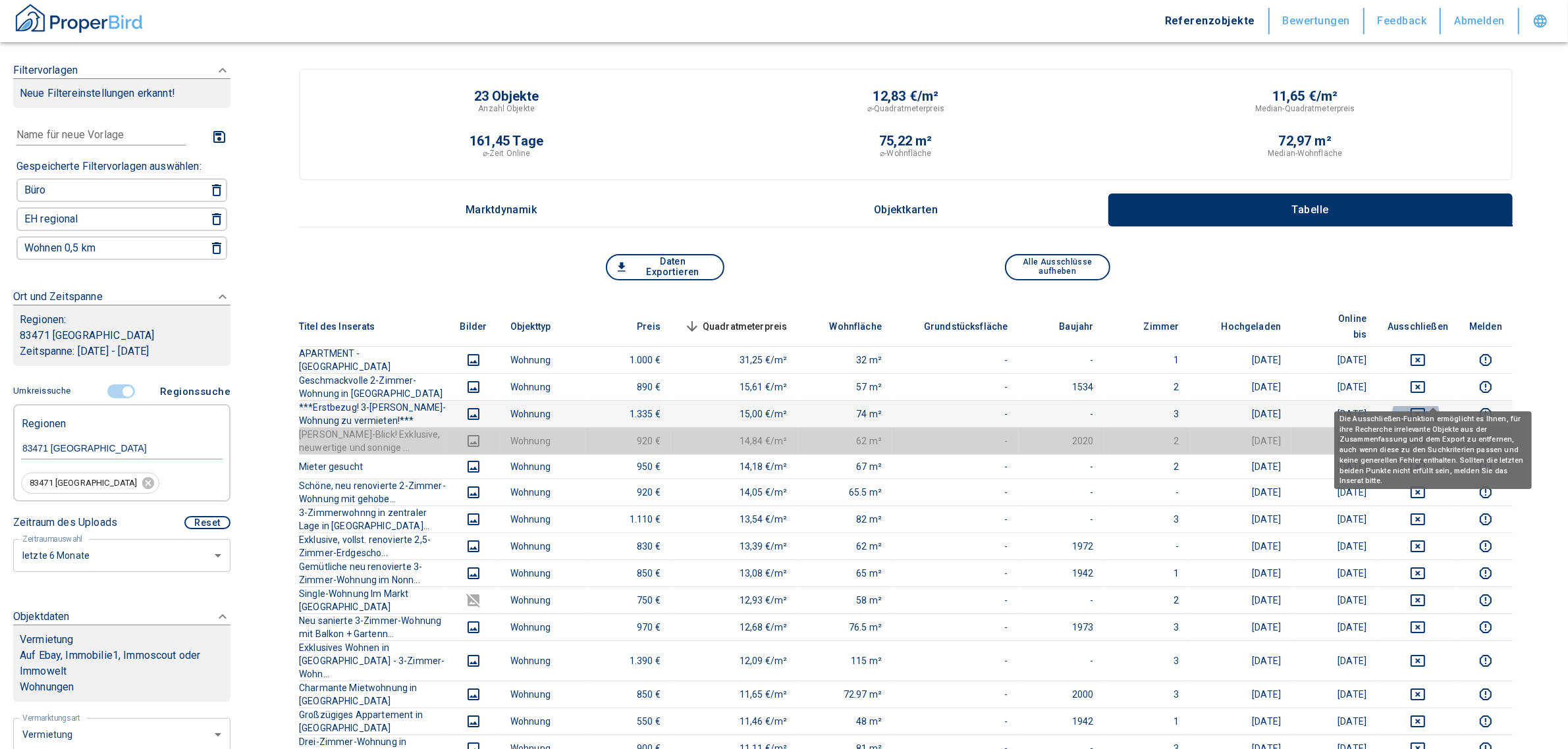
drag, startPoint x: 1429, startPoint y: 394, endPoint x: 1433, endPoint y: 370, distance: 24.3
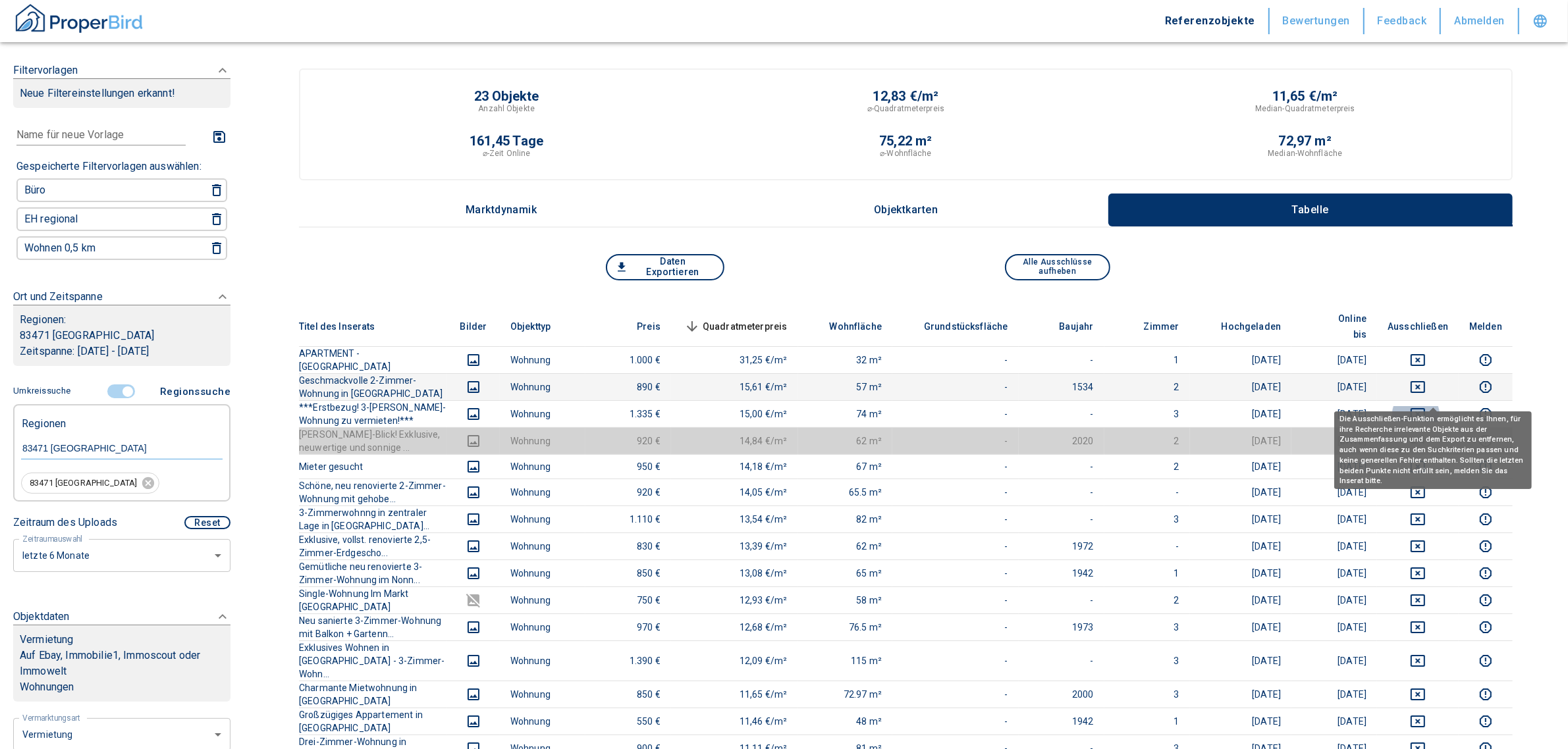
click at [1425, 406] on icon "deselect this listing" at bounding box center [1417, 414] width 16 height 16
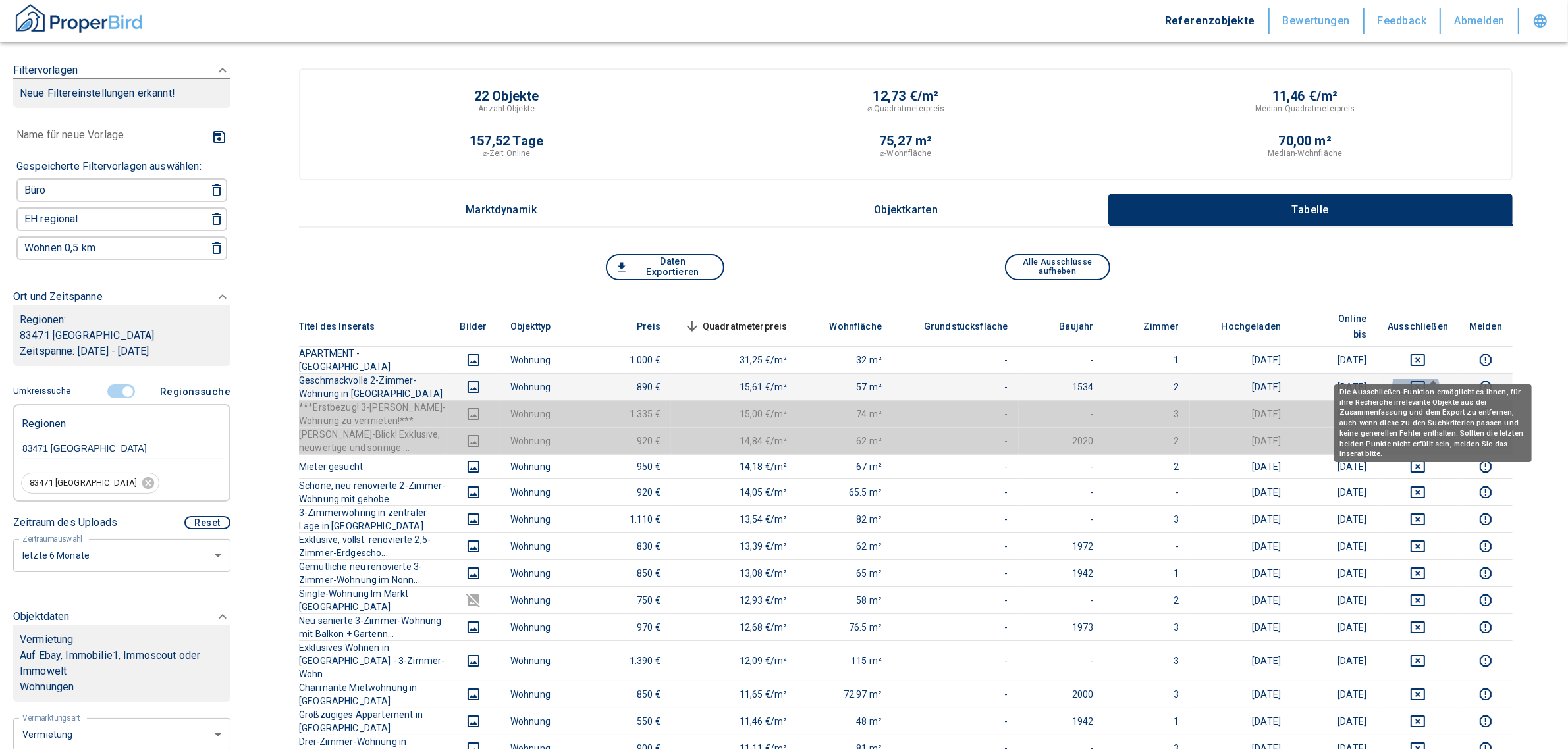
click at [1425, 379] on icon "deselect this listing" at bounding box center [1417, 387] width 16 height 16
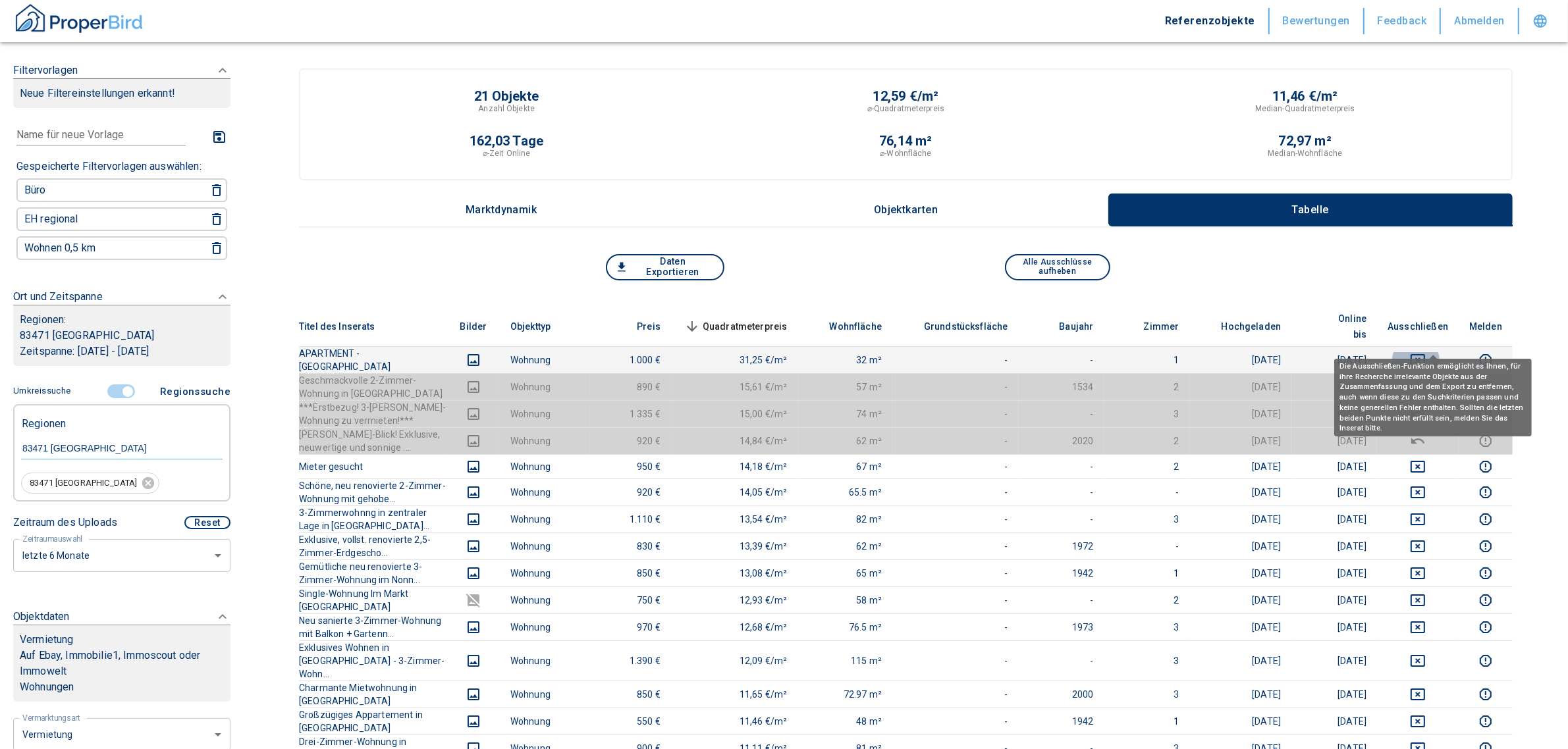
click at [1425, 352] on icon "deselect this listing" at bounding box center [1417, 360] width 16 height 16
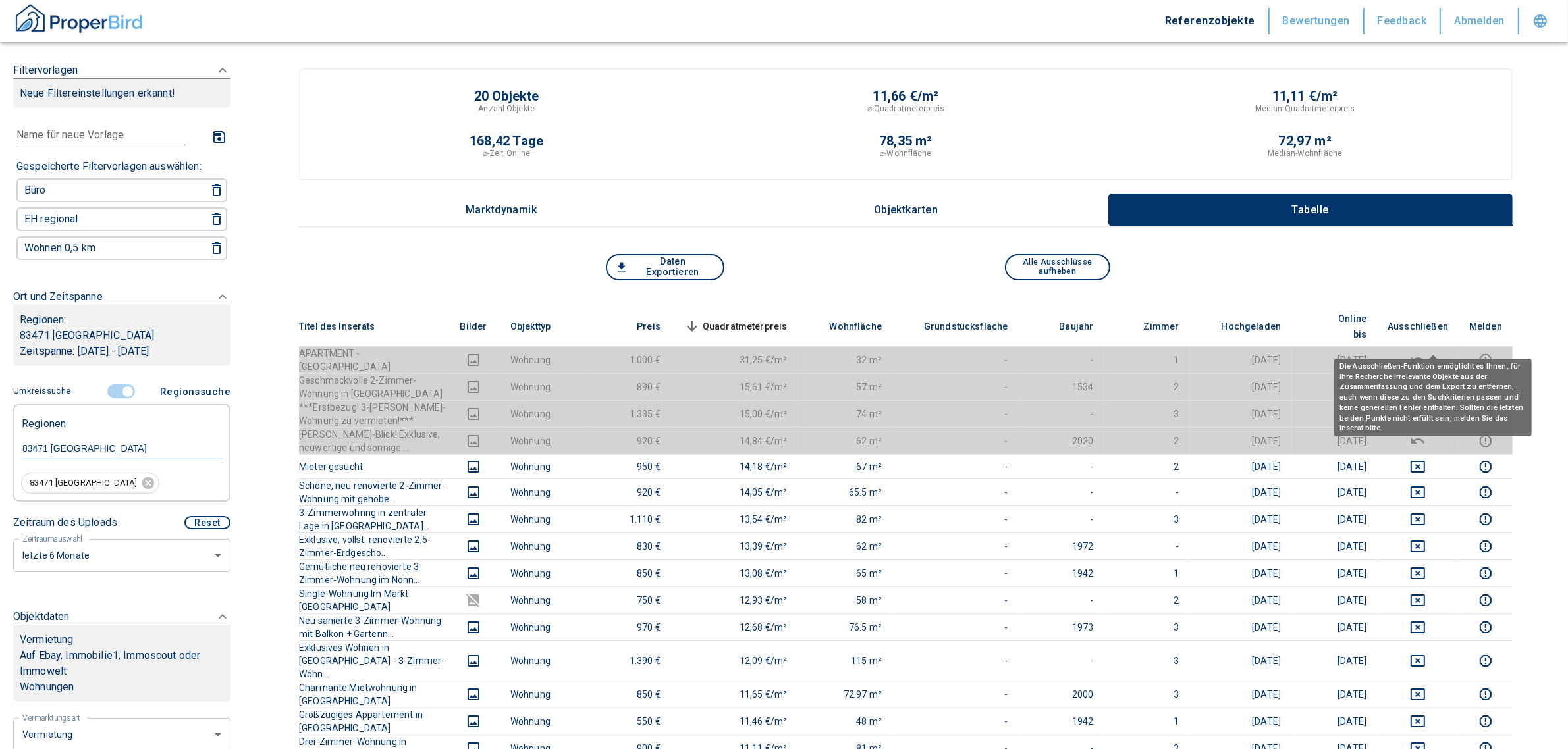
click at [1425, 352] on icon "deselect this listing" at bounding box center [1417, 360] width 16 height 16
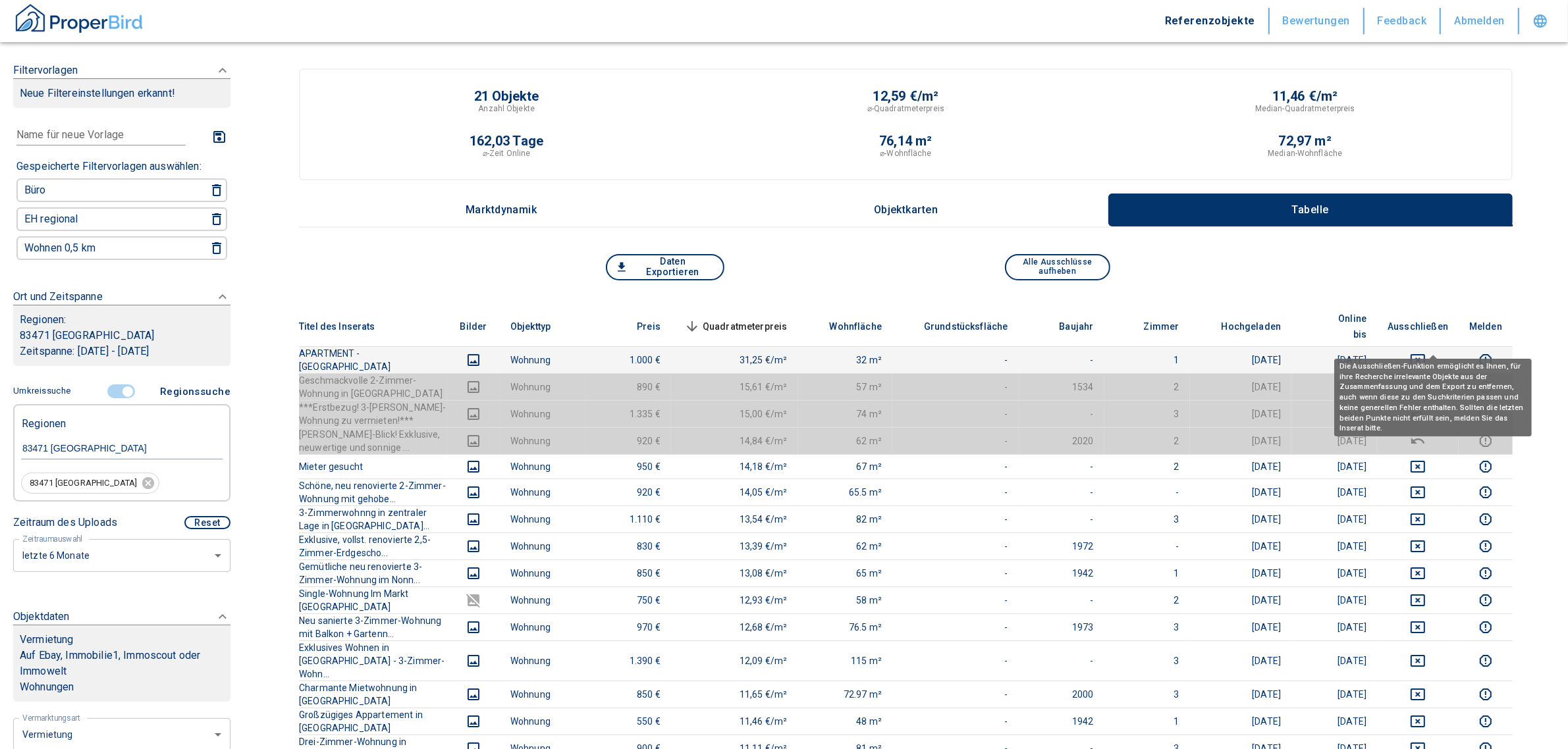
click at [1425, 352] on icon "deselect this listing" at bounding box center [1417, 360] width 16 height 16
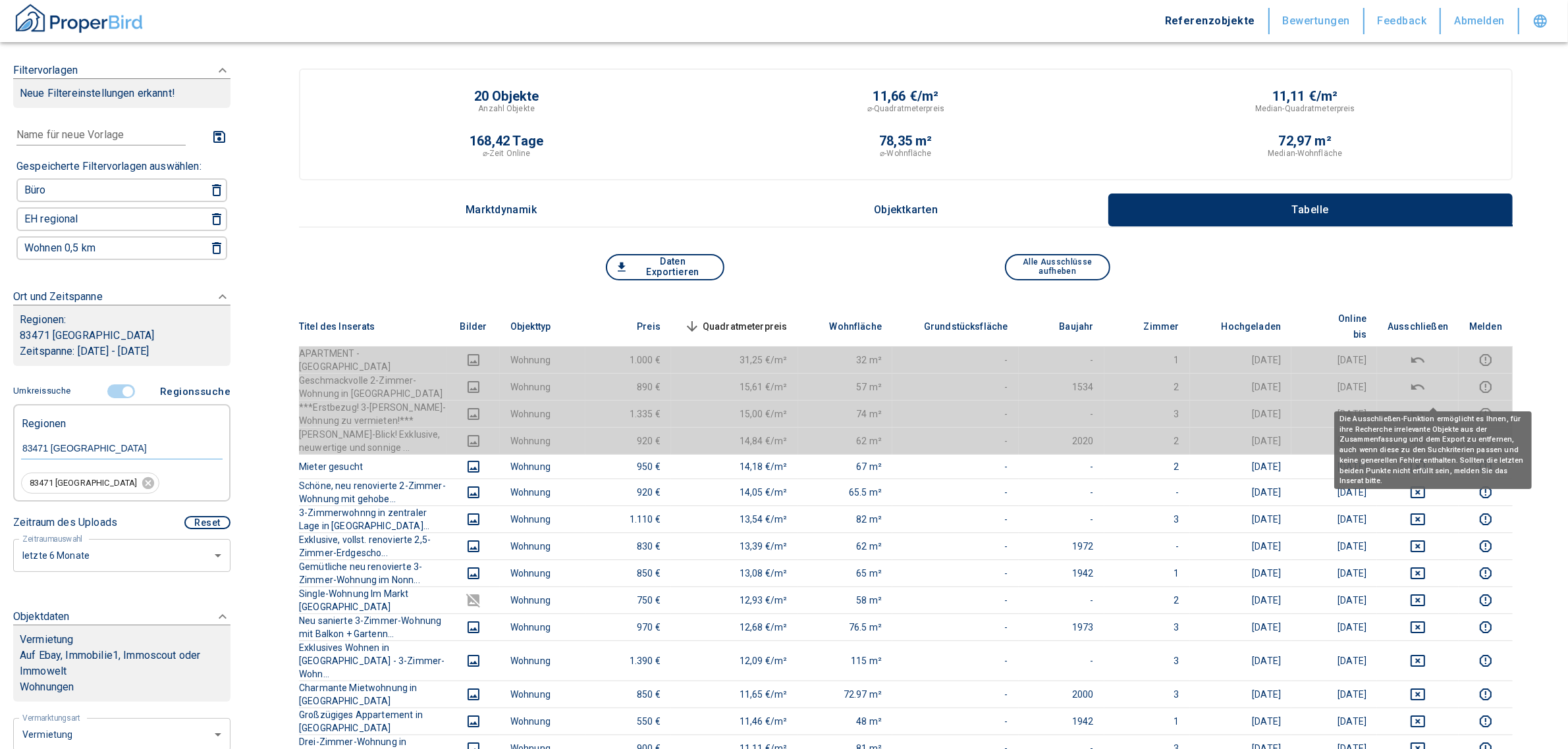
click at [1425, 406] on icon "deselect this listing" at bounding box center [1417, 414] width 16 height 16
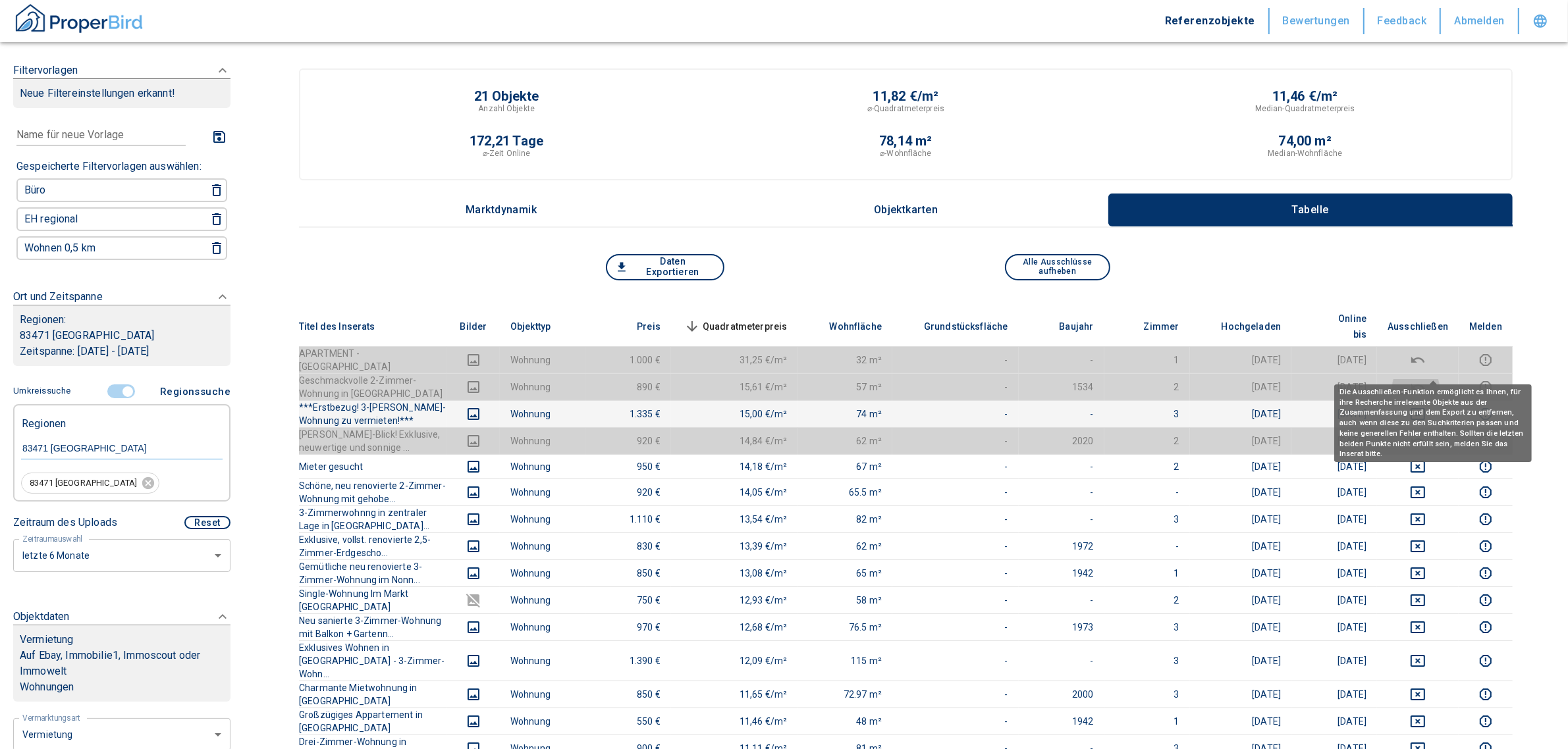
click at [1425, 379] on icon "deselect this listing" at bounding box center [1417, 387] width 16 height 16
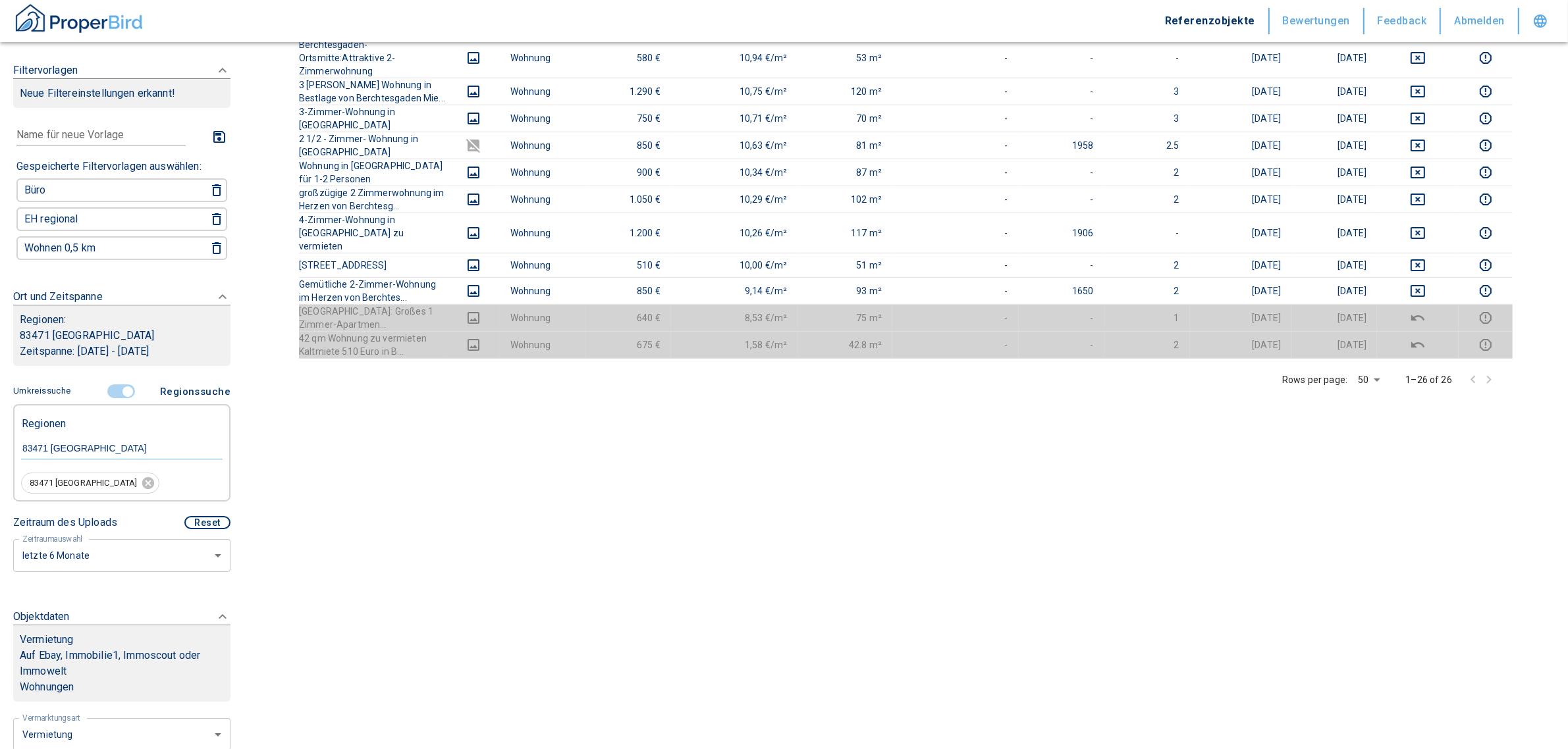
scroll to position [395, 0]
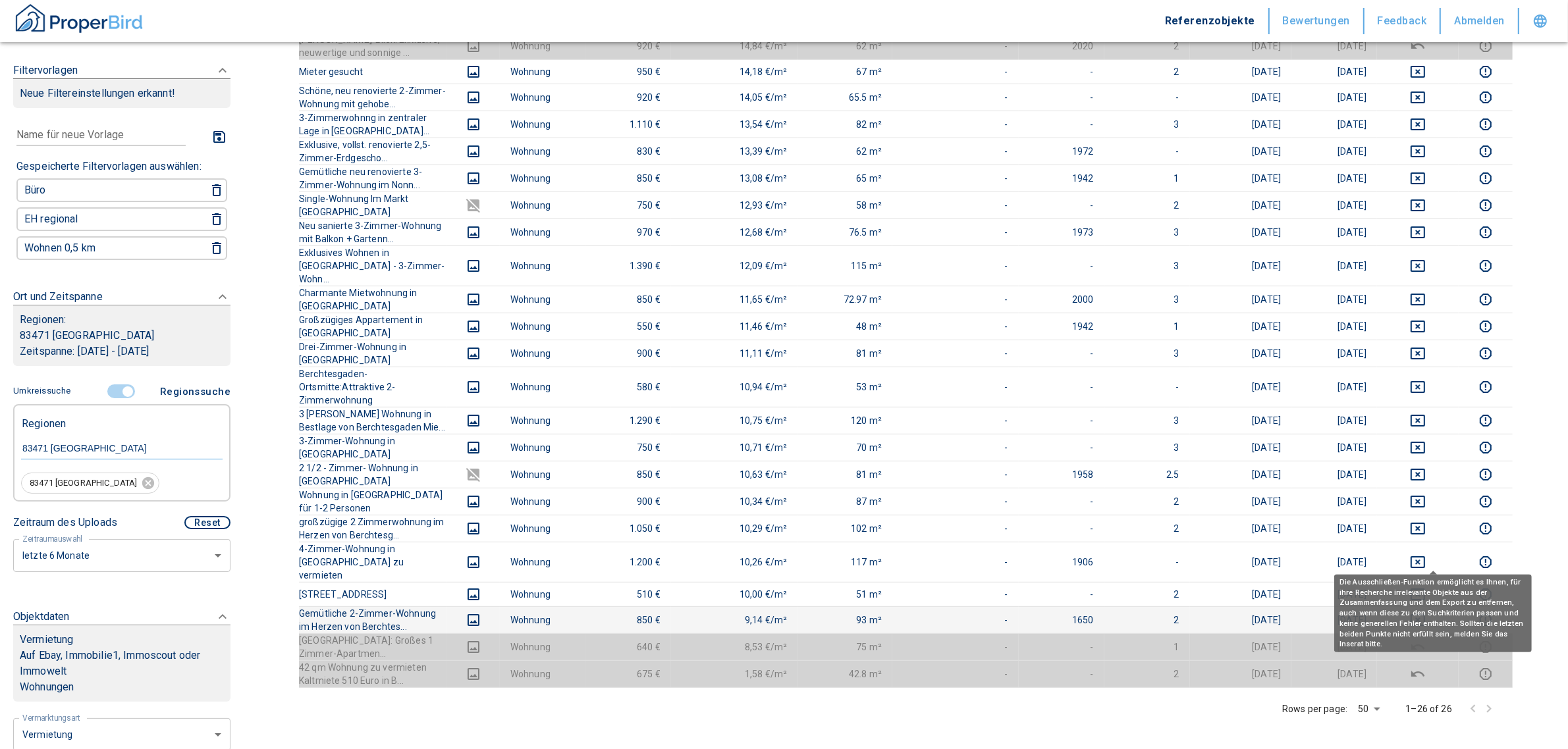
click at [1425, 612] on icon "deselect this listing" at bounding box center [1417, 620] width 16 height 16
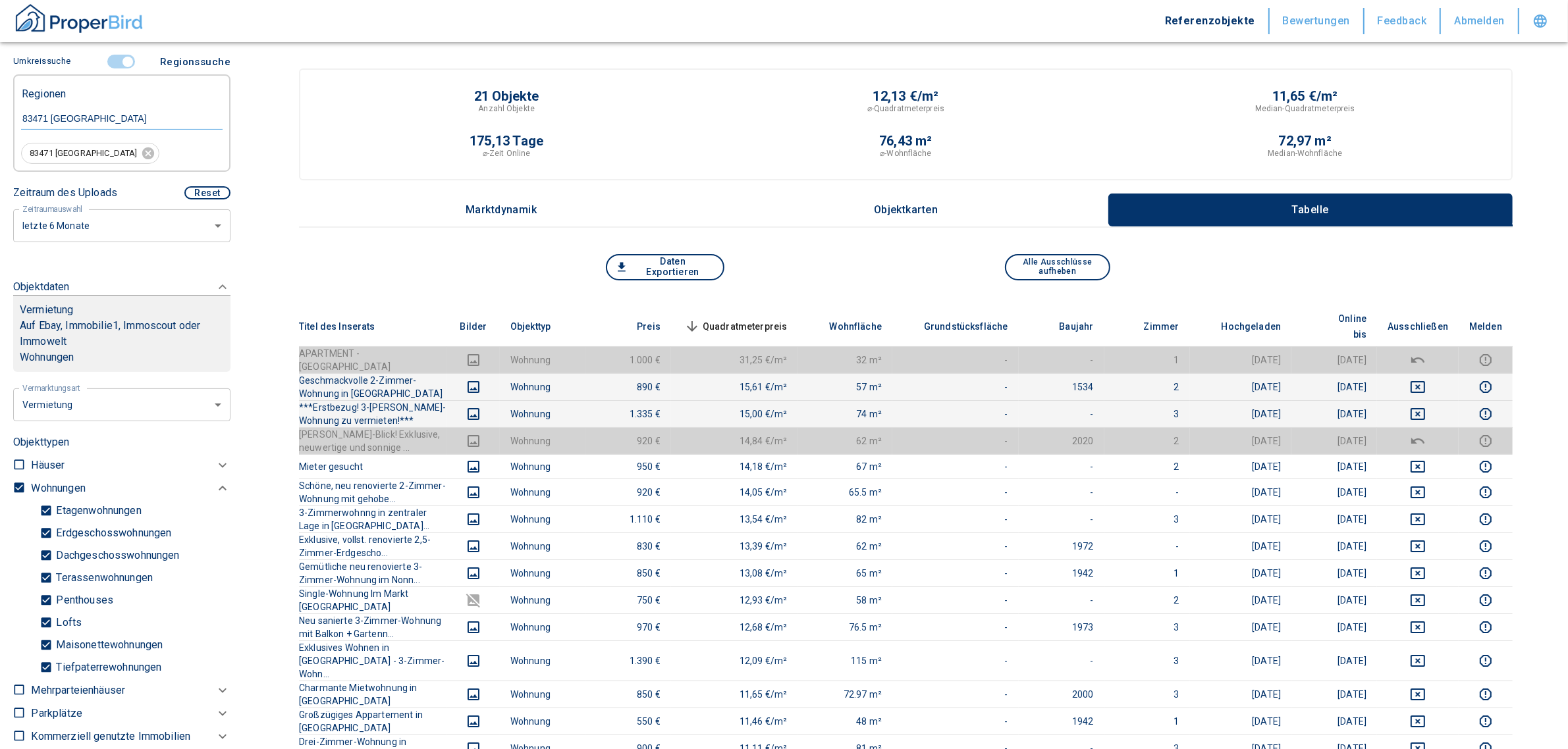
scroll to position [329, 0]
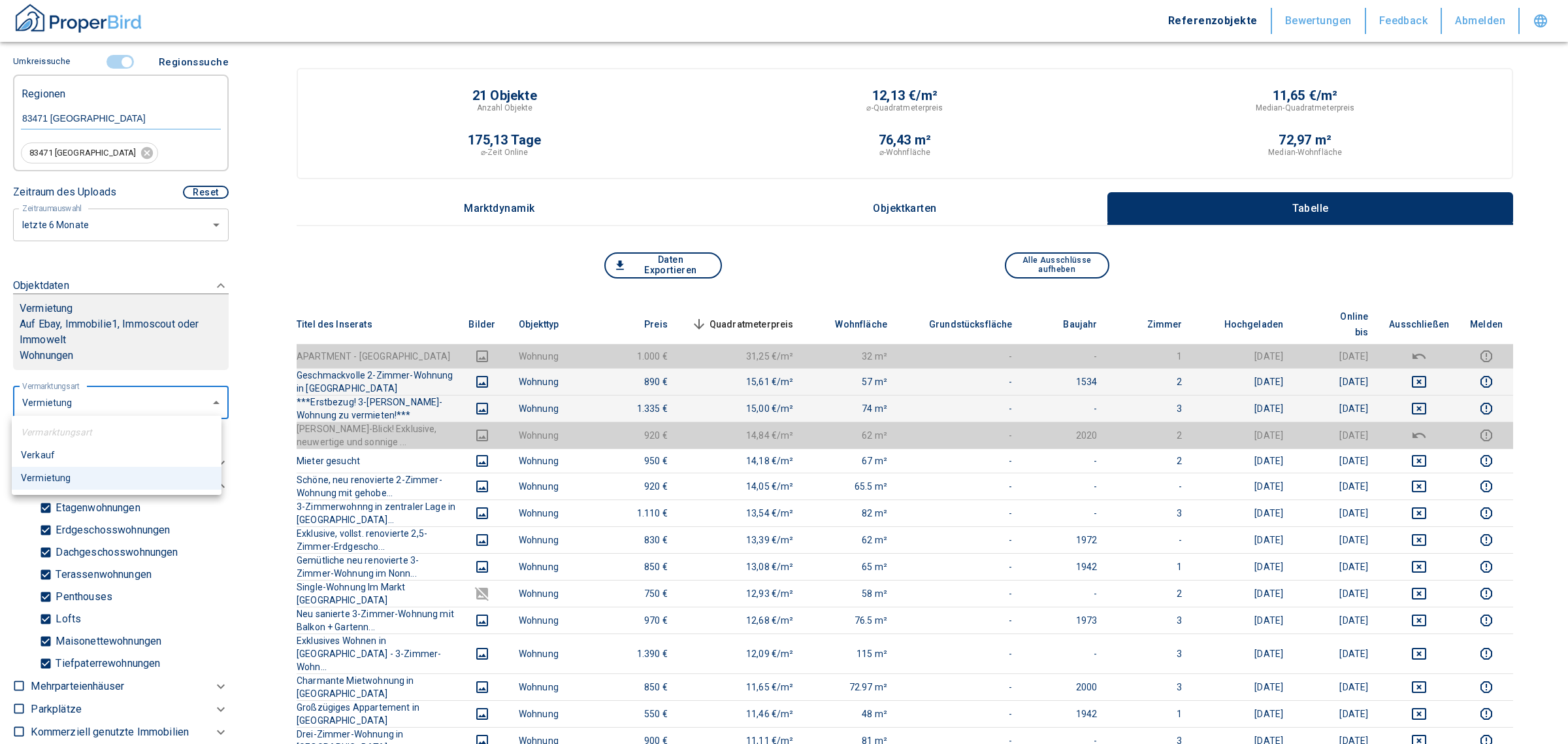
click at [142, 402] on body "Referenzobjekte Bewertungen Feedback Abmelden Filtervorlagen Neue Filtereinstel…" at bounding box center [784, 748] width 1568 height 1497
click at [87, 449] on li "Verkauf" at bounding box center [116, 454] width 210 height 23
type input "buy"
type input "2020"
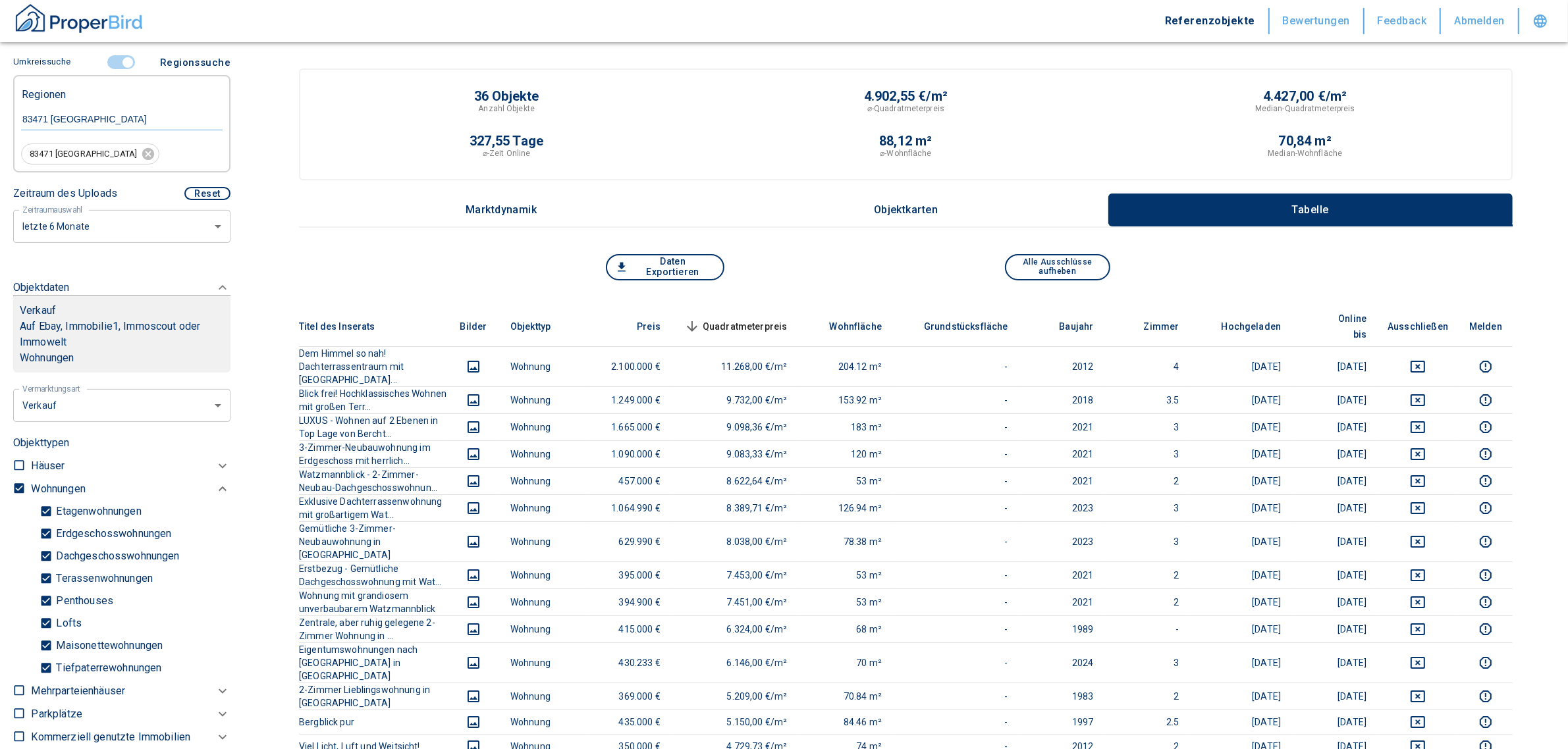
click at [775, 319] on span "Quadratmeterpreis sorted descending" at bounding box center [734, 326] width 106 height 16
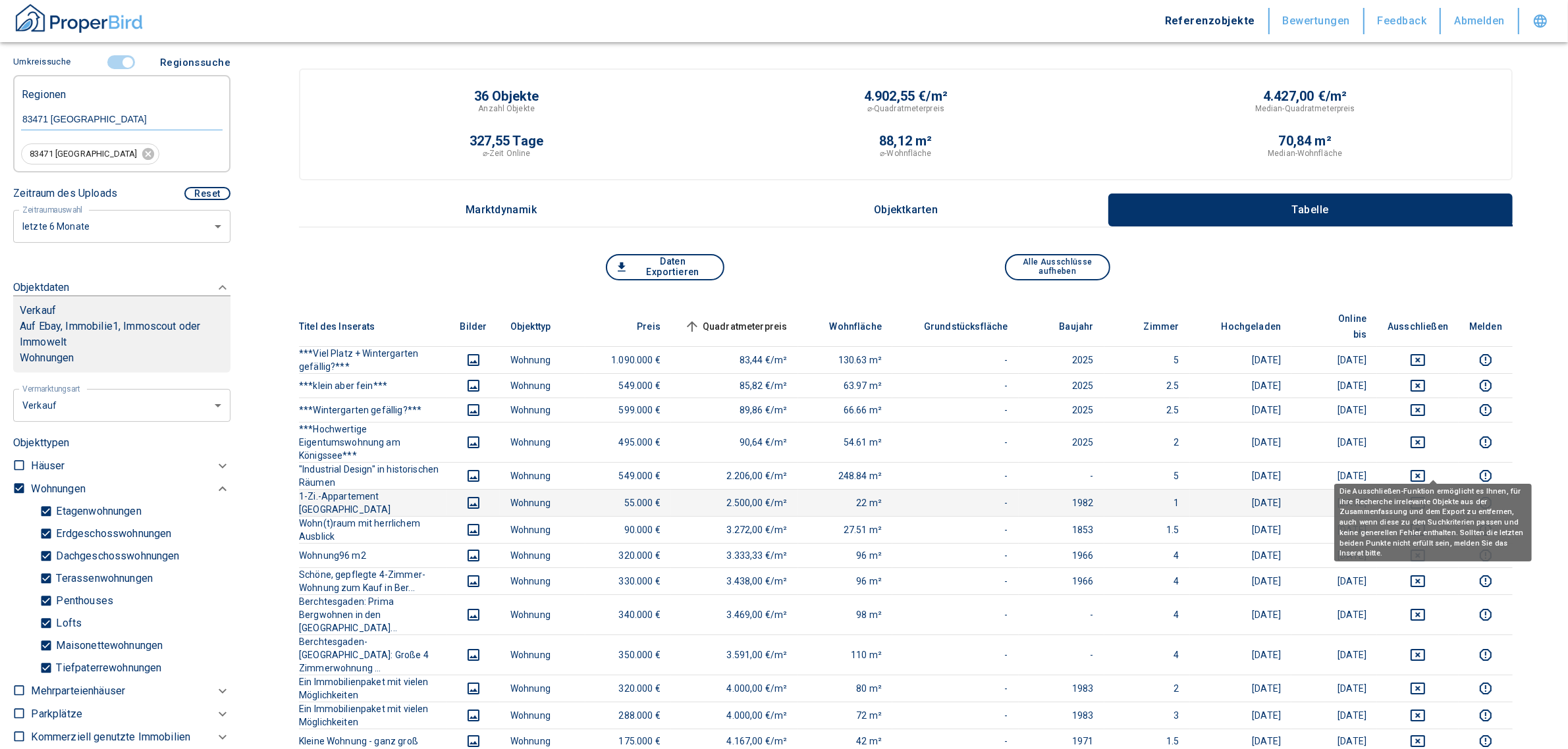
click at [1425, 497] on icon "deselect this listing" at bounding box center [1417, 503] width 15 height 12
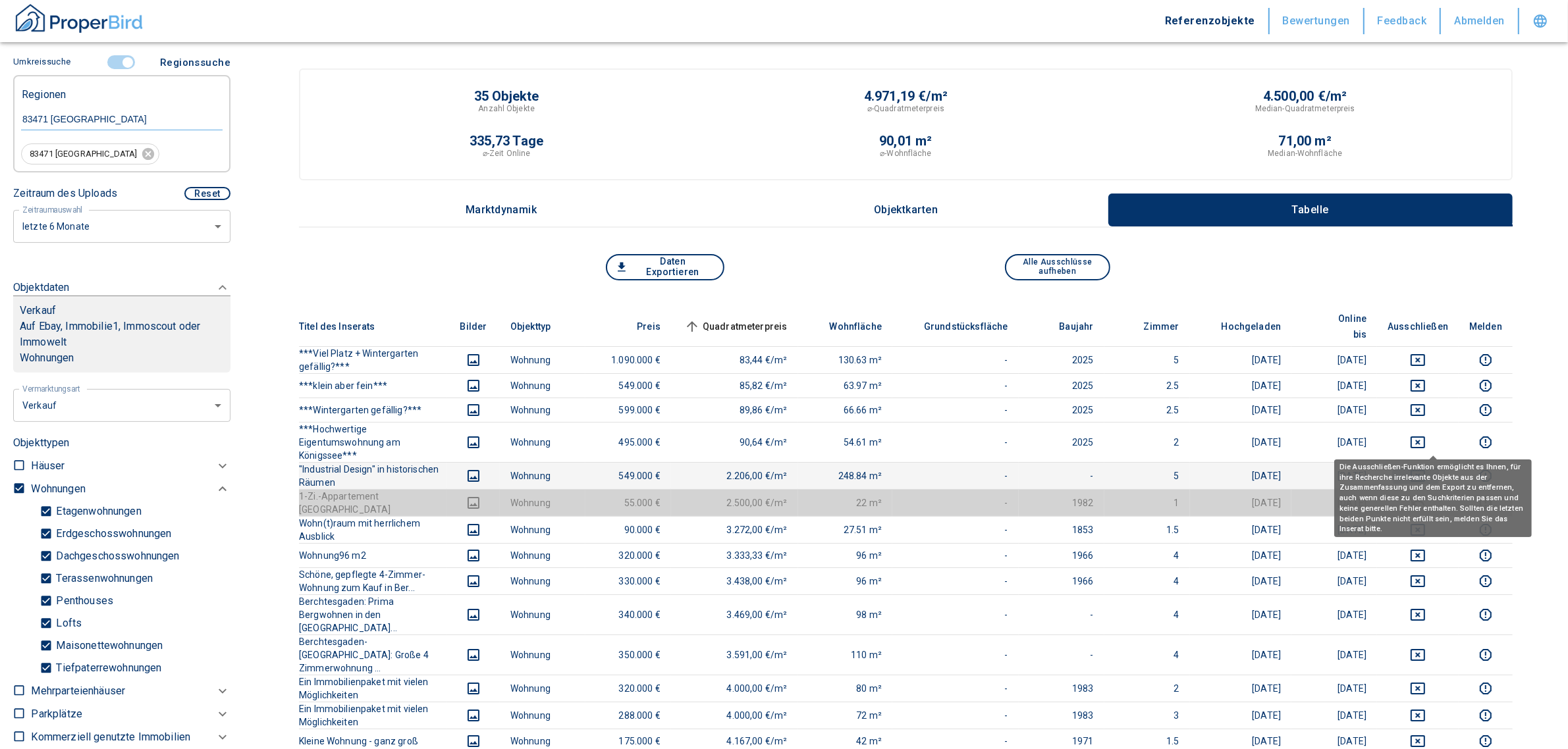
click at [1425, 468] on icon "deselect this listing" at bounding box center [1417, 476] width 16 height 16
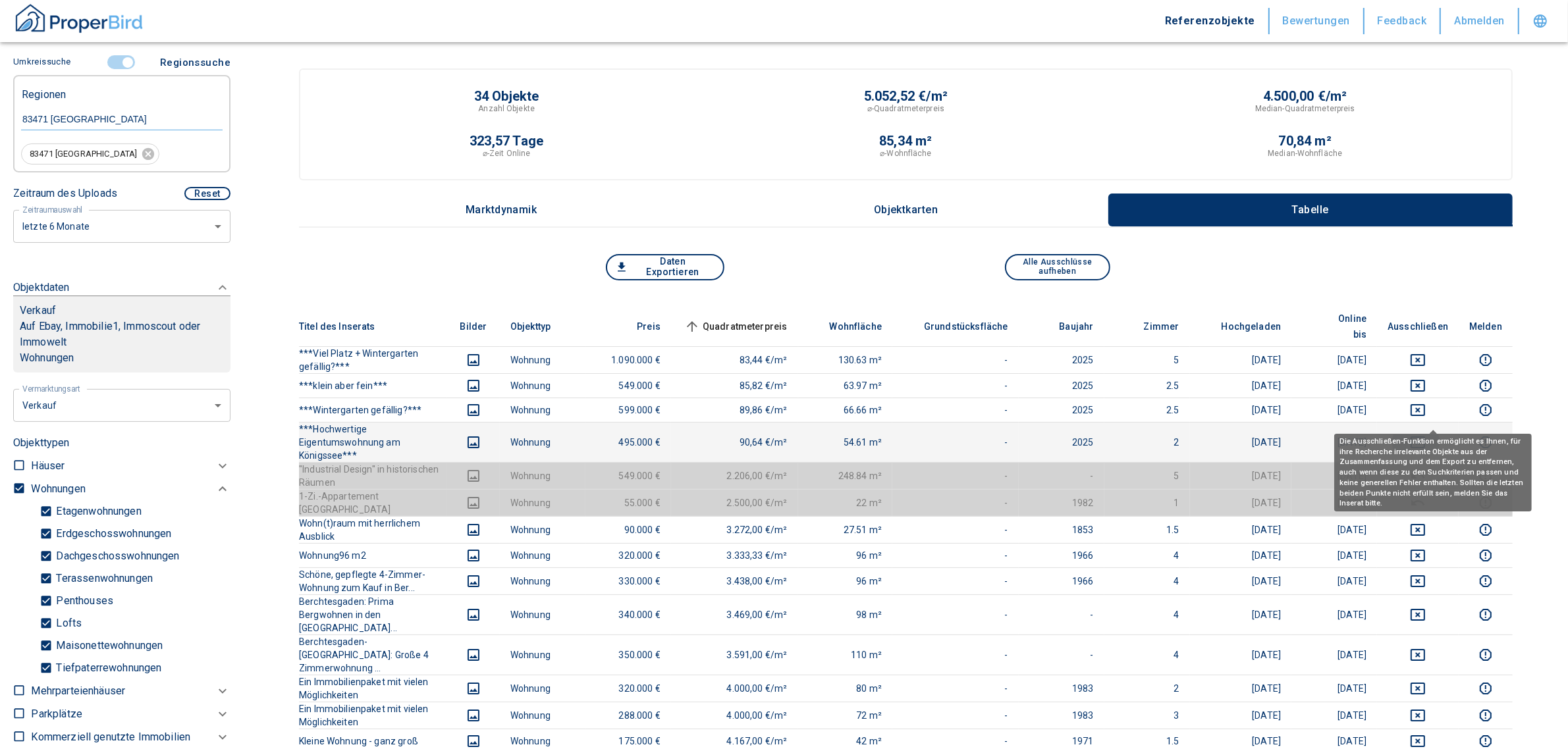
click at [1425, 435] on icon "deselect this listing" at bounding box center [1417, 442] width 16 height 16
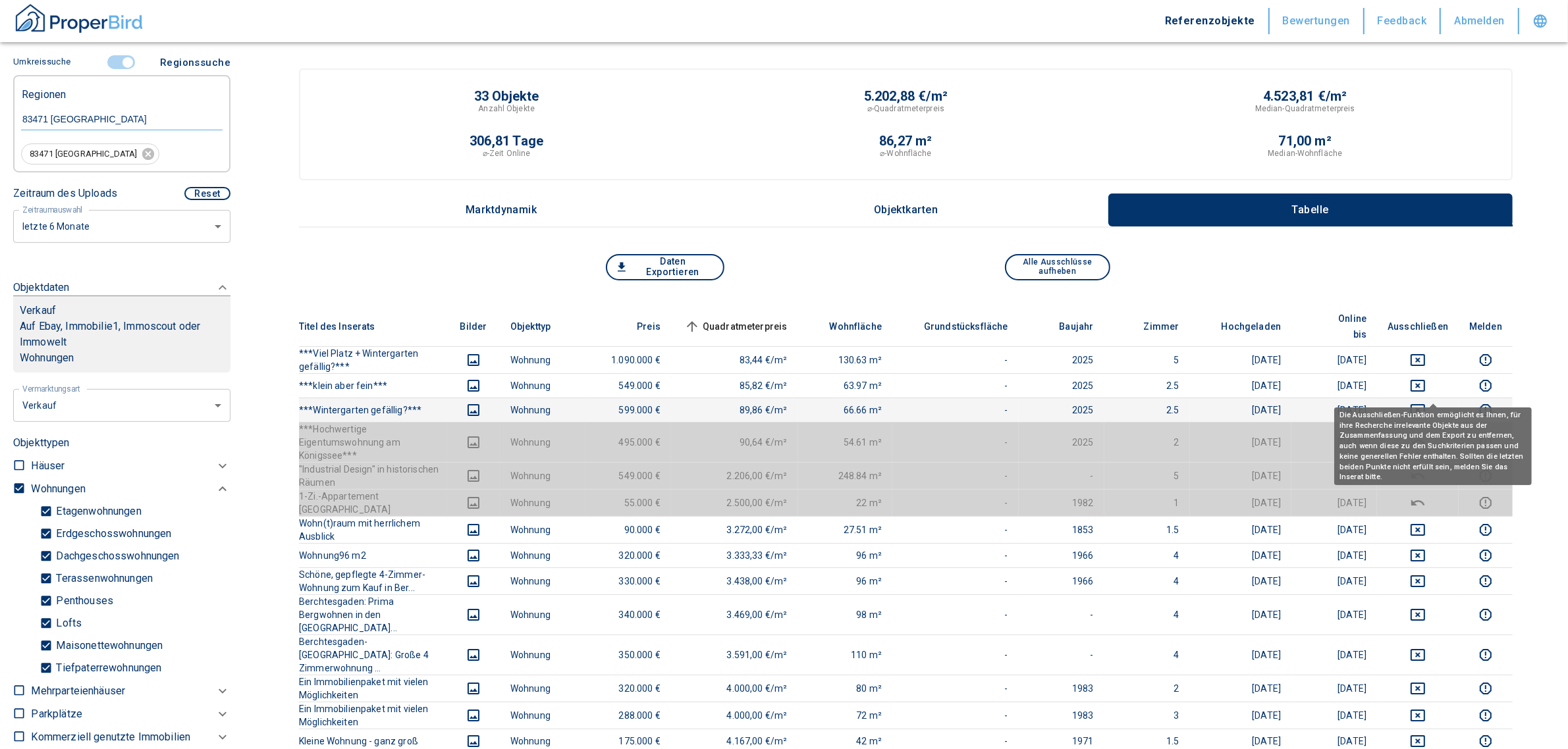
click at [1425, 402] on icon "deselect this listing" at bounding box center [1417, 410] width 16 height 16
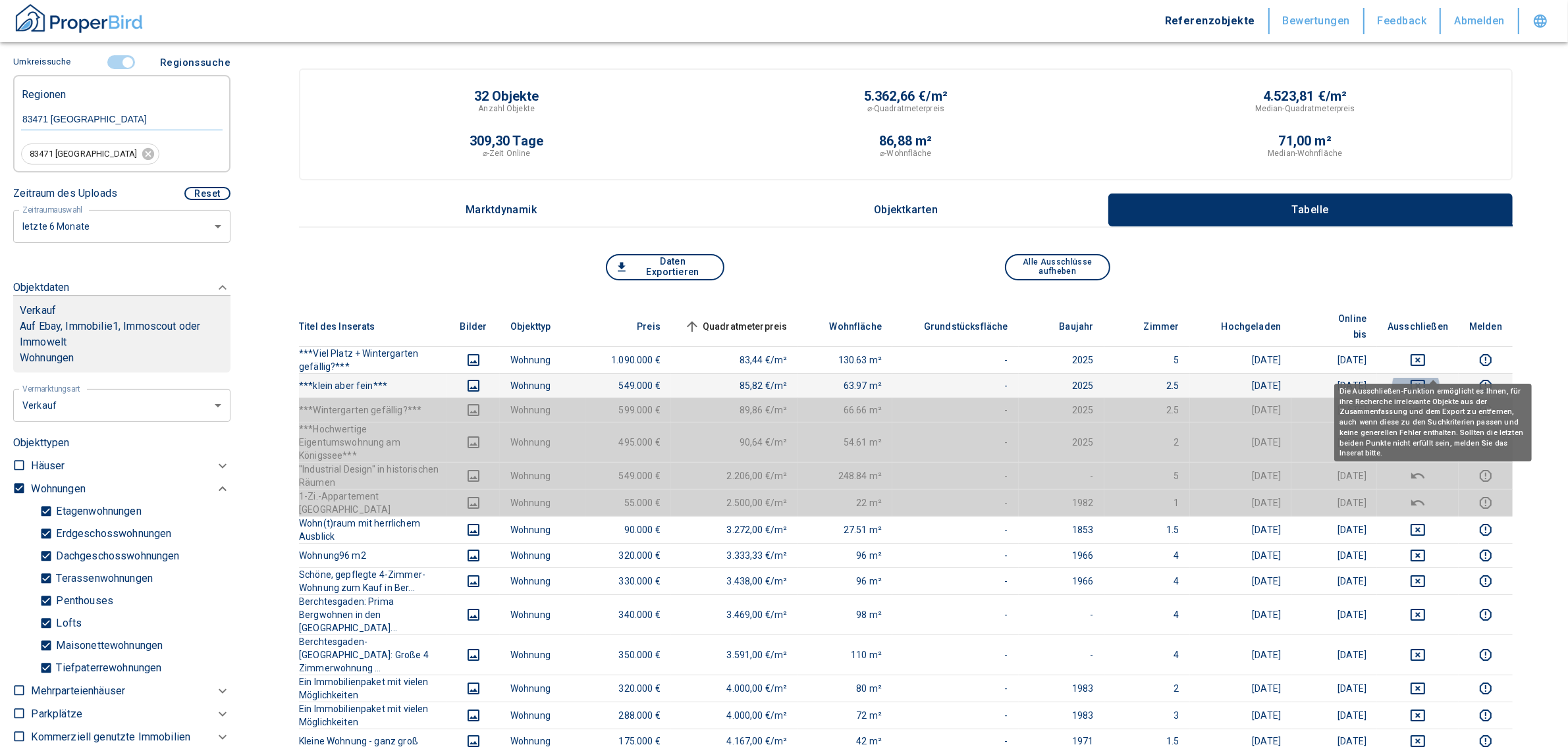
click at [1425, 378] on icon "deselect this listing" at bounding box center [1417, 386] width 16 height 16
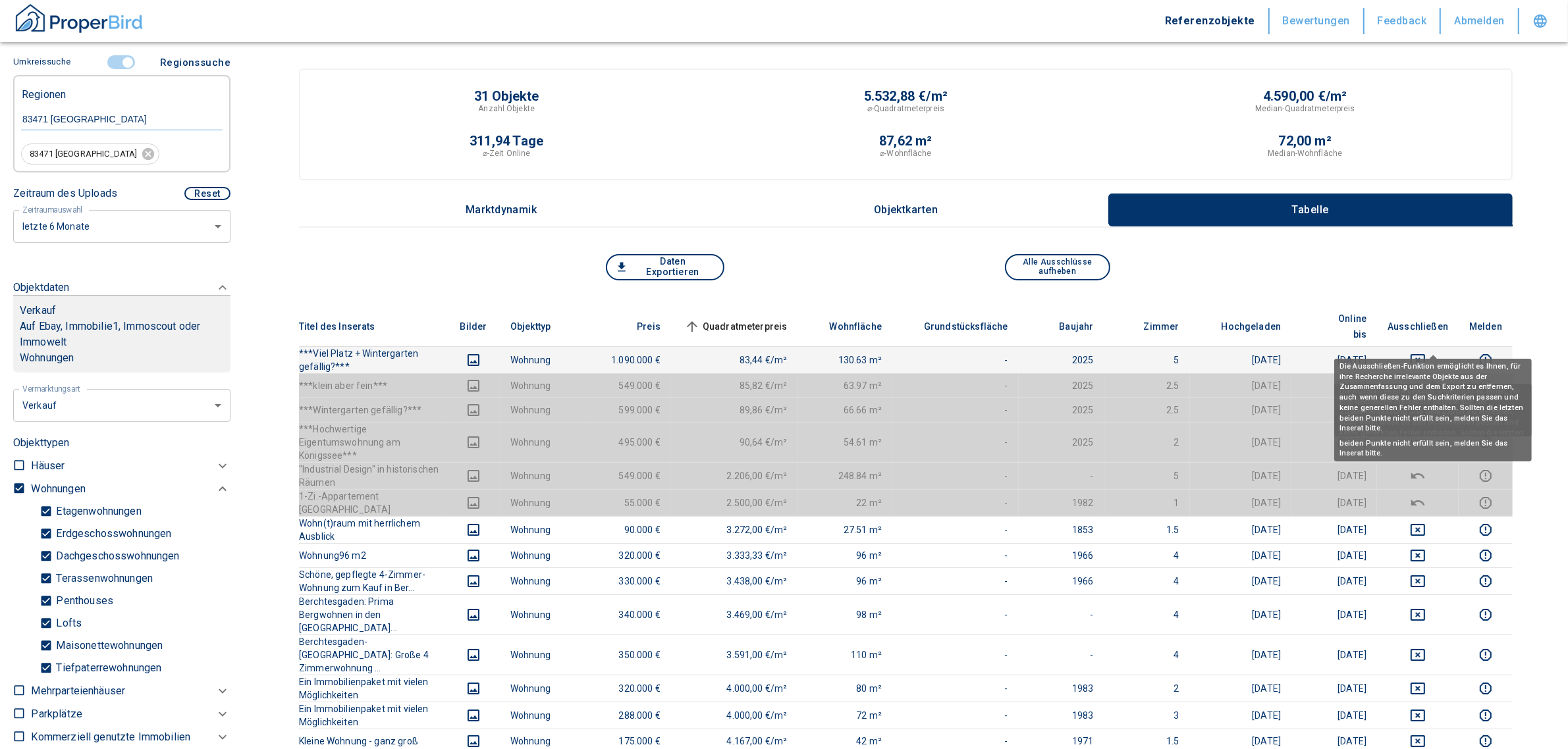
click at [1425, 352] on icon "deselect this listing" at bounding box center [1417, 360] width 16 height 16
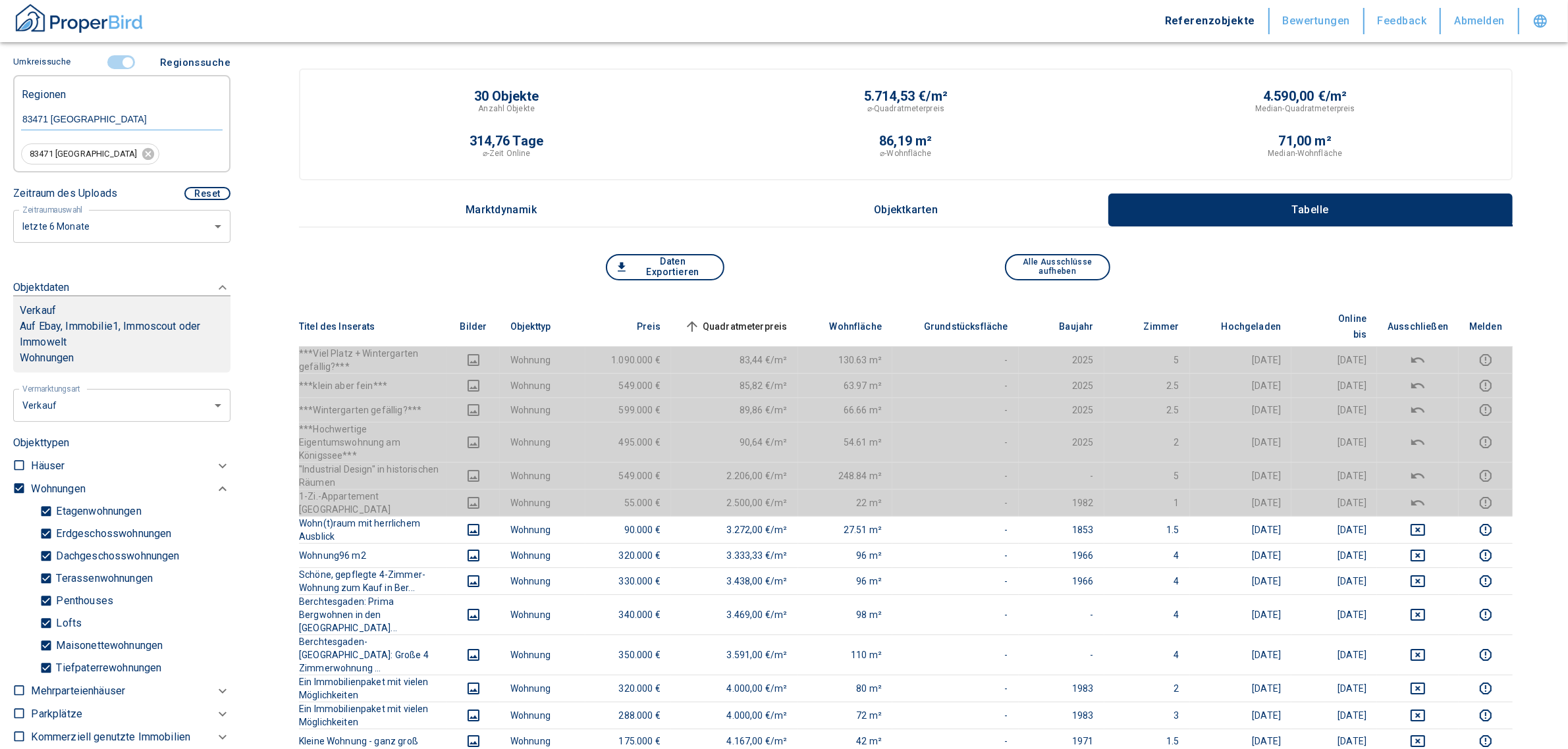
click at [779, 318] on span "Quadratmeterpreis sorted ascending" at bounding box center [734, 326] width 106 height 16
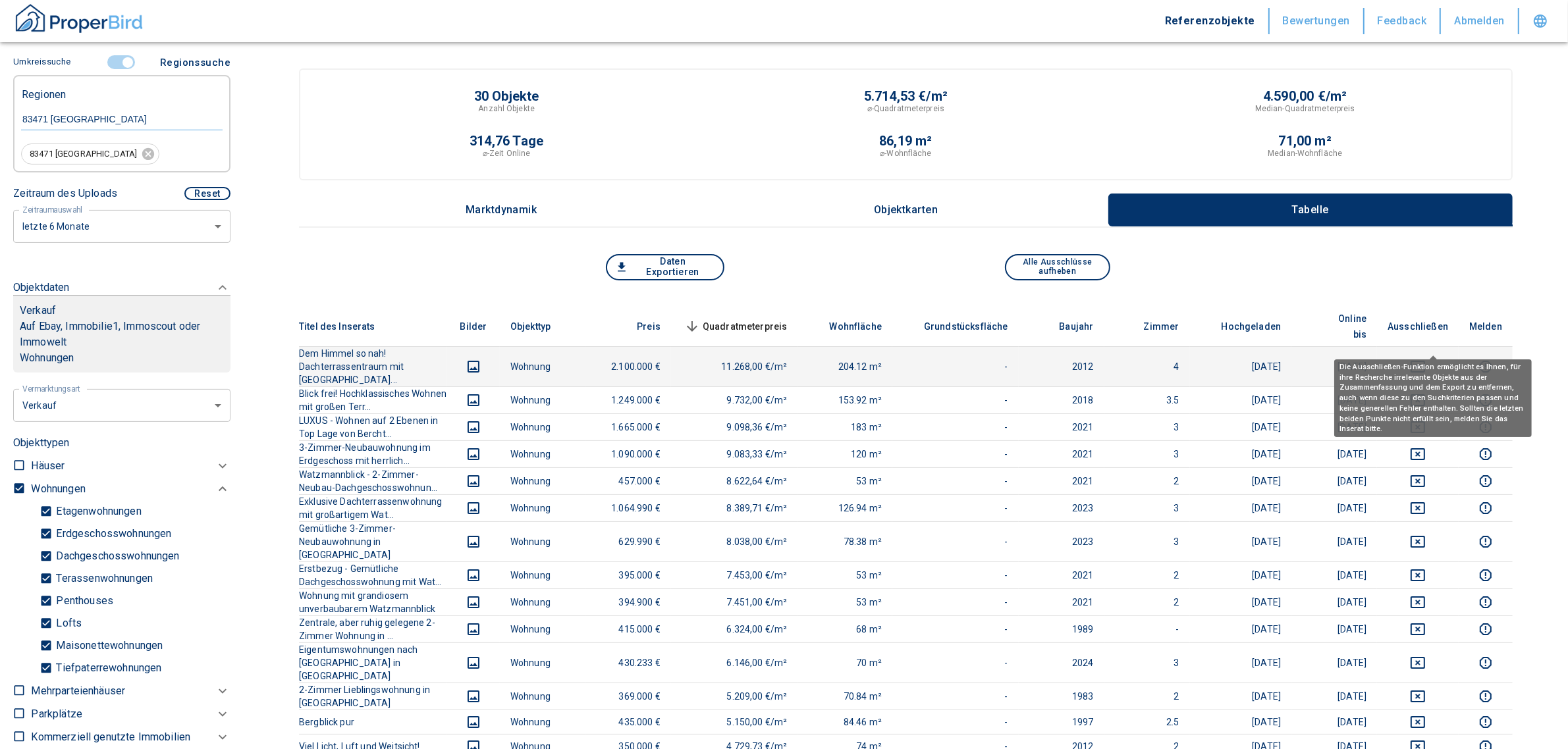
click at [1425, 359] on icon "deselect this listing" at bounding box center [1417, 367] width 16 height 16
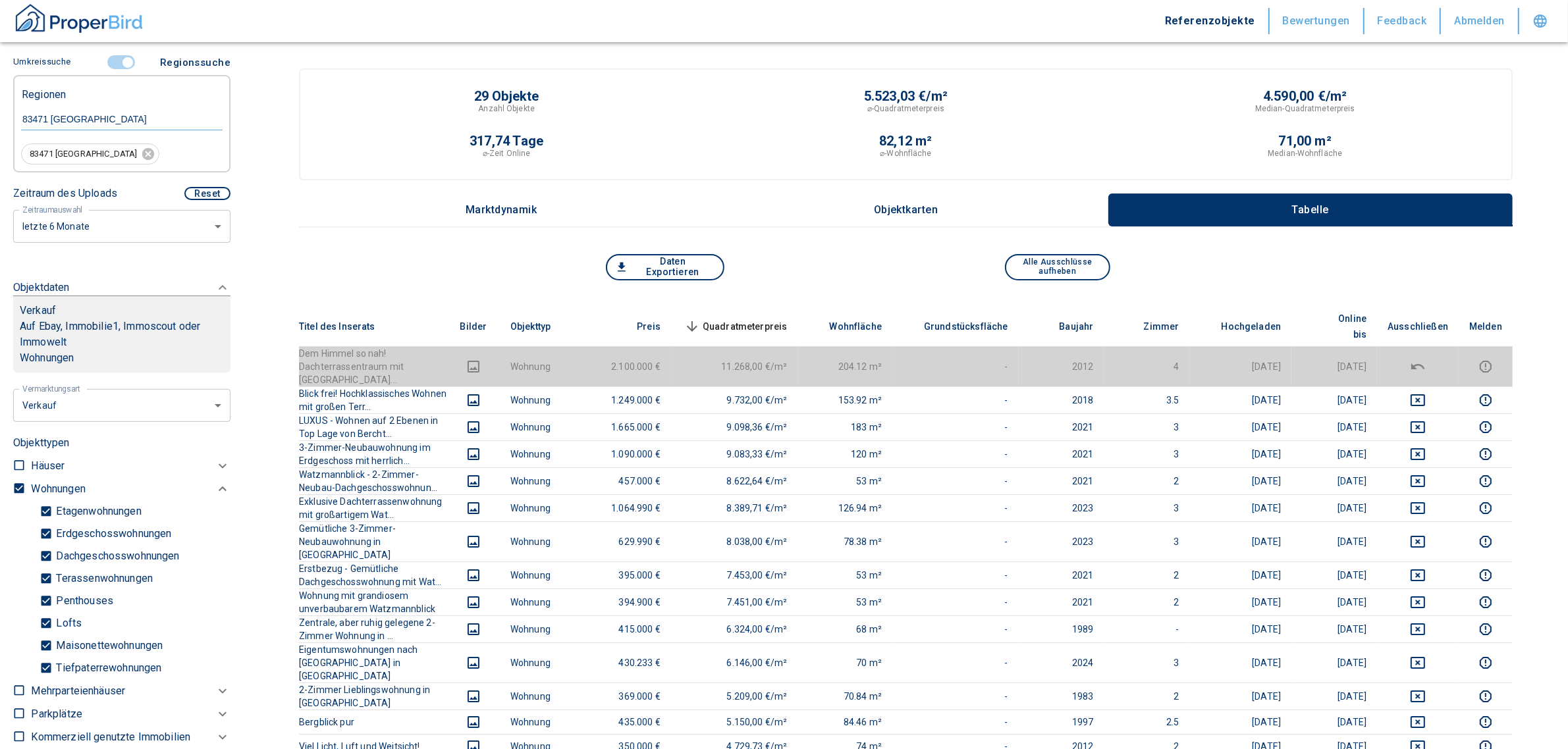
click at [754, 318] on span "Quadratmeterpreis sorted descending" at bounding box center [734, 326] width 106 height 16
